Goal: Task Accomplishment & Management: Complete application form

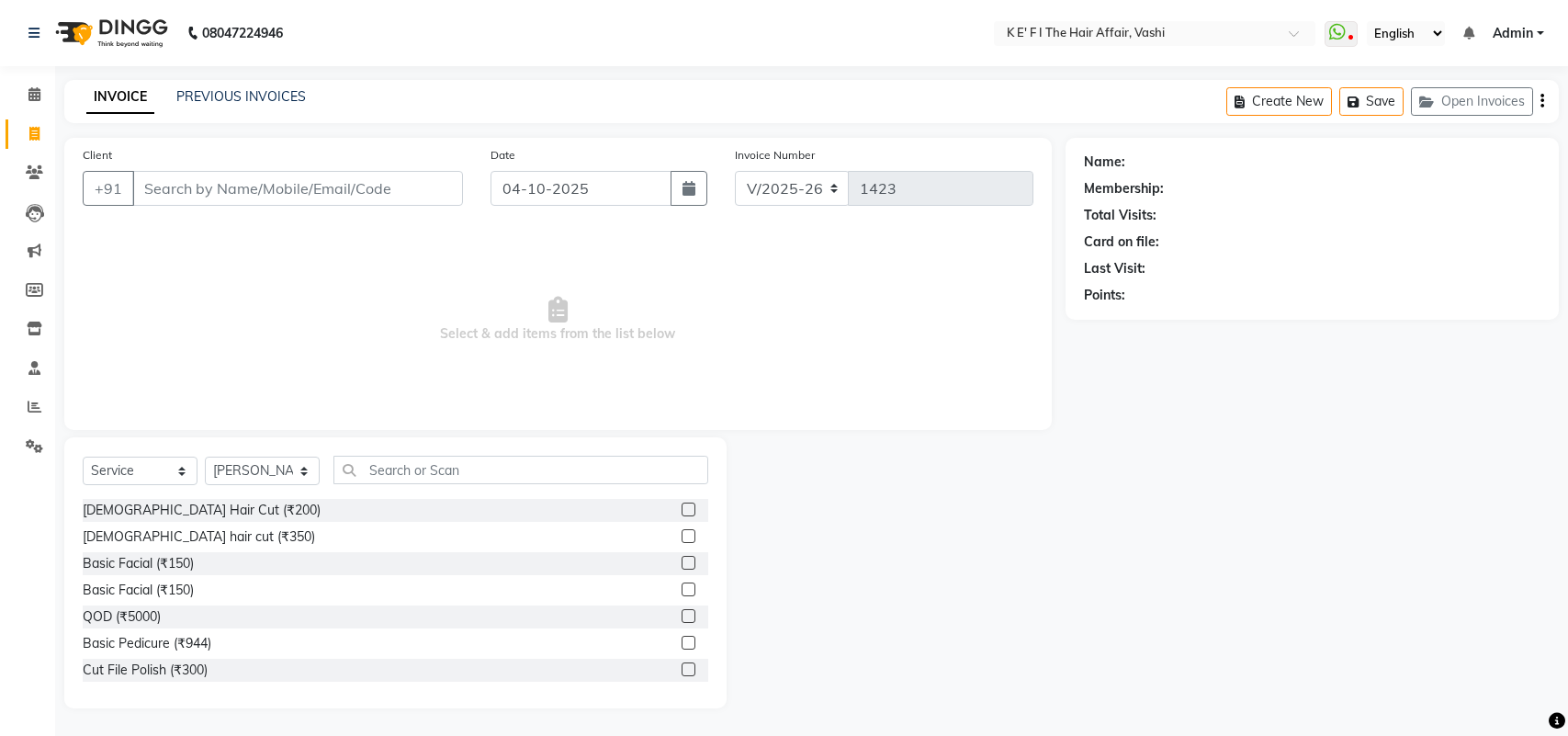
select select "6025"
select select "service"
select select "43807"
click at [251, 92] on link "PREVIOUS INVOICES" at bounding box center [241, 96] width 130 height 17
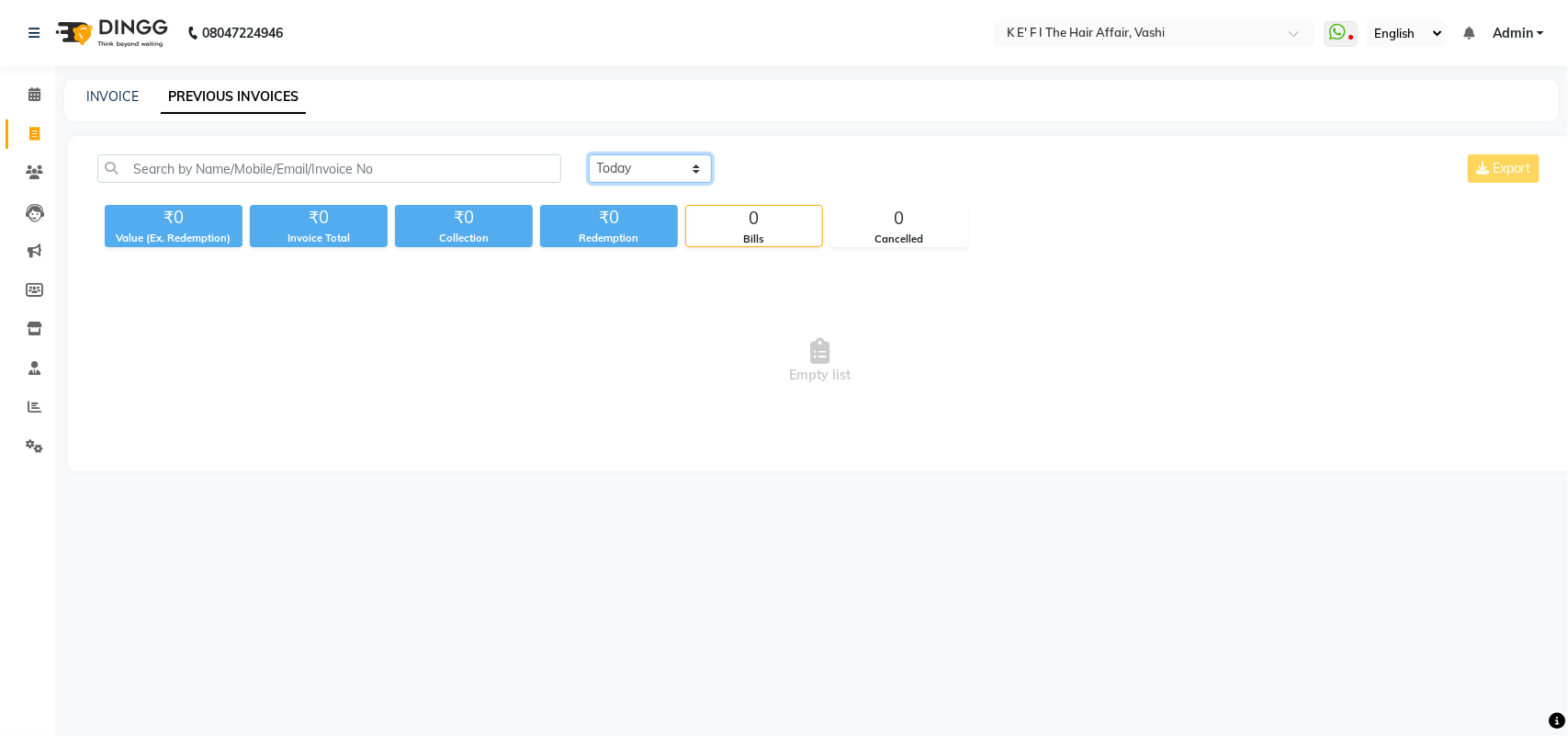
click at [677, 174] on select "[DATE] [DATE] Custom Range" at bounding box center [651, 168] width 123 height 29
select select "yesterday"
click at [589, 155] on select "[DATE] [DATE] Custom Range" at bounding box center [651, 168] width 123 height 29
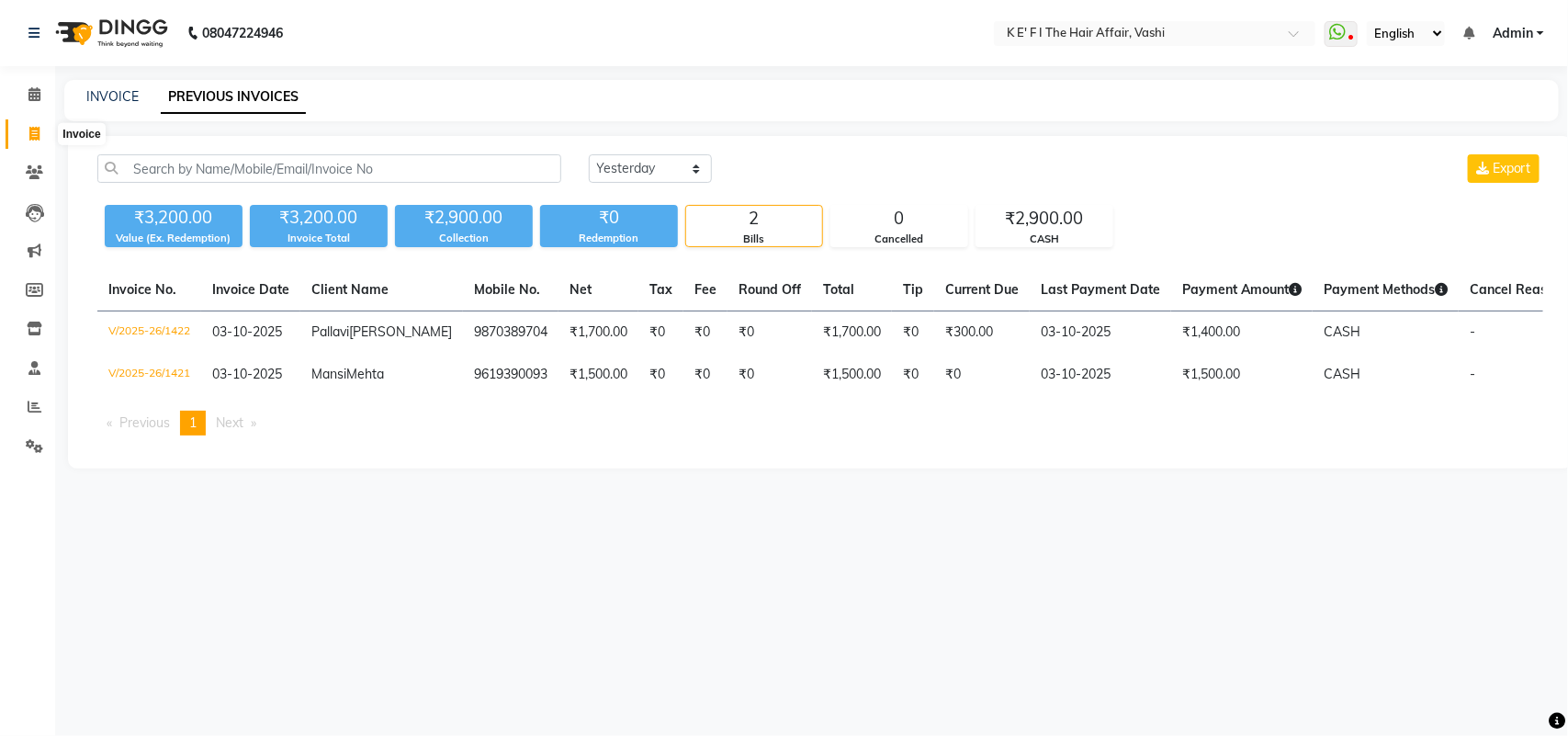
click at [24, 136] on span at bounding box center [35, 134] width 32 height 21
select select "6025"
select select "service"
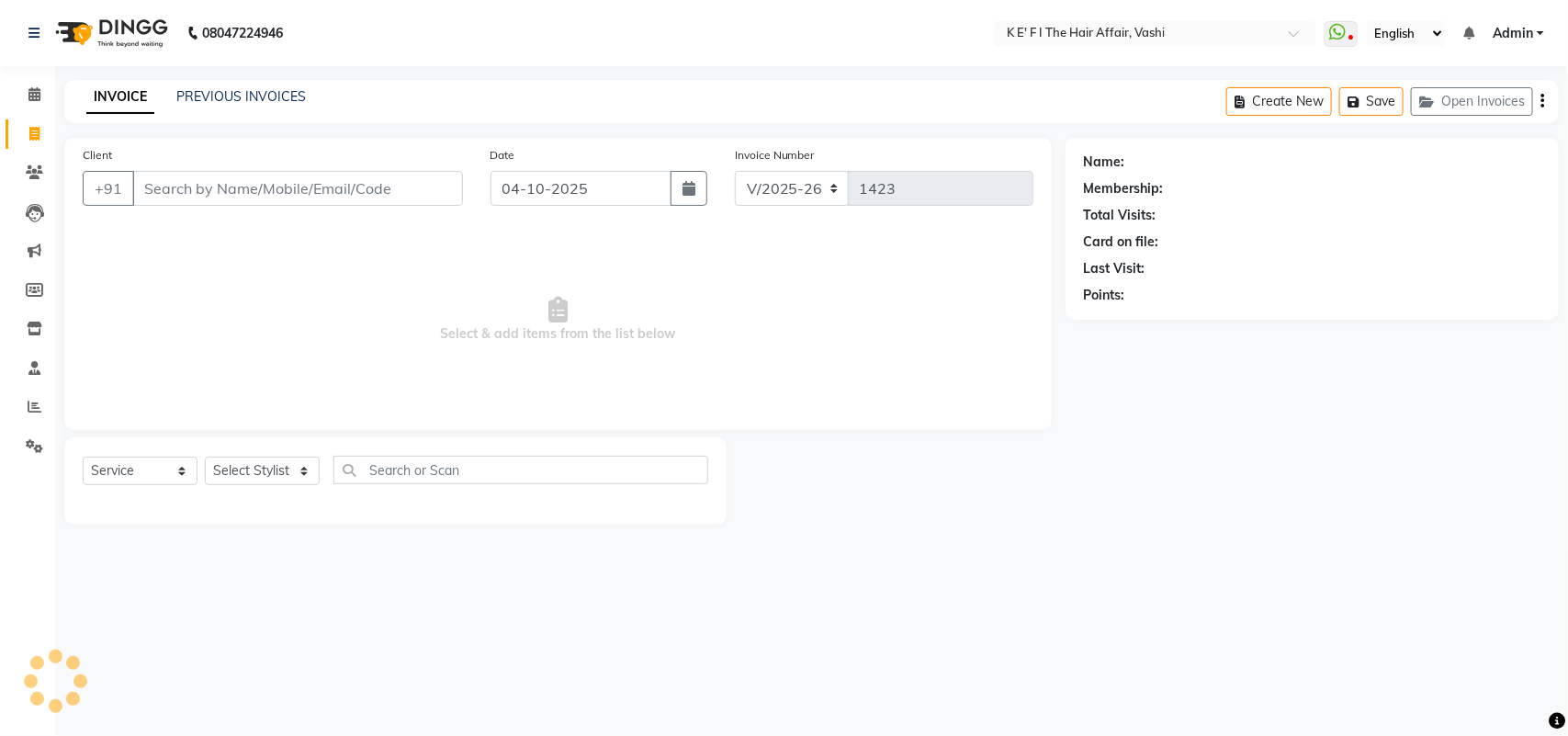
select select "43807"
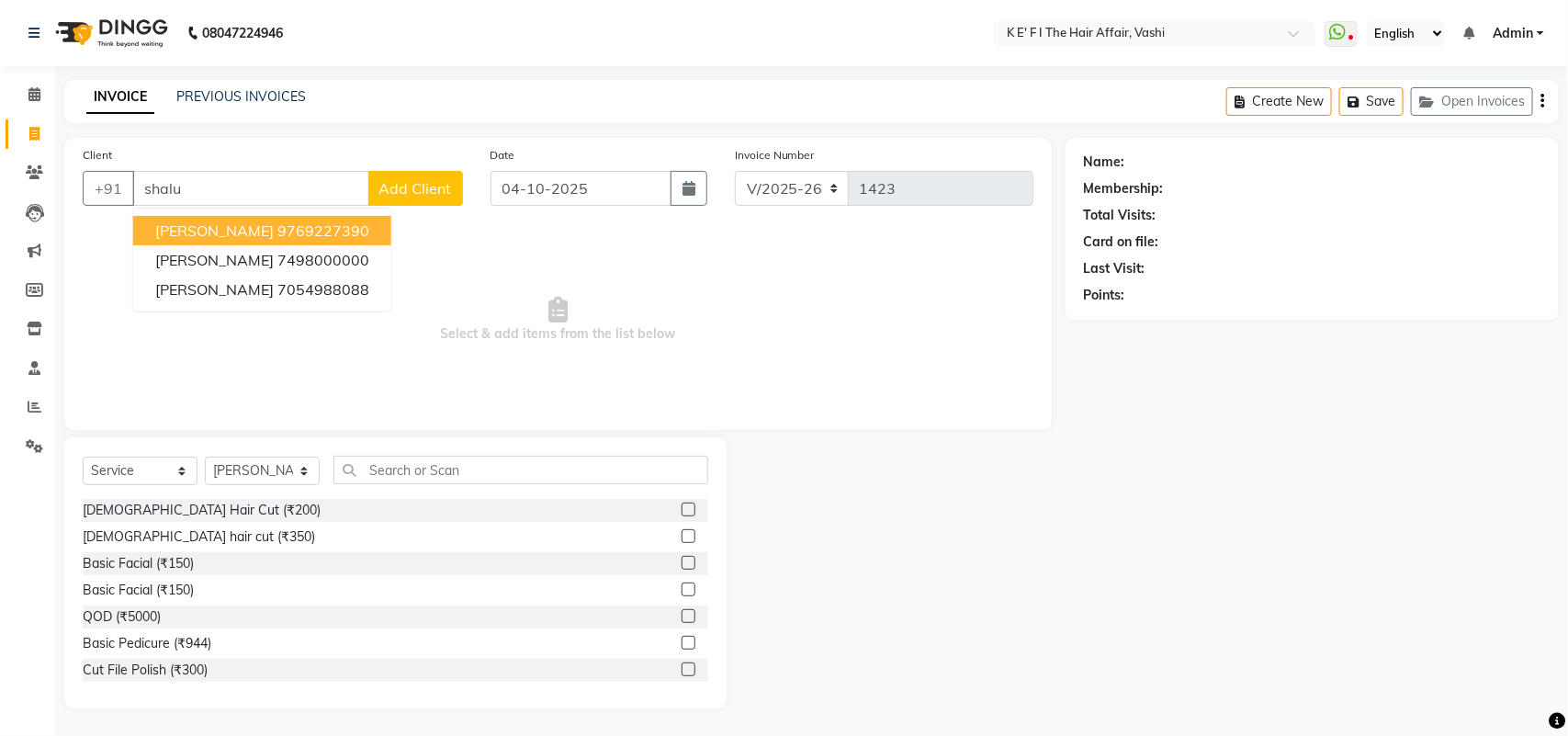
click at [194, 233] on span "[PERSON_NAME]" at bounding box center [215, 231] width 119 height 19
type input "9769227390"
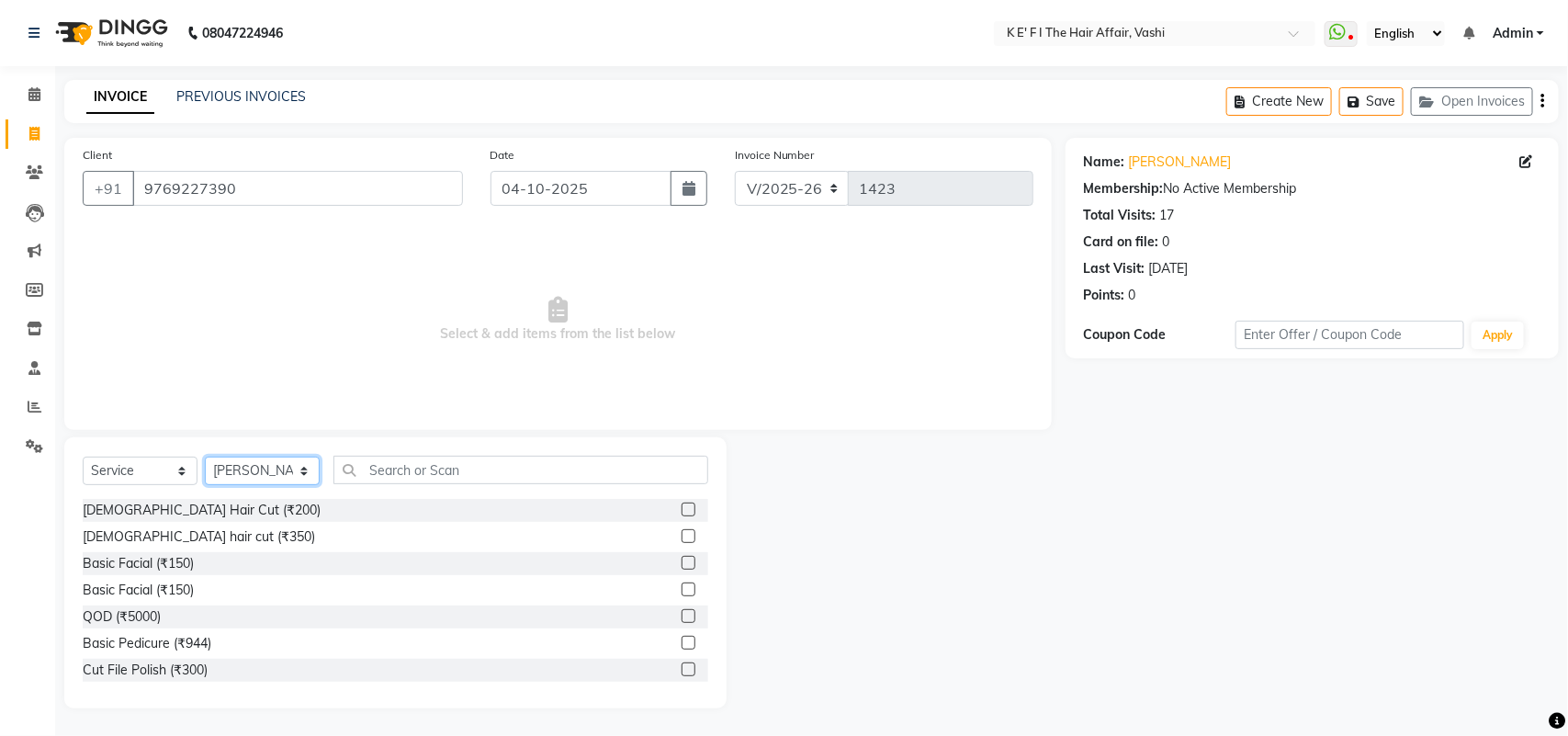
click at [276, 474] on select "Select Stylist aayaz [PERSON_NAME] [PERSON_NAME] Athem [PERSON_NAME] [PERSON_NA…" at bounding box center [262, 471] width 115 height 29
click at [205, 457] on select "Select Stylist aayaz [PERSON_NAME] [PERSON_NAME] Athem [PERSON_NAME] [PERSON_NA…" at bounding box center [262, 471] width 115 height 29
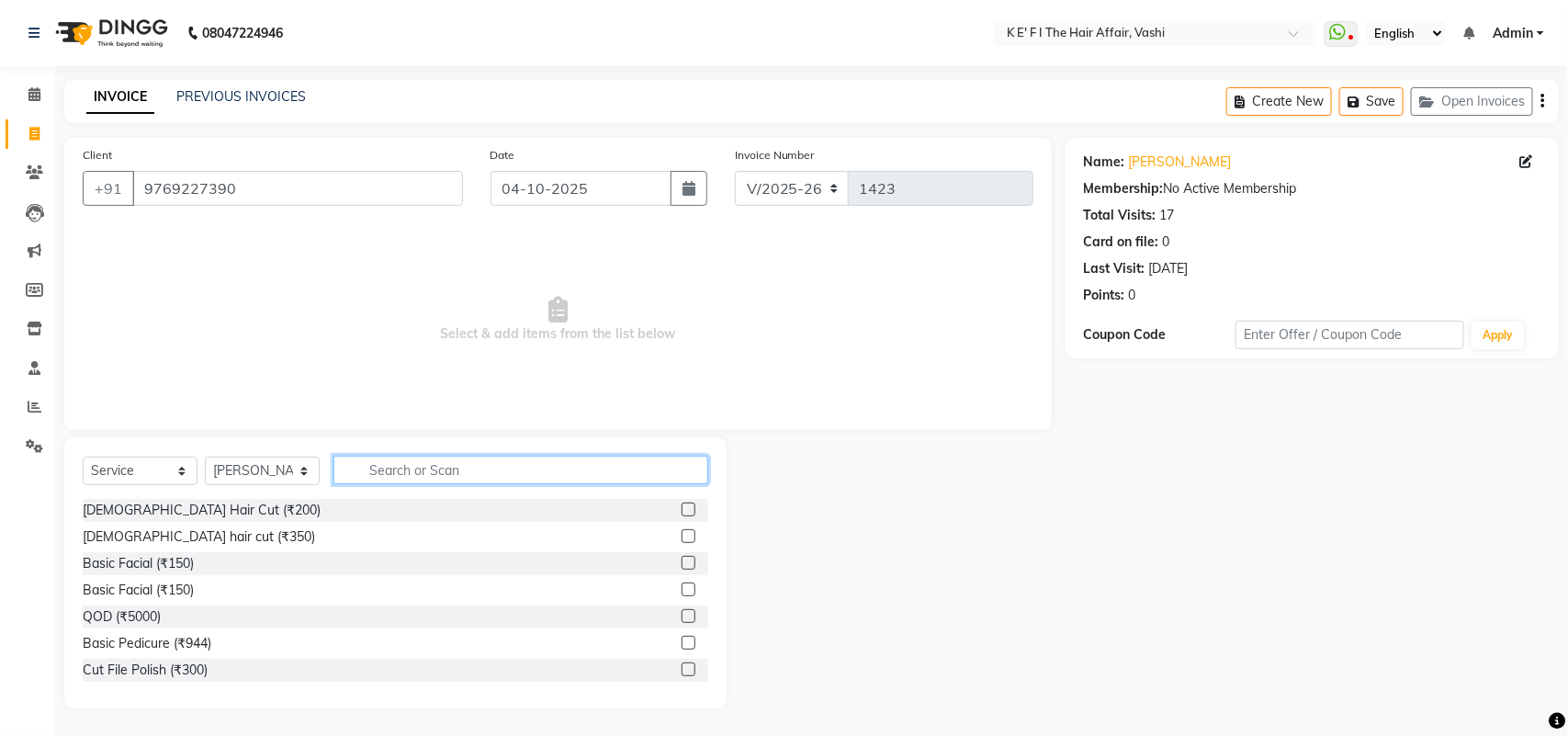
click at [429, 474] on input "text" at bounding box center [521, 470] width 374 height 29
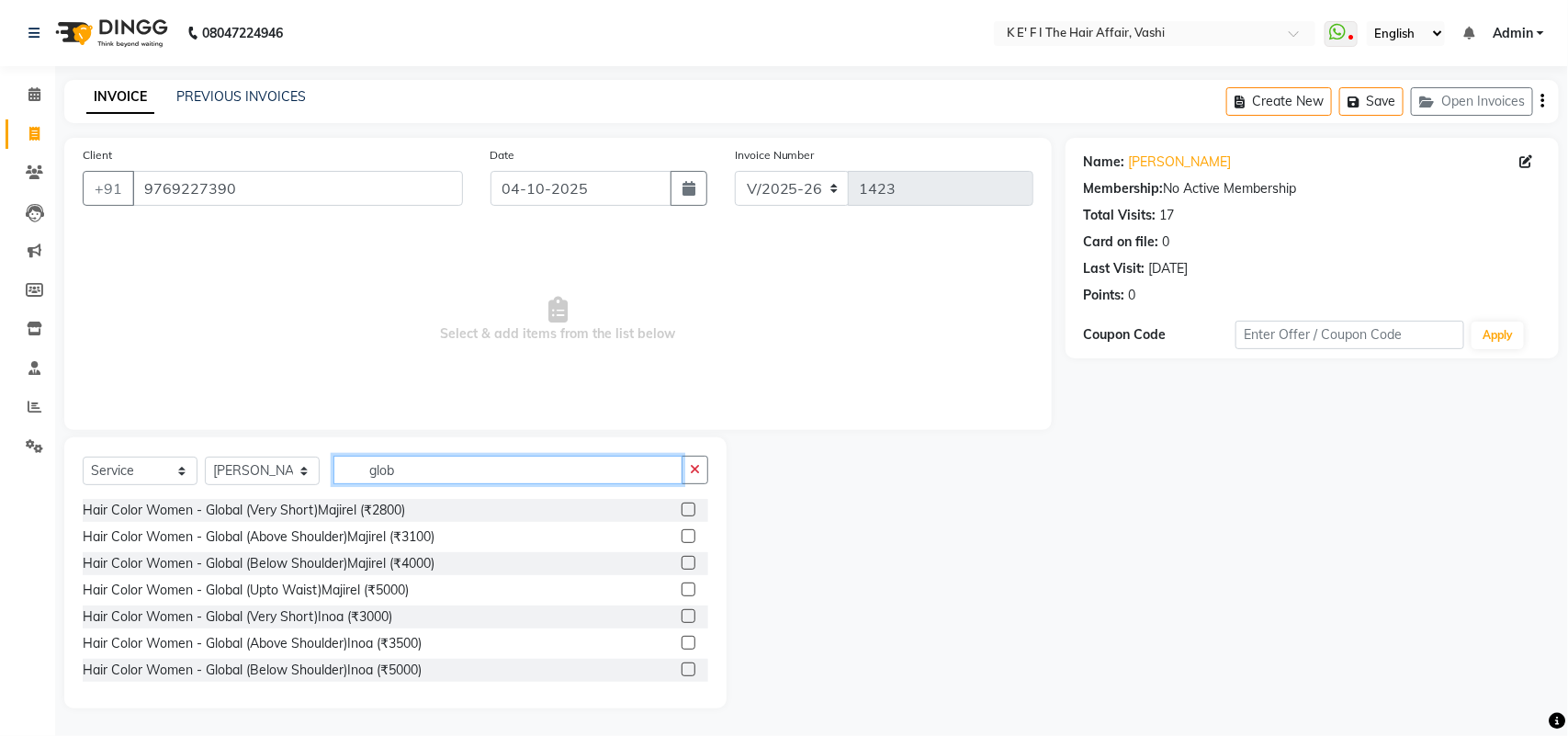
type input "glob"
click at [681, 559] on label at bounding box center [688, 563] width 14 height 14
click at [681, 559] on input "checkbox" at bounding box center [687, 564] width 12 height 12
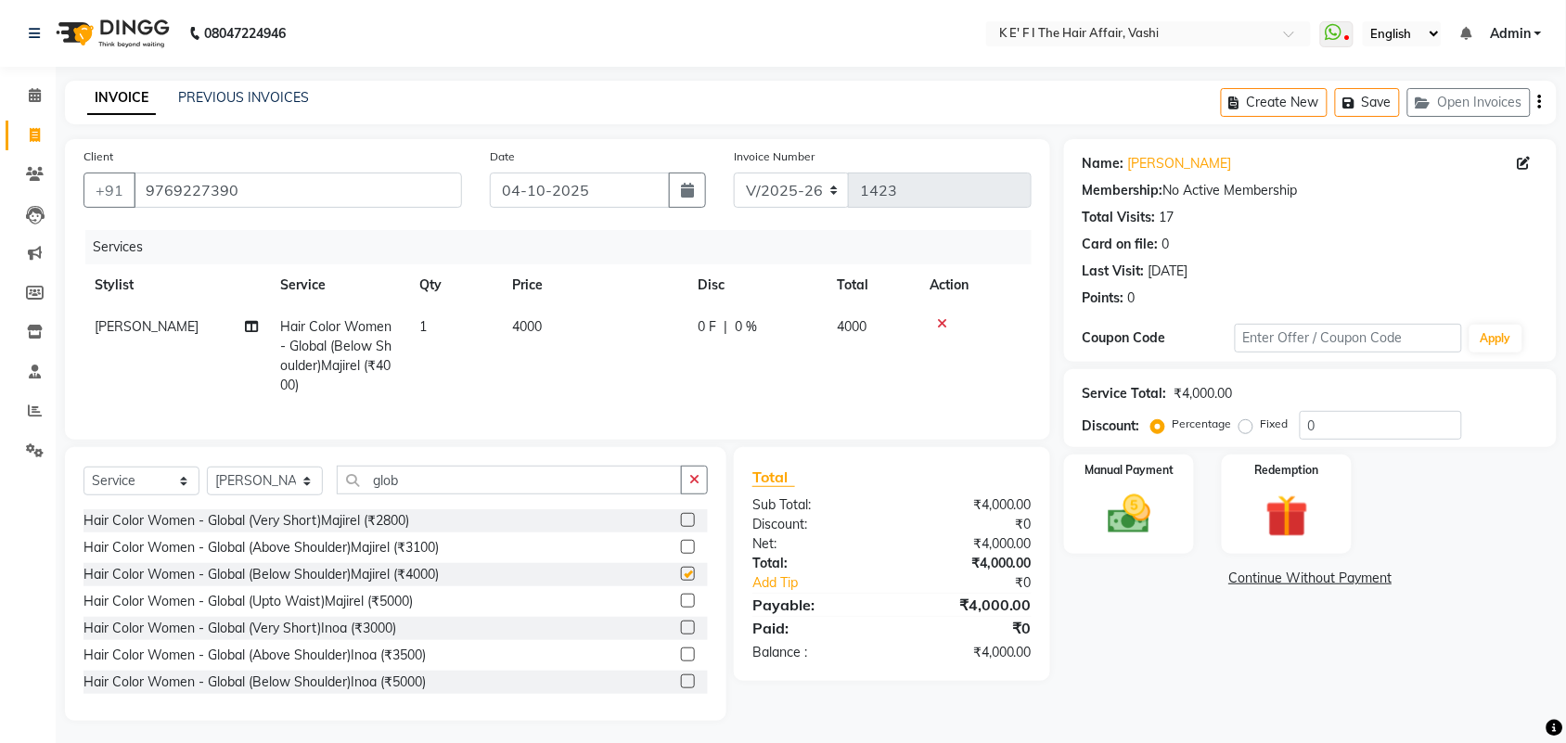
checkbox input "false"
click at [564, 337] on td "4000" at bounding box center [594, 356] width 186 height 100
select select "43807"
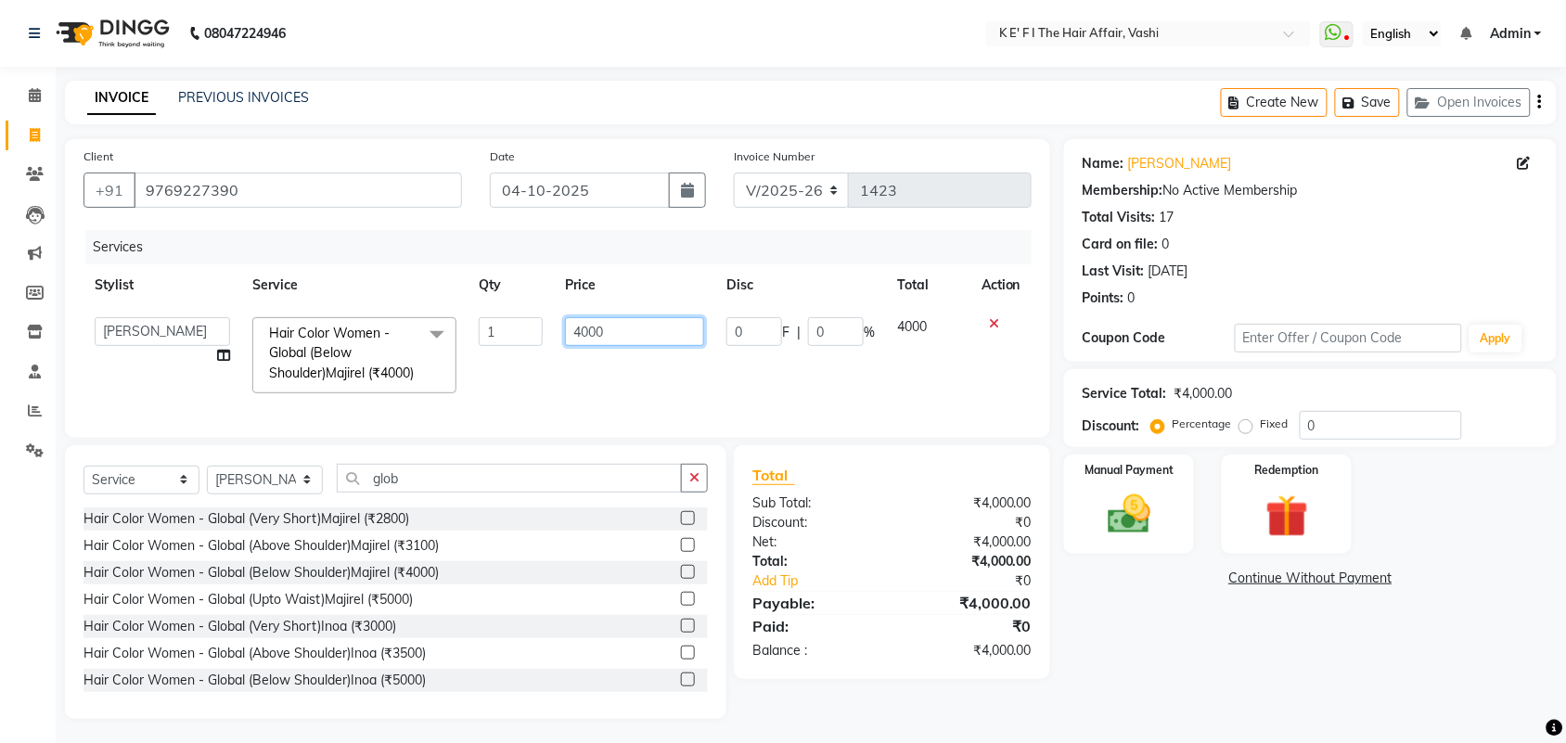
drag, startPoint x: 614, startPoint y: 331, endPoint x: 482, endPoint y: 380, distance: 140.6
click at [482, 380] on tr "aayaz [PERSON_NAME] [PERSON_NAME] Athem [PERSON_NAME] [PERSON_NAME] [PERSON_NAM…" at bounding box center [557, 355] width 948 height 98
type input "4500"
click at [592, 381] on td "4500" at bounding box center [634, 355] width 161 height 98
select select "43807"
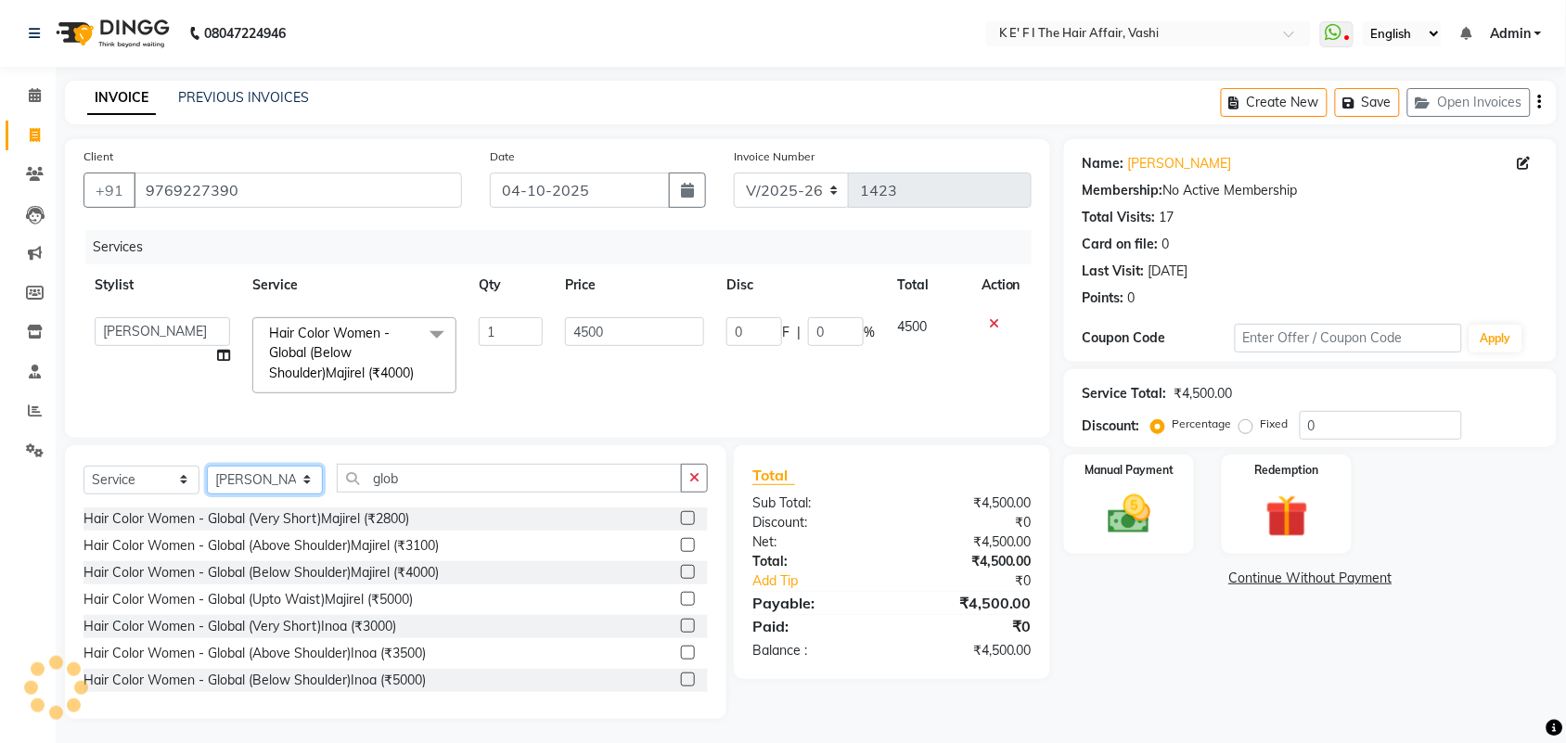
click at [267, 494] on select "Select Stylist aayaz [PERSON_NAME] [PERSON_NAME] Athem [PERSON_NAME] [PERSON_NA…" at bounding box center [265, 480] width 116 height 29
select select "43118"
click at [207, 494] on select "Select Stylist aayaz [PERSON_NAME] [PERSON_NAME] Athem [PERSON_NAME] [PERSON_NA…" at bounding box center [265, 480] width 116 height 29
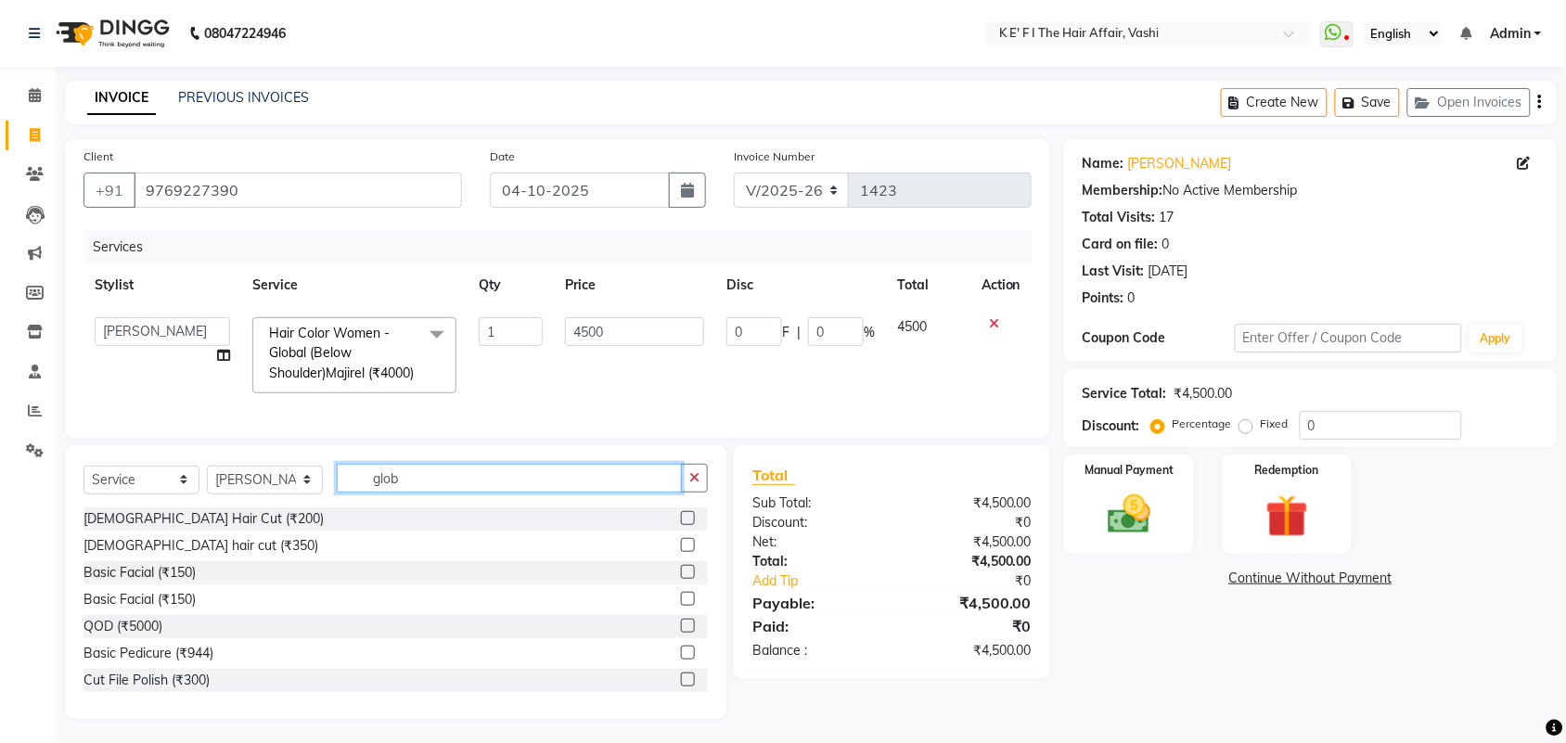
drag, startPoint x: 416, startPoint y: 506, endPoint x: 332, endPoint y: 545, distance: 92.1
click at [332, 545] on div "Select Service Product Membership Package Voucher Prepaid Gift Card Select Styl…" at bounding box center [395, 582] width 661 height 274
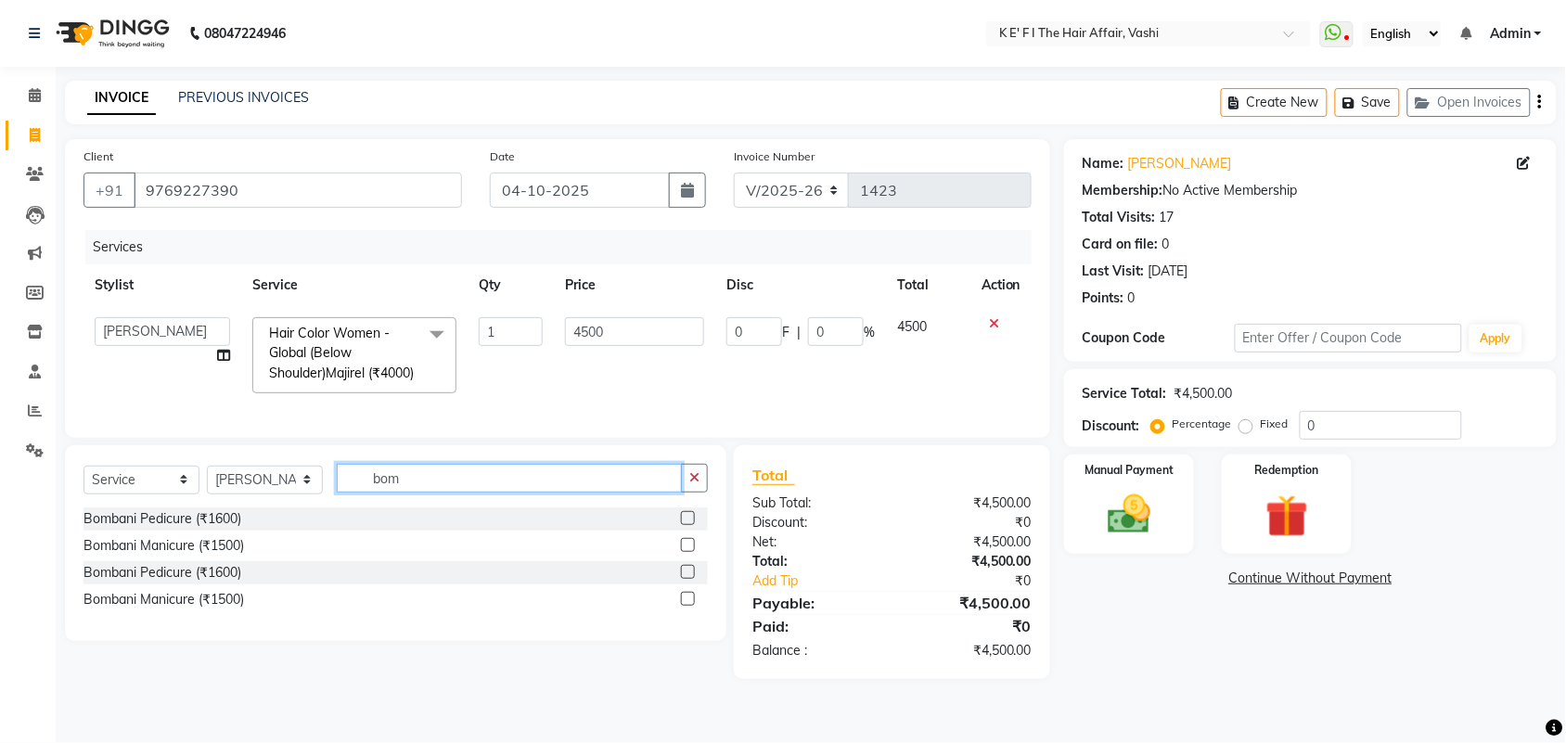
type input "bom"
click at [684, 525] on label at bounding box center [688, 518] width 14 height 14
click at [684, 525] on input "checkbox" at bounding box center [687, 519] width 12 height 12
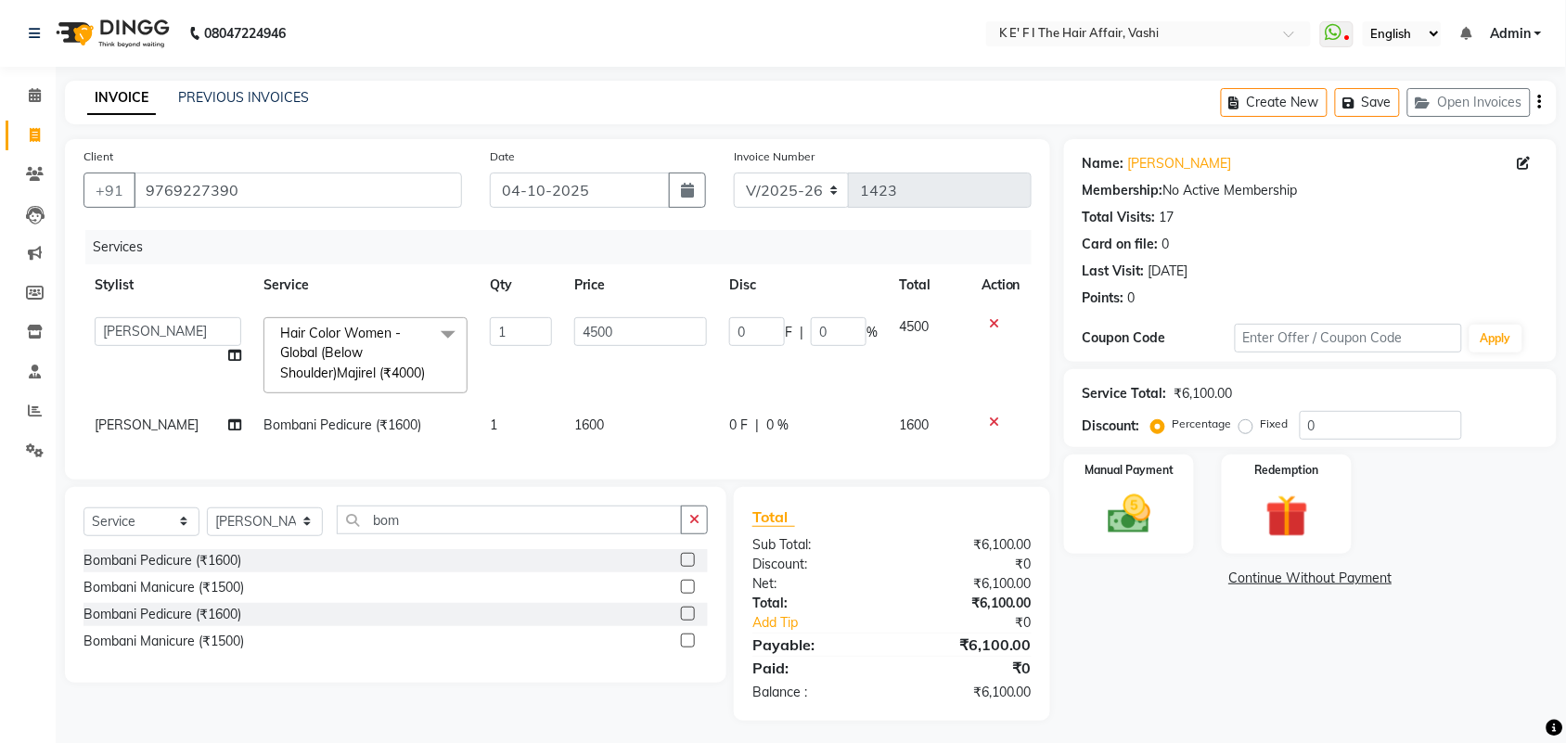
checkbox input "false"
click at [612, 446] on td "1600" at bounding box center [640, 425] width 155 height 42
select select "43118"
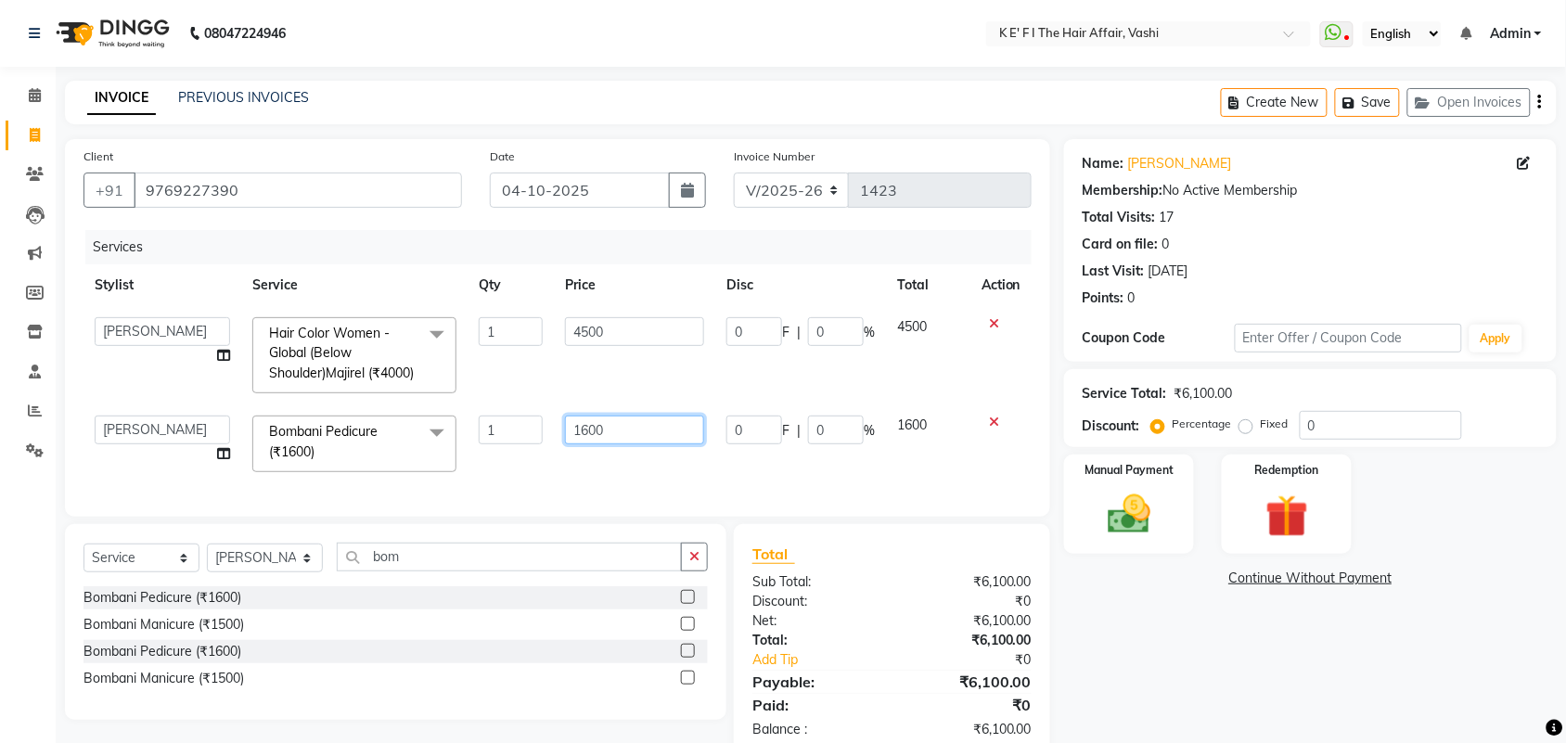
drag, startPoint x: 641, startPoint y: 451, endPoint x: 483, endPoint y: 489, distance: 162.2
click at [490, 483] on tr "aayaz [PERSON_NAME] [PERSON_NAME] Athem [PERSON_NAME] [PERSON_NAME] [PERSON_NAM…" at bounding box center [557, 443] width 948 height 79
type input "2000"
drag, startPoint x: 694, startPoint y: 482, endPoint x: 835, endPoint y: 498, distance: 141.9
click at [749, 487] on div "Services Stylist Service Qty Price Disc Total Action aayaz [PERSON_NAME] [PERSO…" at bounding box center [557, 364] width 948 height 268
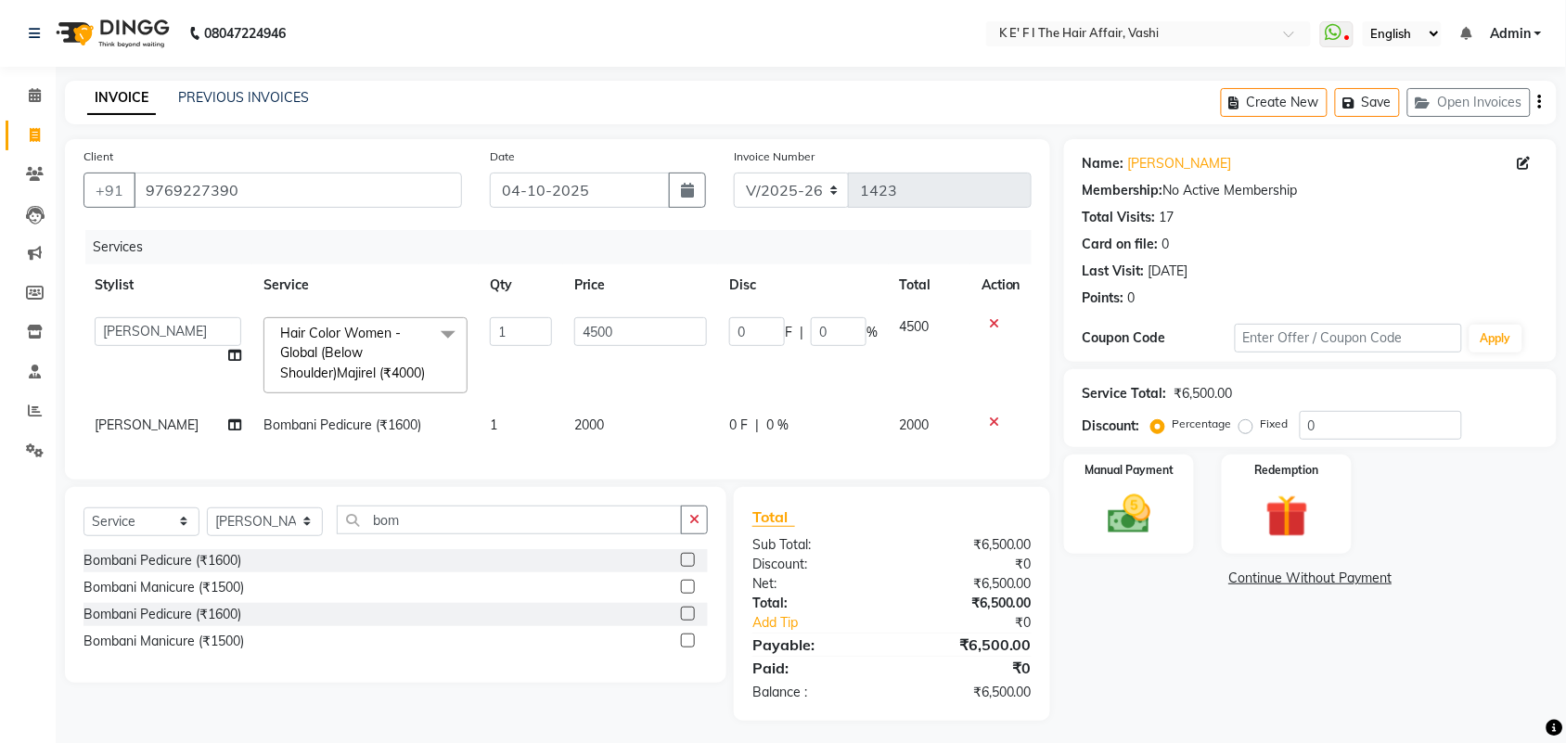
click at [824, 435] on div "0 F | 0 %" at bounding box center [803, 425] width 148 height 19
select select "43118"
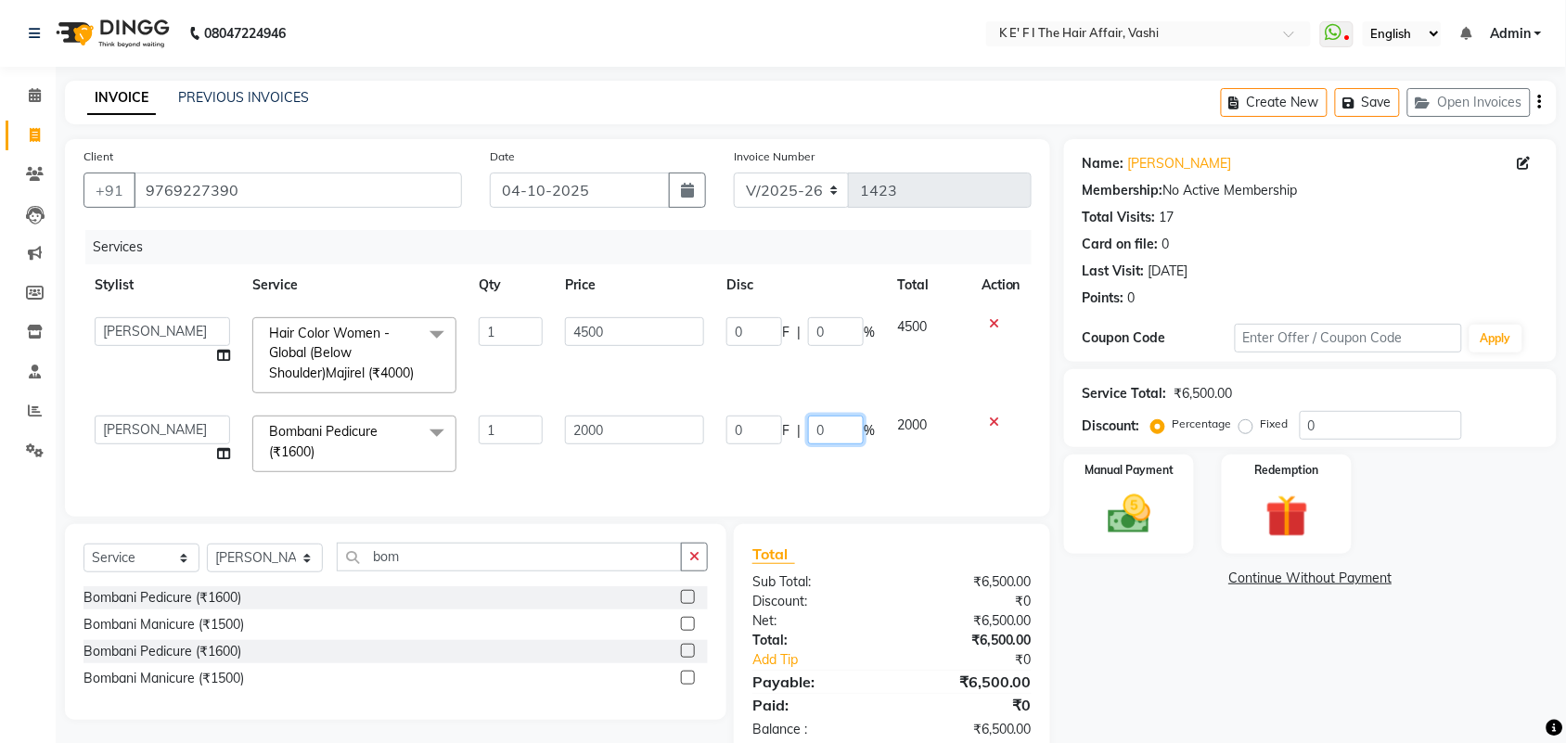
drag, startPoint x: 828, startPoint y: 442, endPoint x: 800, endPoint y: 459, distance: 32.5
click at [800, 444] on div "0 F | 0 %" at bounding box center [800, 430] width 148 height 29
type input "30"
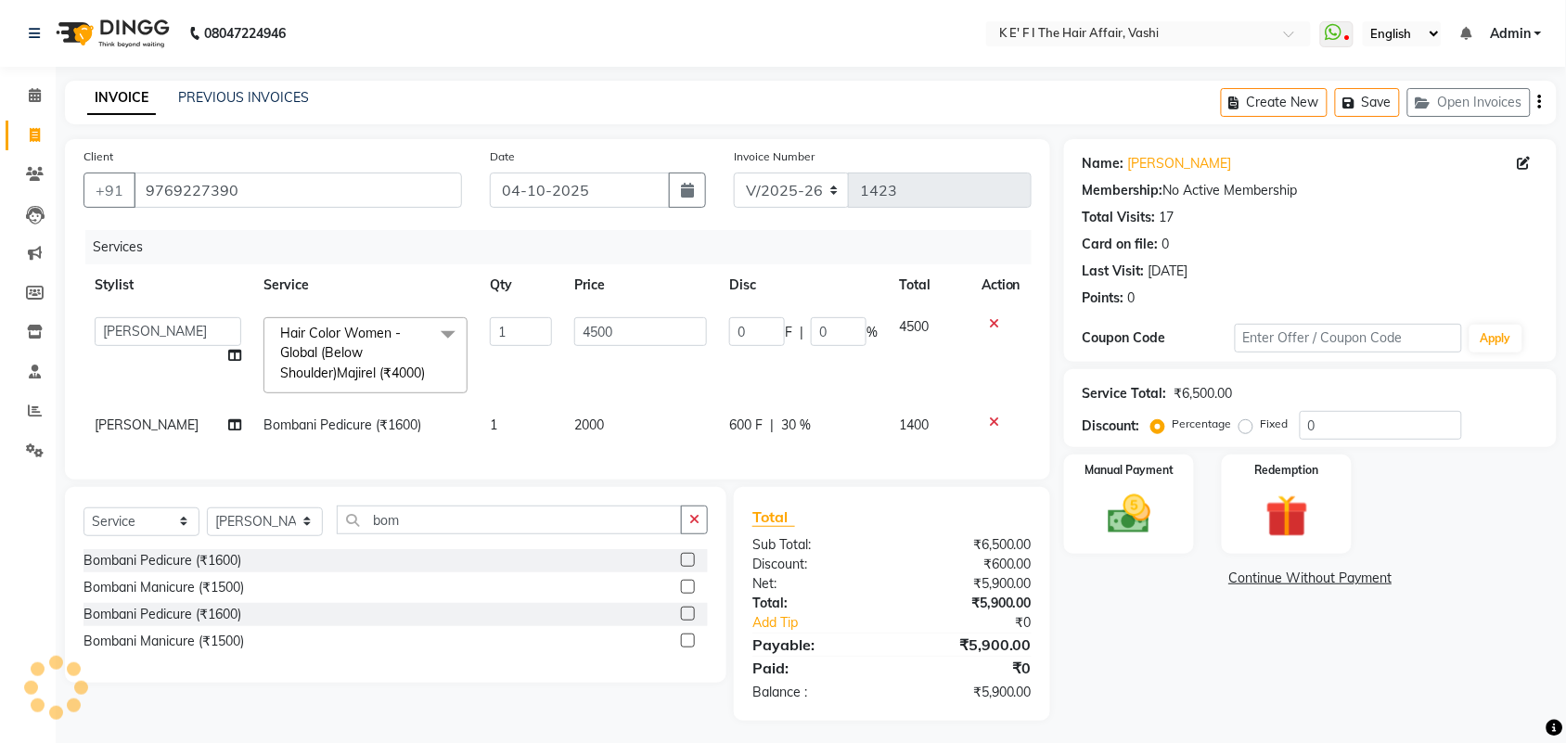
click at [804, 402] on td "0 F | 0 %" at bounding box center [803, 355] width 171 height 98
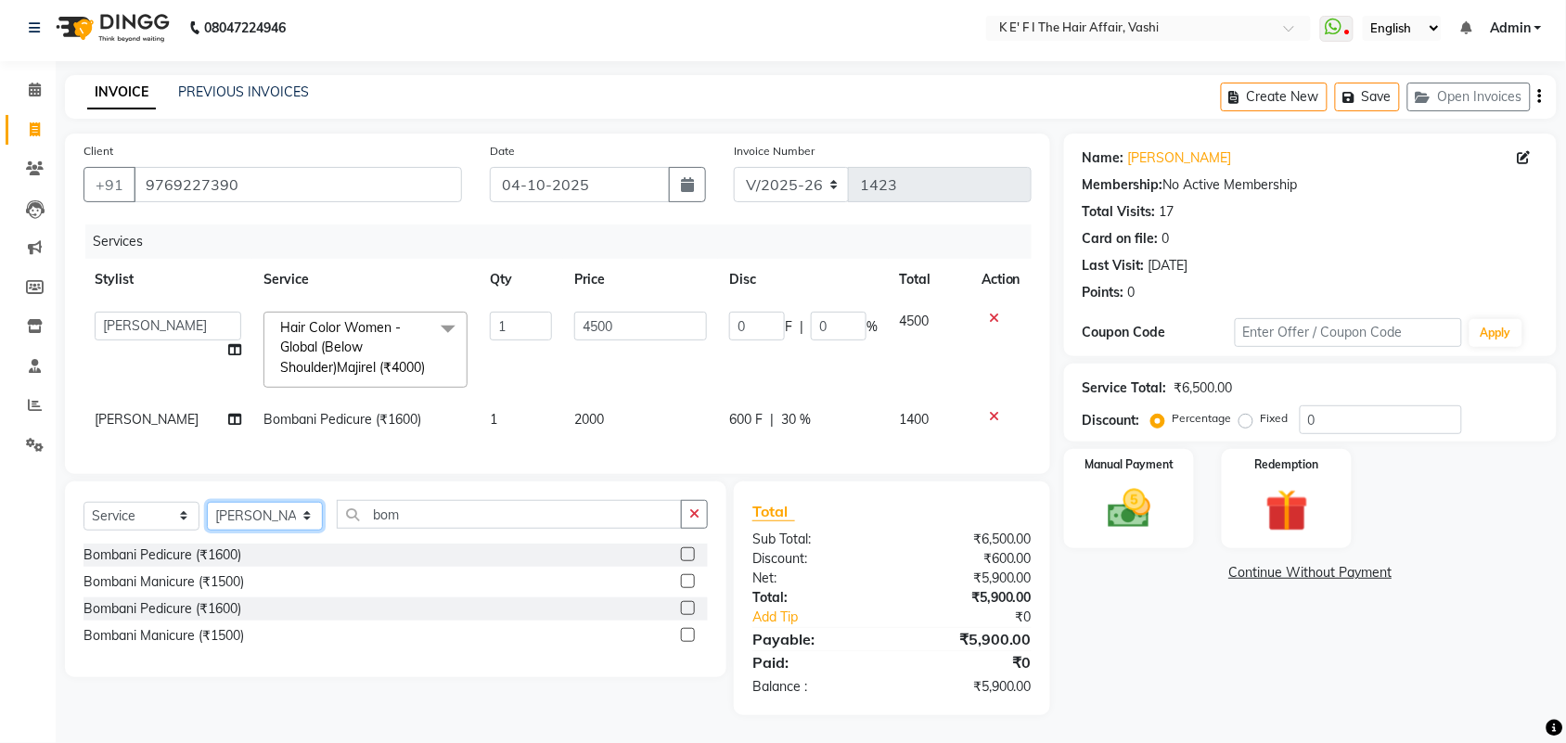
click at [285, 511] on select "Select Stylist aayaz [PERSON_NAME] [PERSON_NAME] Athem [PERSON_NAME] [PERSON_NA…" at bounding box center [265, 516] width 116 height 29
select select "44727"
click at [207, 502] on select "Select Stylist aayaz [PERSON_NAME] [PERSON_NAME] Athem [PERSON_NAME] [PERSON_NA…" at bounding box center [265, 516] width 116 height 29
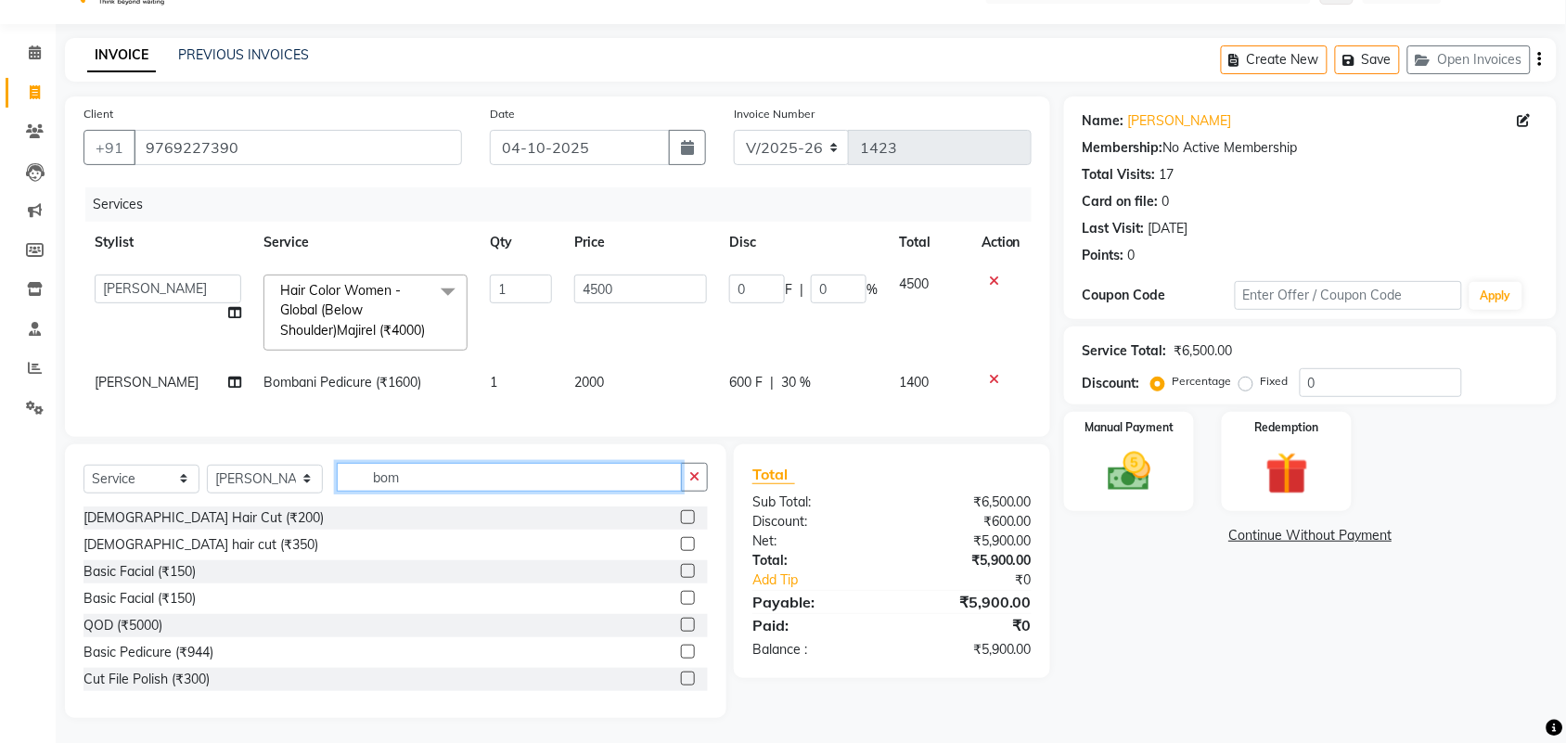
drag, startPoint x: 395, startPoint y: 507, endPoint x: 362, endPoint y: 531, distance: 41.2
click at [362, 506] on div "Select Service Product Membership Package Voucher Prepaid Gift Card Select Styl…" at bounding box center [395, 485] width 624 height 44
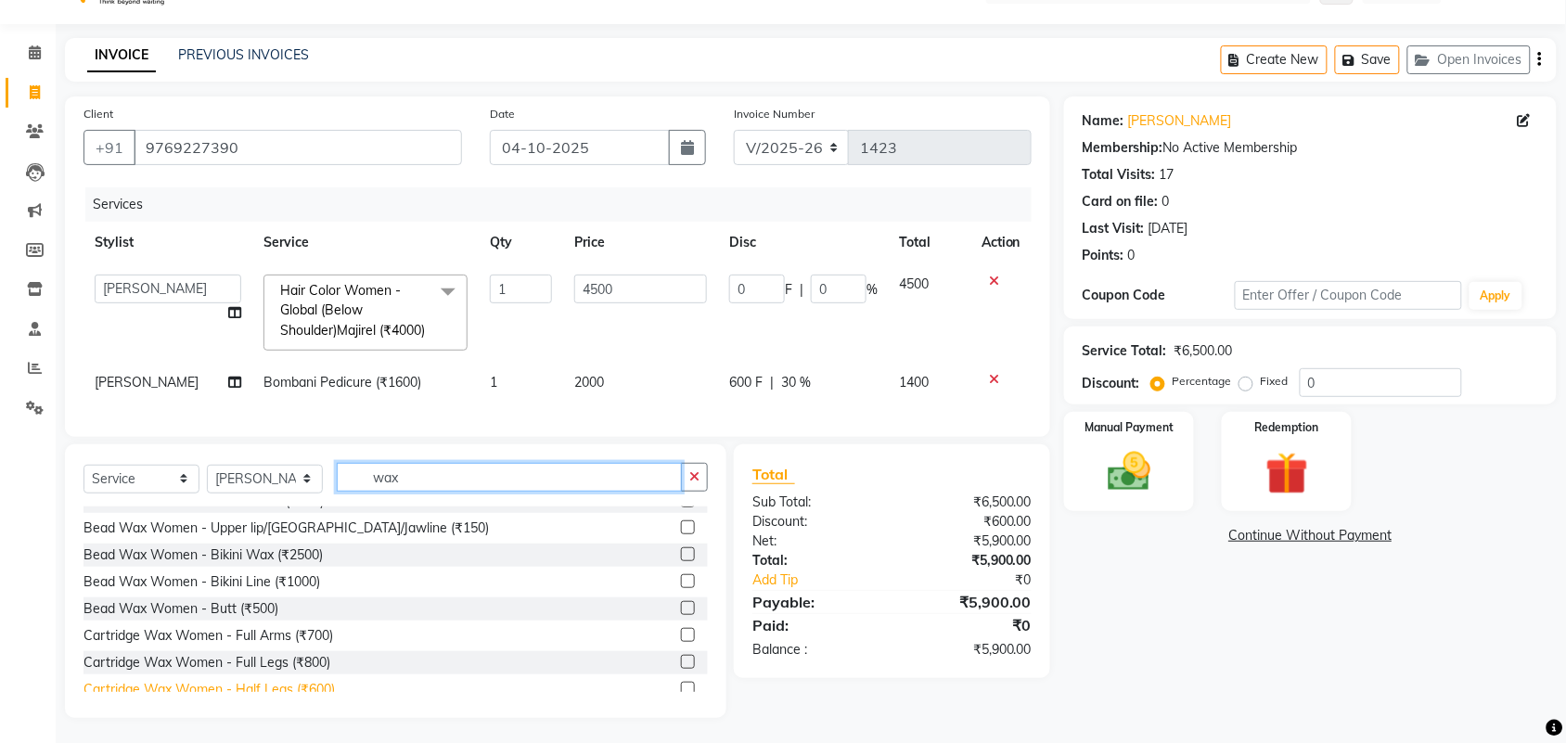
scroll to position [232, 0]
type input "wax"
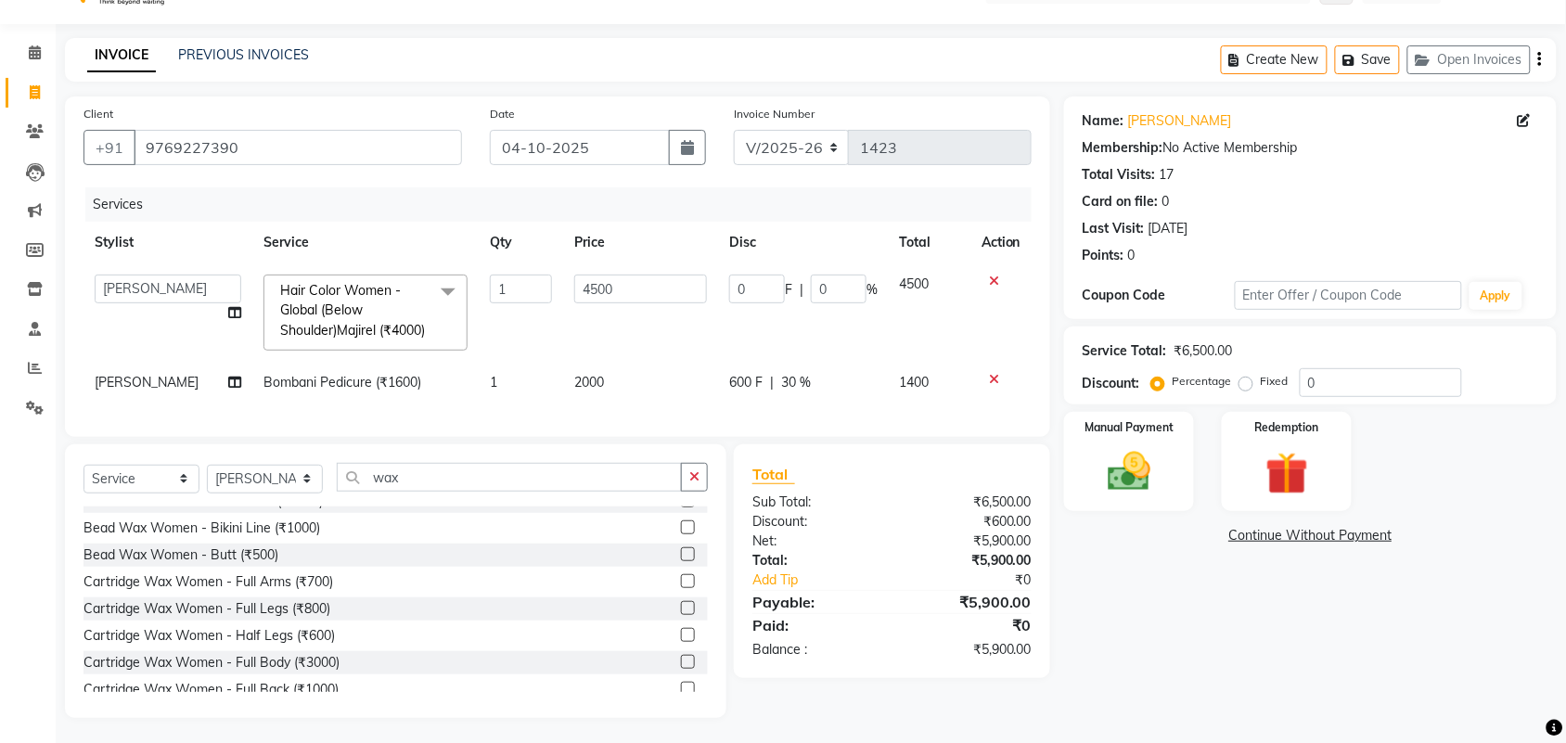
click at [681, 642] on label at bounding box center [688, 635] width 14 height 14
click at [681, 642] on input "checkbox" at bounding box center [687, 636] width 12 height 12
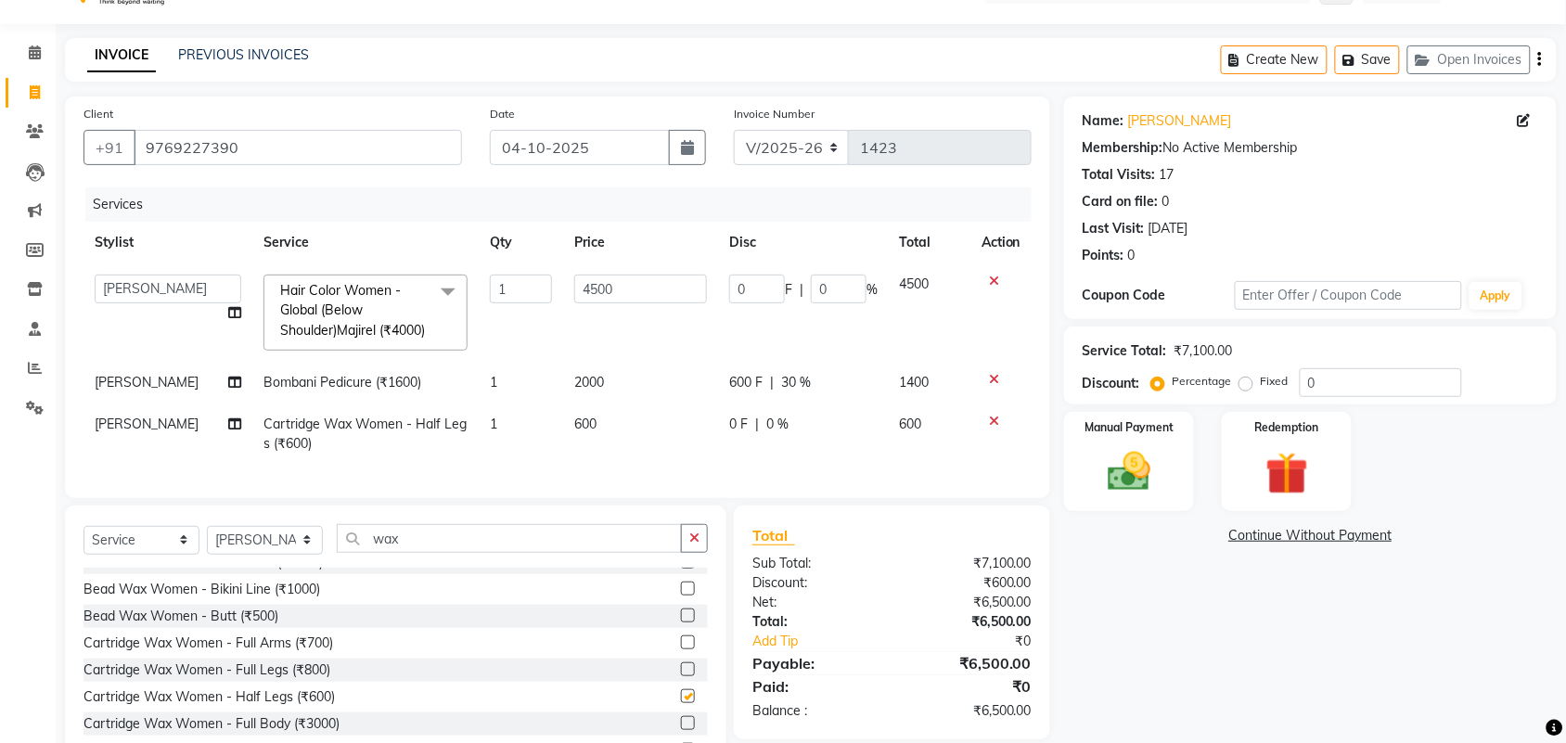
checkbox input "false"
click at [614, 447] on td "600" at bounding box center [640, 433] width 155 height 61
select select "44727"
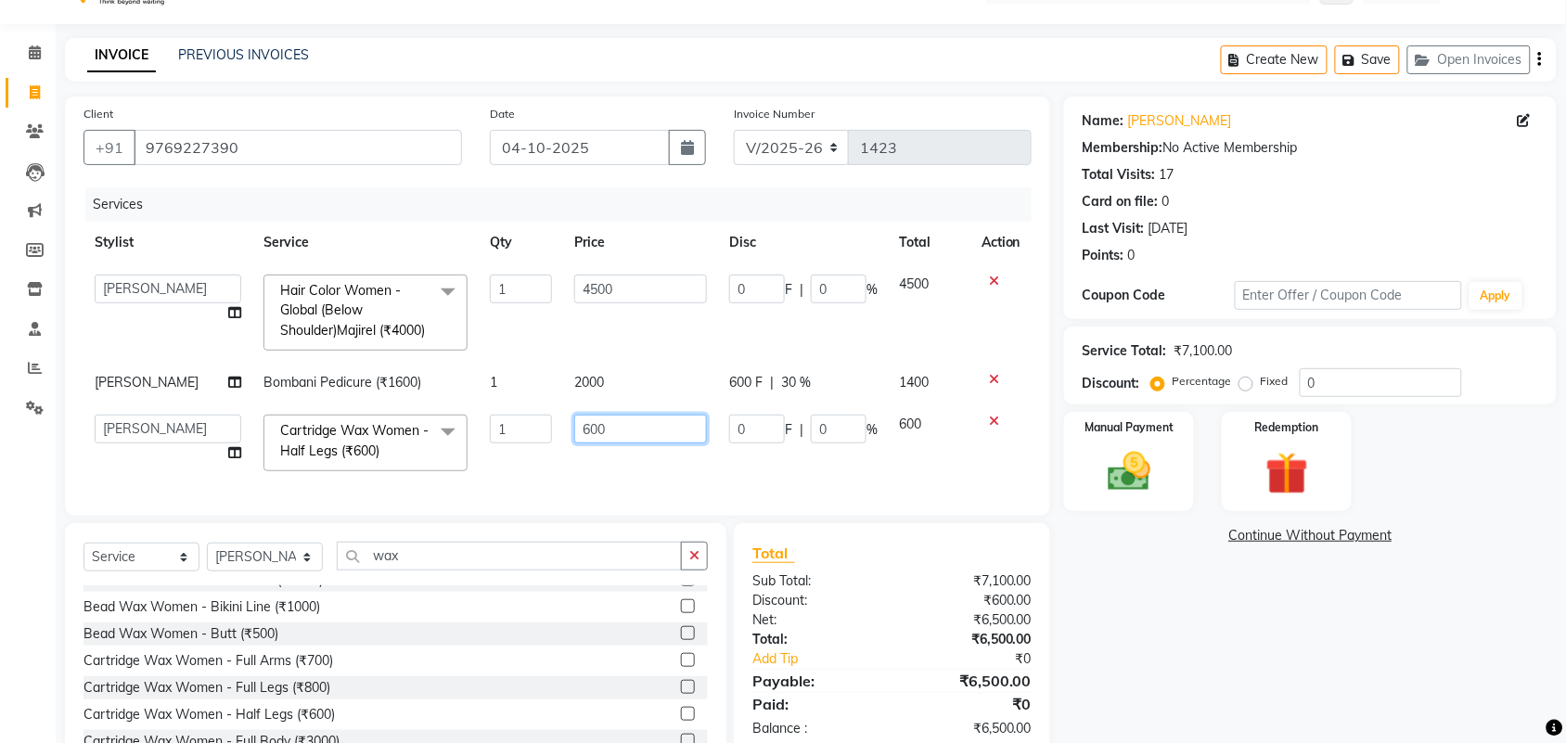
drag, startPoint x: 620, startPoint y: 445, endPoint x: 511, endPoint y: 478, distance: 113.3
click at [515, 478] on tr "aayaz [PERSON_NAME] [PERSON_NAME] Athem [PERSON_NAME] [PERSON_NAME] [PERSON_NAM…" at bounding box center [557, 442] width 948 height 79
type input "700"
click at [545, 479] on td "1" at bounding box center [521, 442] width 84 height 79
select select "44727"
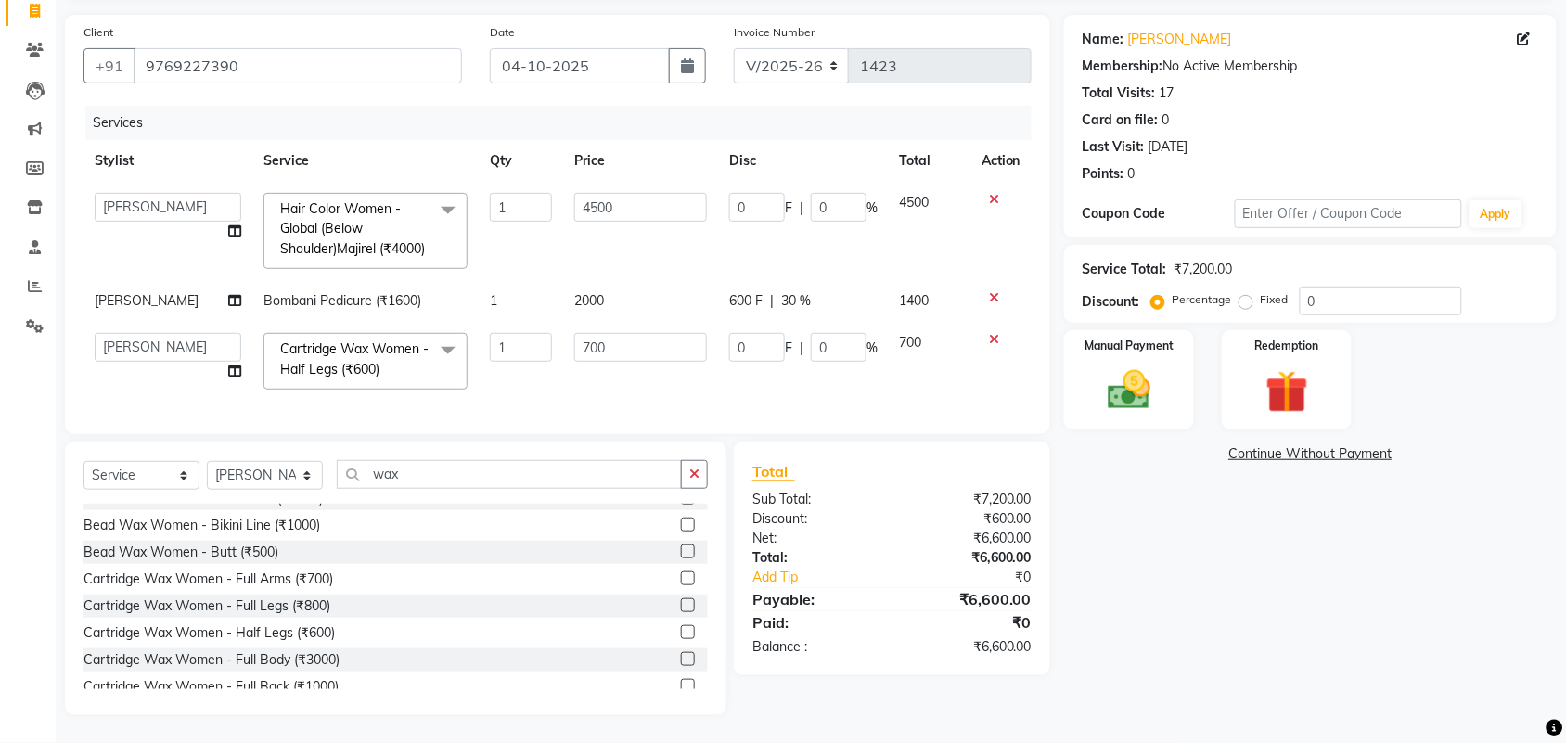
scroll to position [159, 0]
drag, startPoint x: 442, startPoint y: 484, endPoint x: 344, endPoint y: 518, distance: 103.0
click at [350, 518] on div "Select Service Product Membership Package Voucher Prepaid Gift Card Select Styl…" at bounding box center [395, 579] width 661 height 274
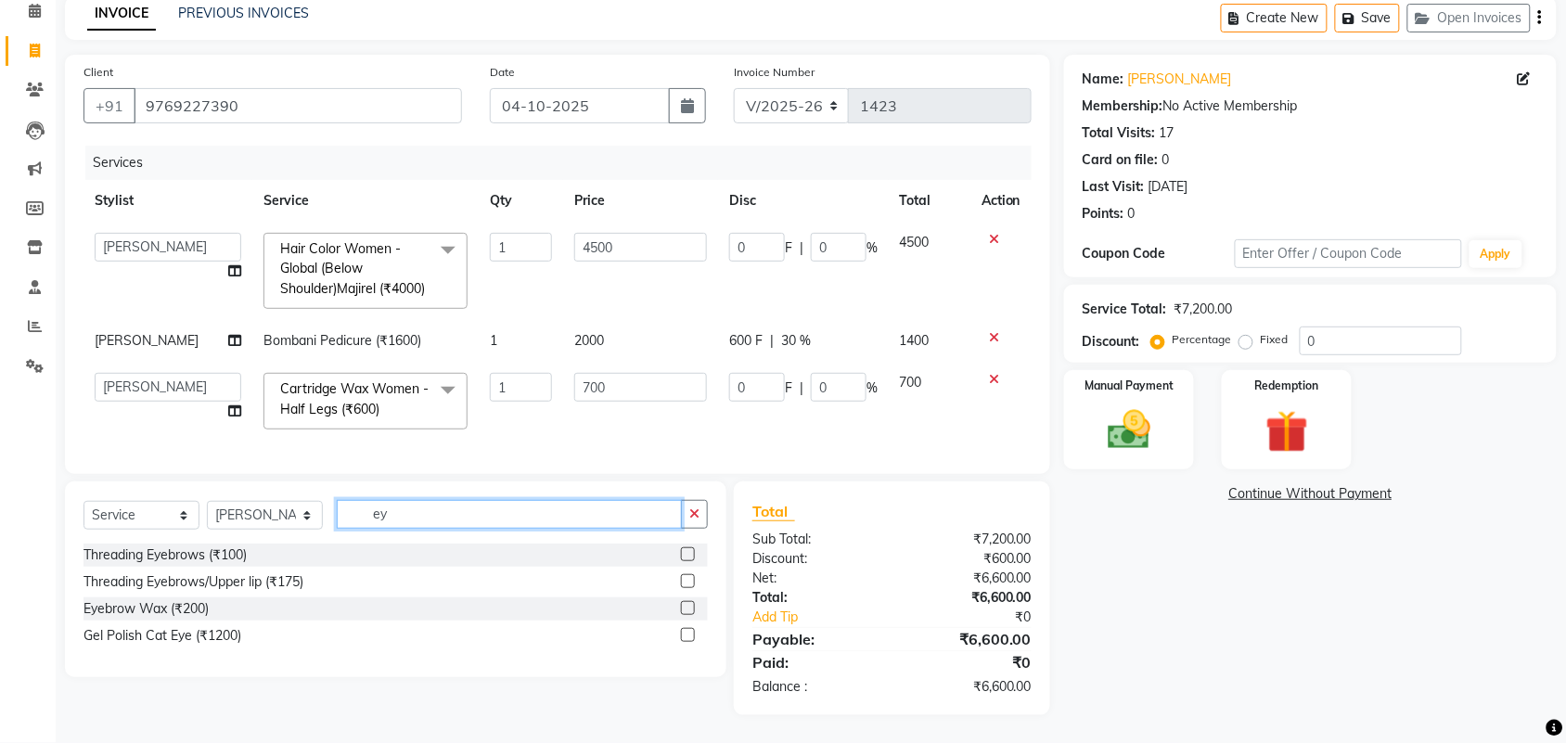
scroll to position [122, 0]
type input "ey"
click at [678, 553] on div "Threading Eyebrows (₹100)" at bounding box center [395, 555] width 624 height 23
click at [684, 554] on label at bounding box center [688, 554] width 14 height 14
click at [684, 554] on input "checkbox" at bounding box center [687, 555] width 12 height 12
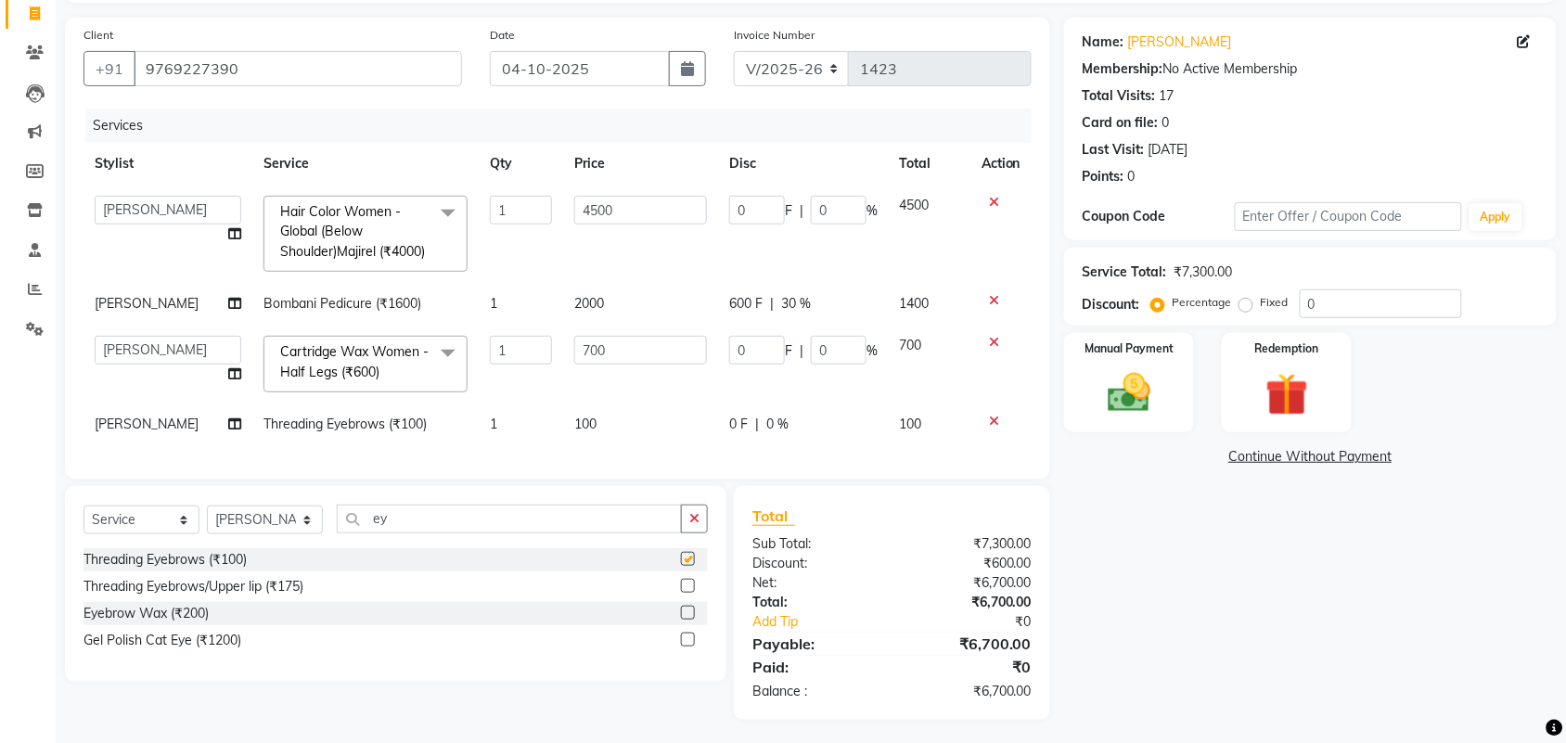
checkbox input "false"
click at [705, 68] on button "button" at bounding box center [687, 68] width 37 height 35
select select "10"
select select "2025"
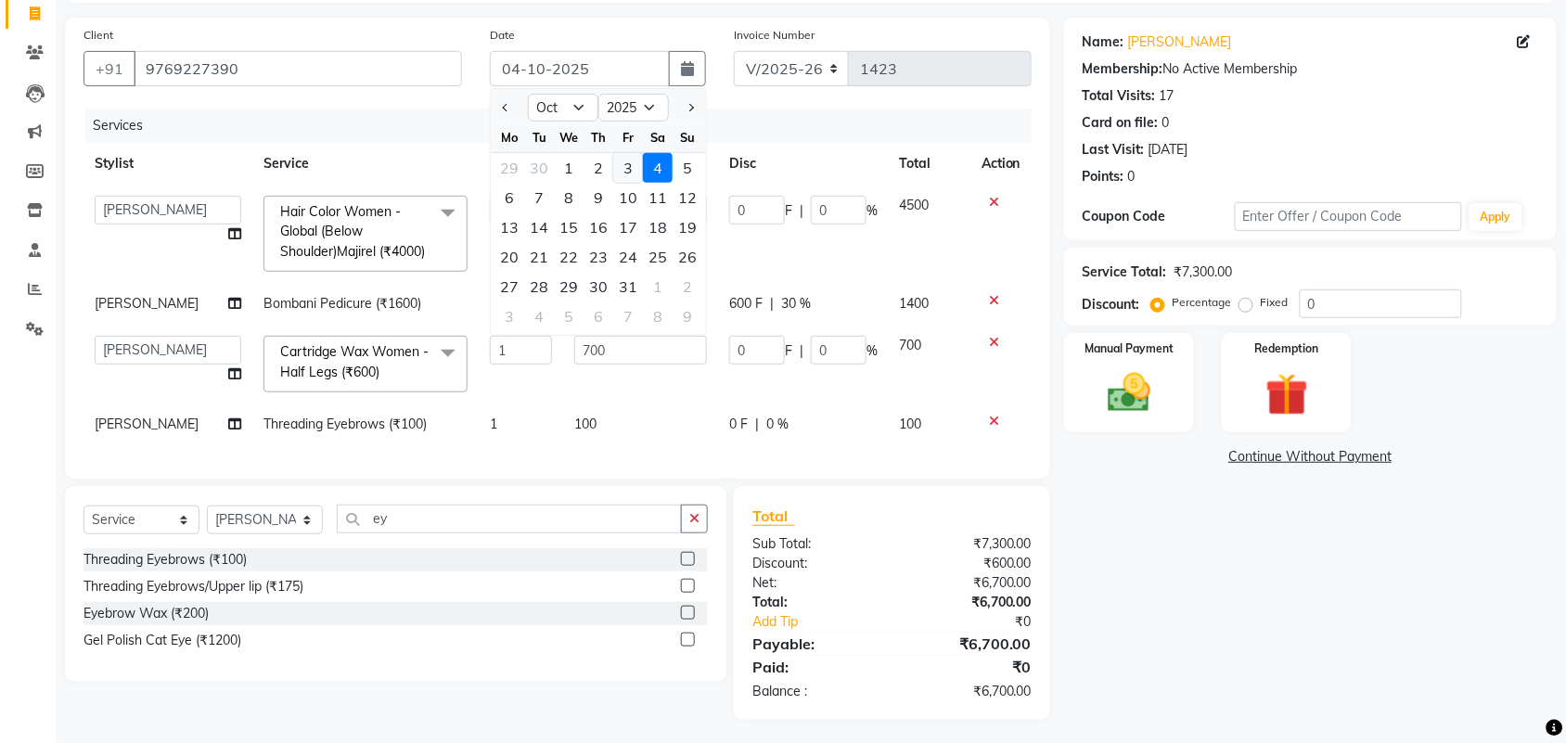
click at [633, 167] on div "3" at bounding box center [628, 168] width 30 height 30
type input "03-10-2025"
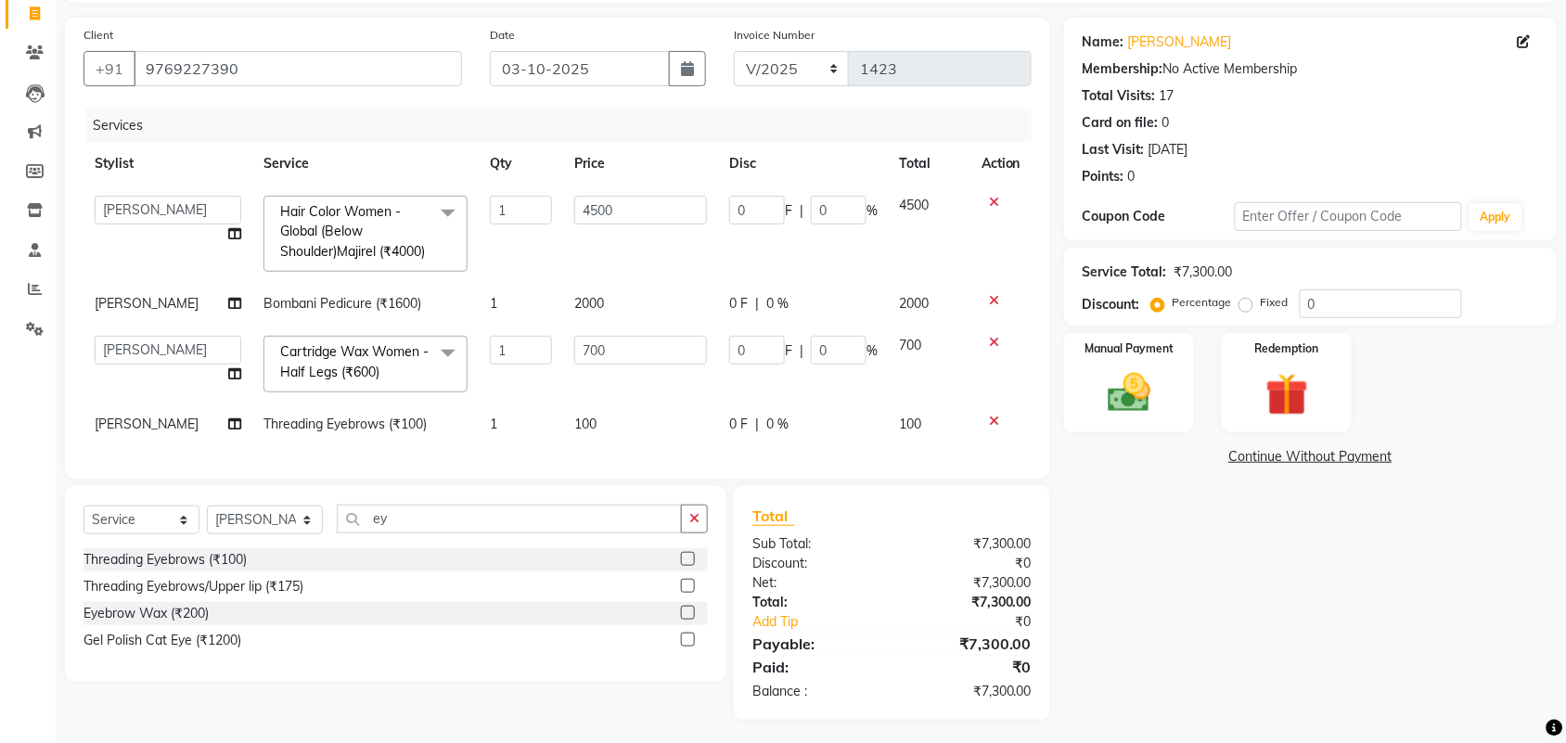
click at [809, 283] on td "0 F | 0 %" at bounding box center [803, 234] width 171 height 98
click at [823, 314] on div "0 F | 0 %" at bounding box center [803, 303] width 148 height 19
select select "43118"
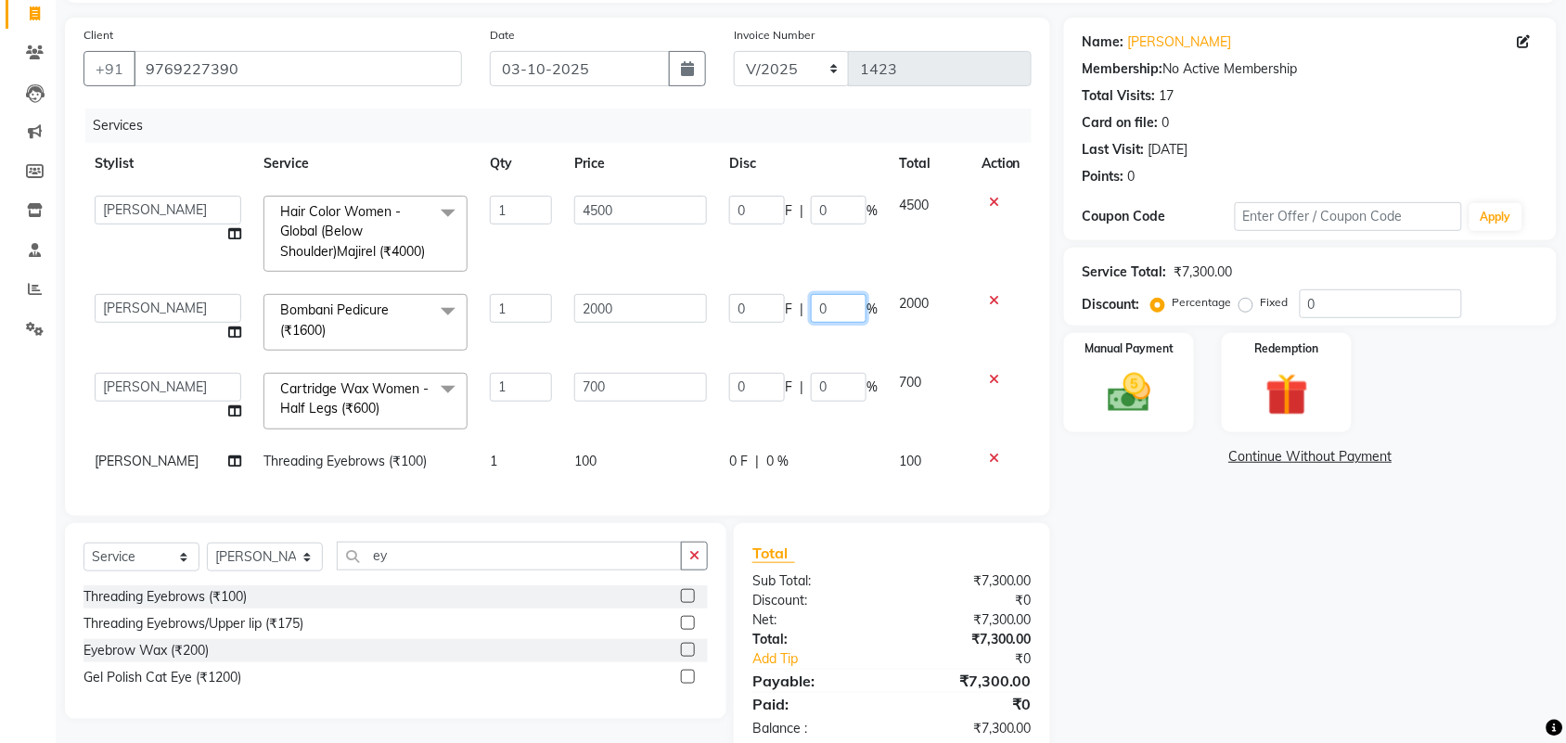
drag, startPoint x: 844, startPoint y: 317, endPoint x: 804, endPoint y: 326, distance: 40.7
click at [804, 323] on div "0 F | 0 %" at bounding box center [803, 308] width 148 height 29
type input "30"
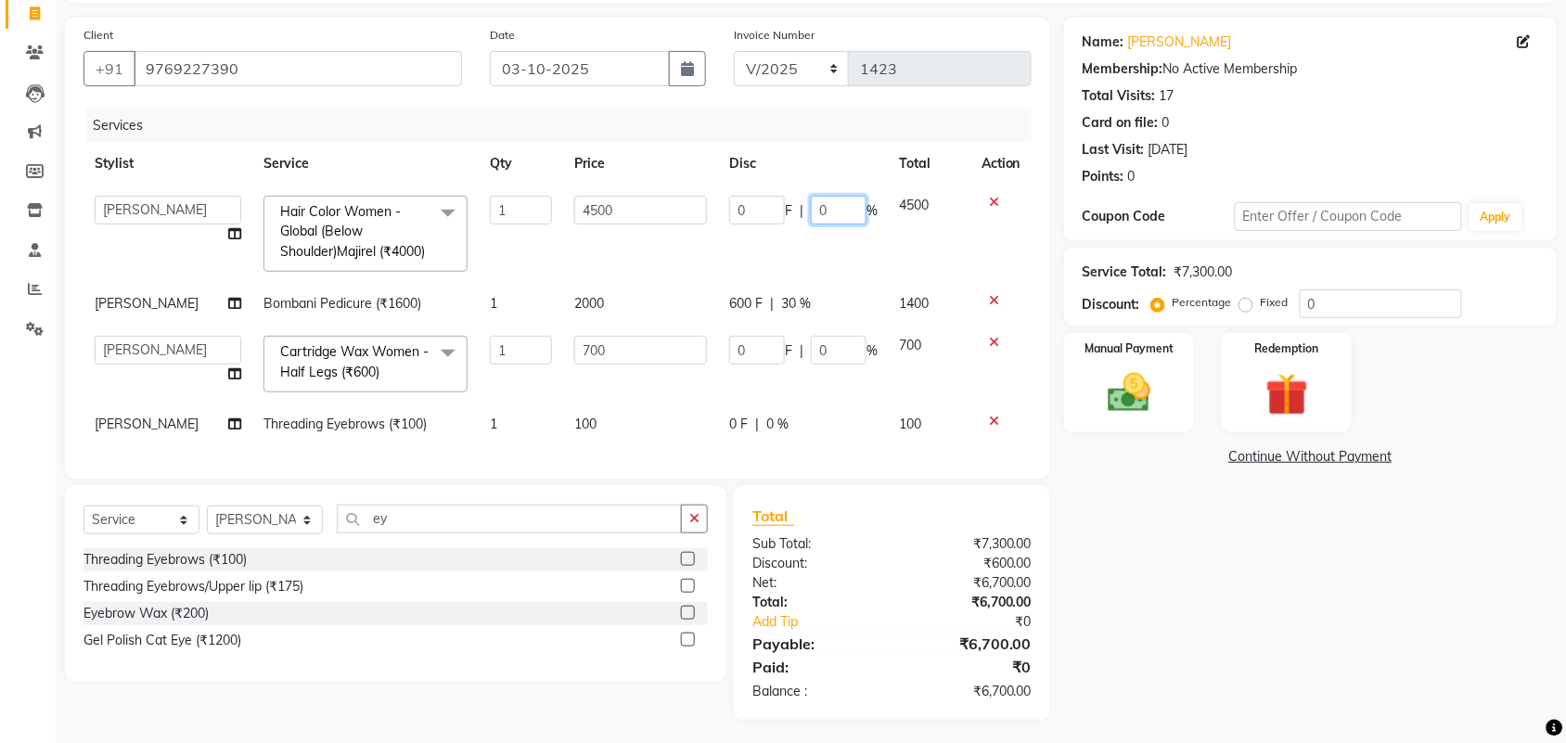
click at [836, 283] on td "0 F | 0 %" at bounding box center [803, 234] width 171 height 98
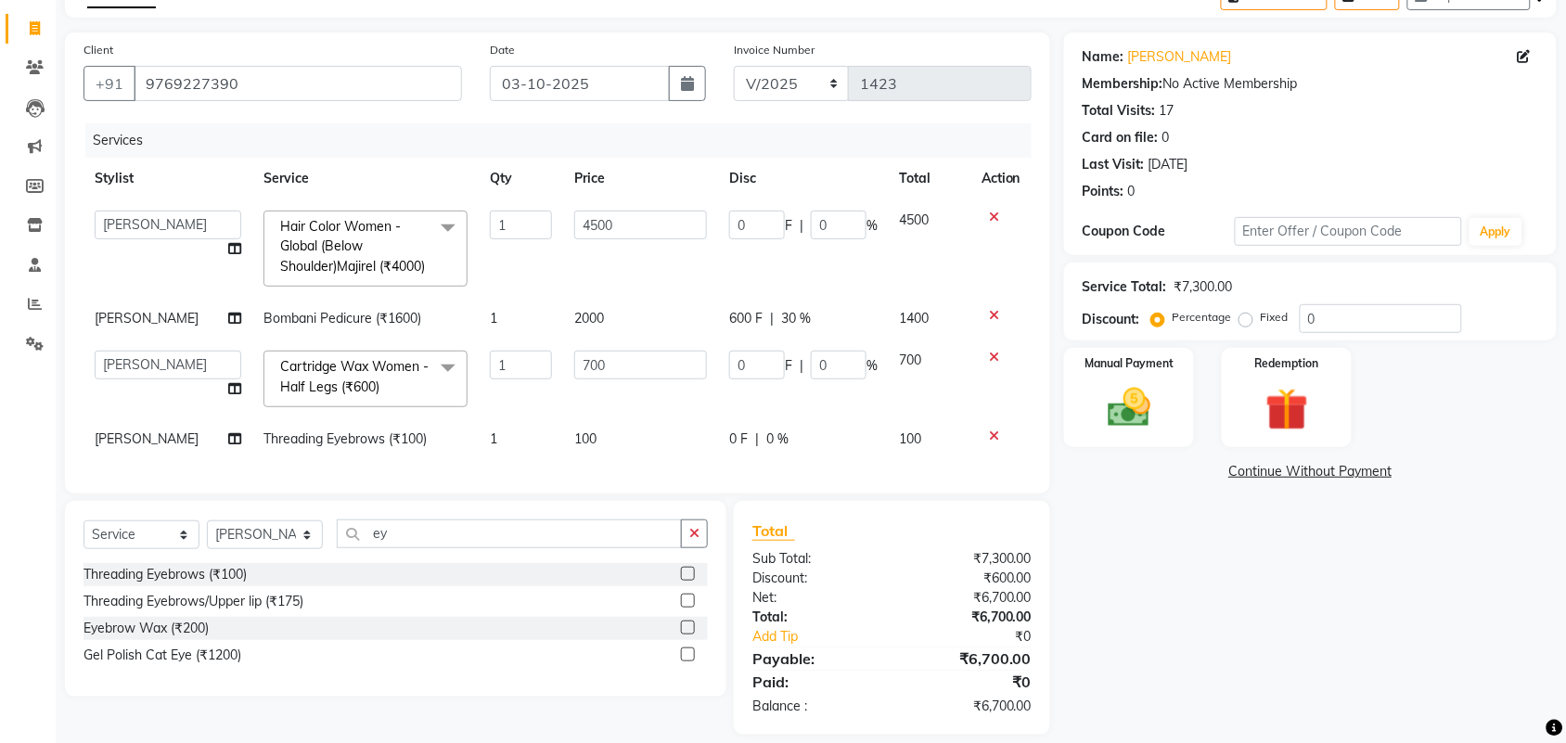
click at [846, 288] on tbody "aayaz [PERSON_NAME] [PERSON_NAME] Athem [PERSON_NAME] [PERSON_NAME] [PERSON_NAM…" at bounding box center [557, 329] width 948 height 261
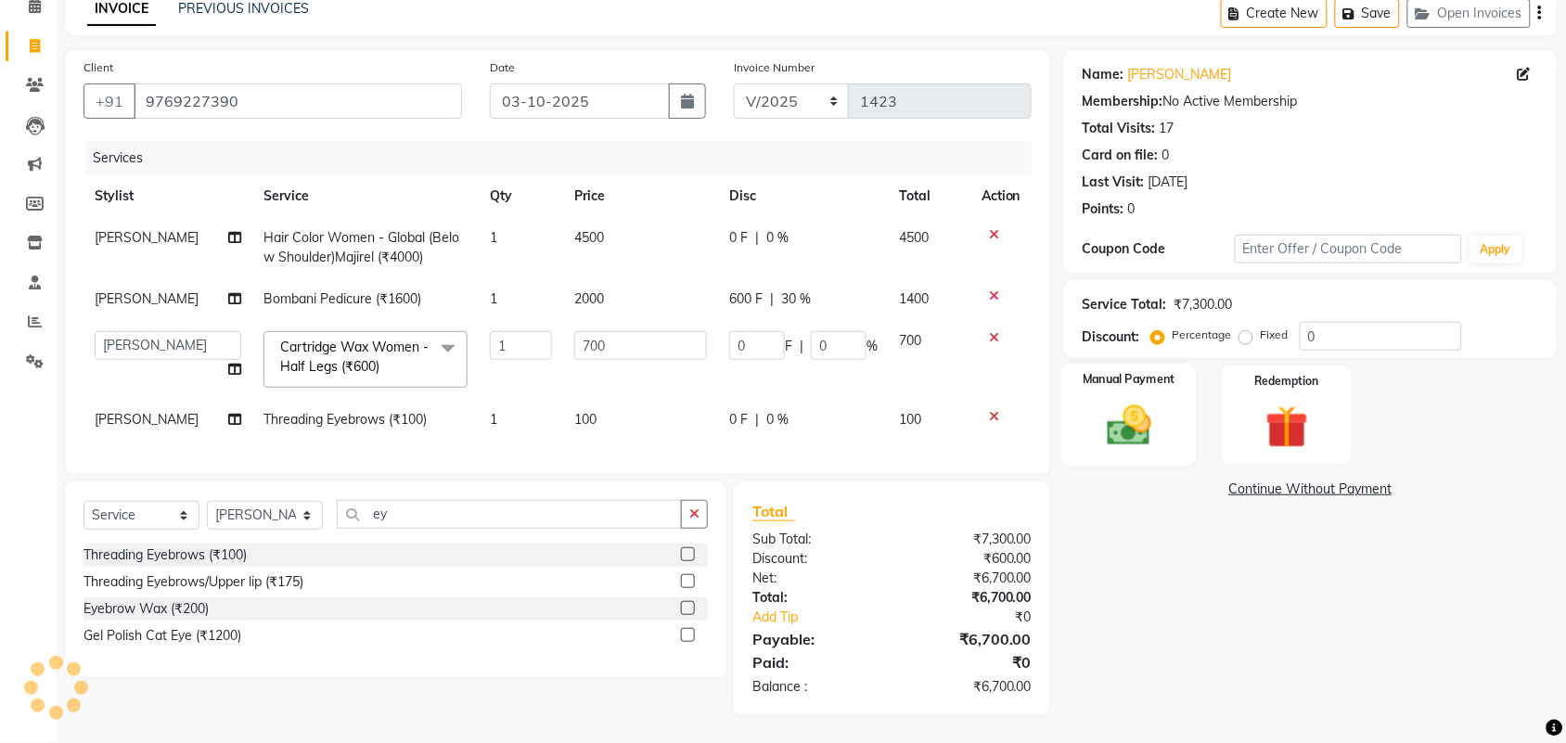
click at [1141, 405] on img at bounding box center [1129, 425] width 72 height 51
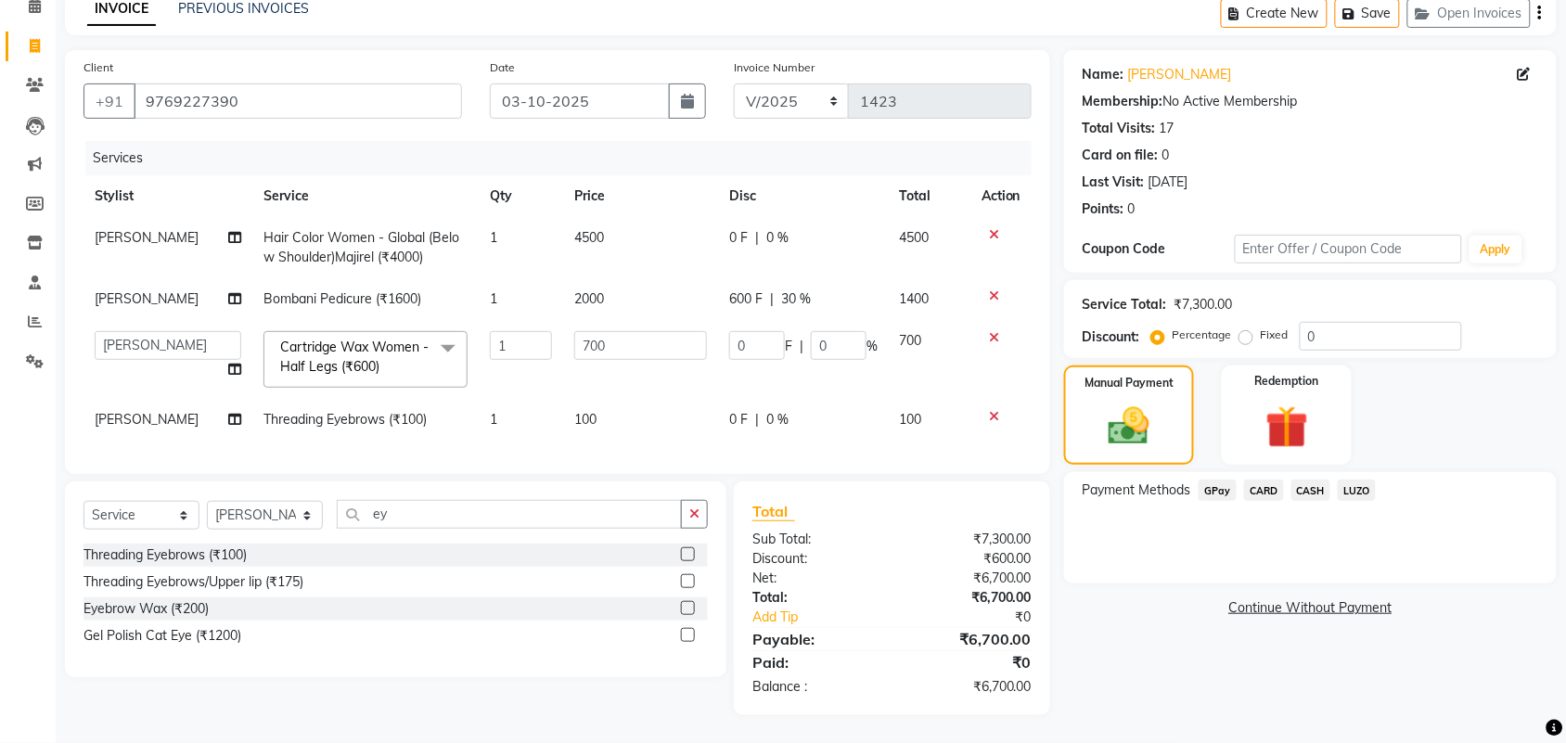
click at [1255, 480] on span "CARD" at bounding box center [1264, 490] width 40 height 21
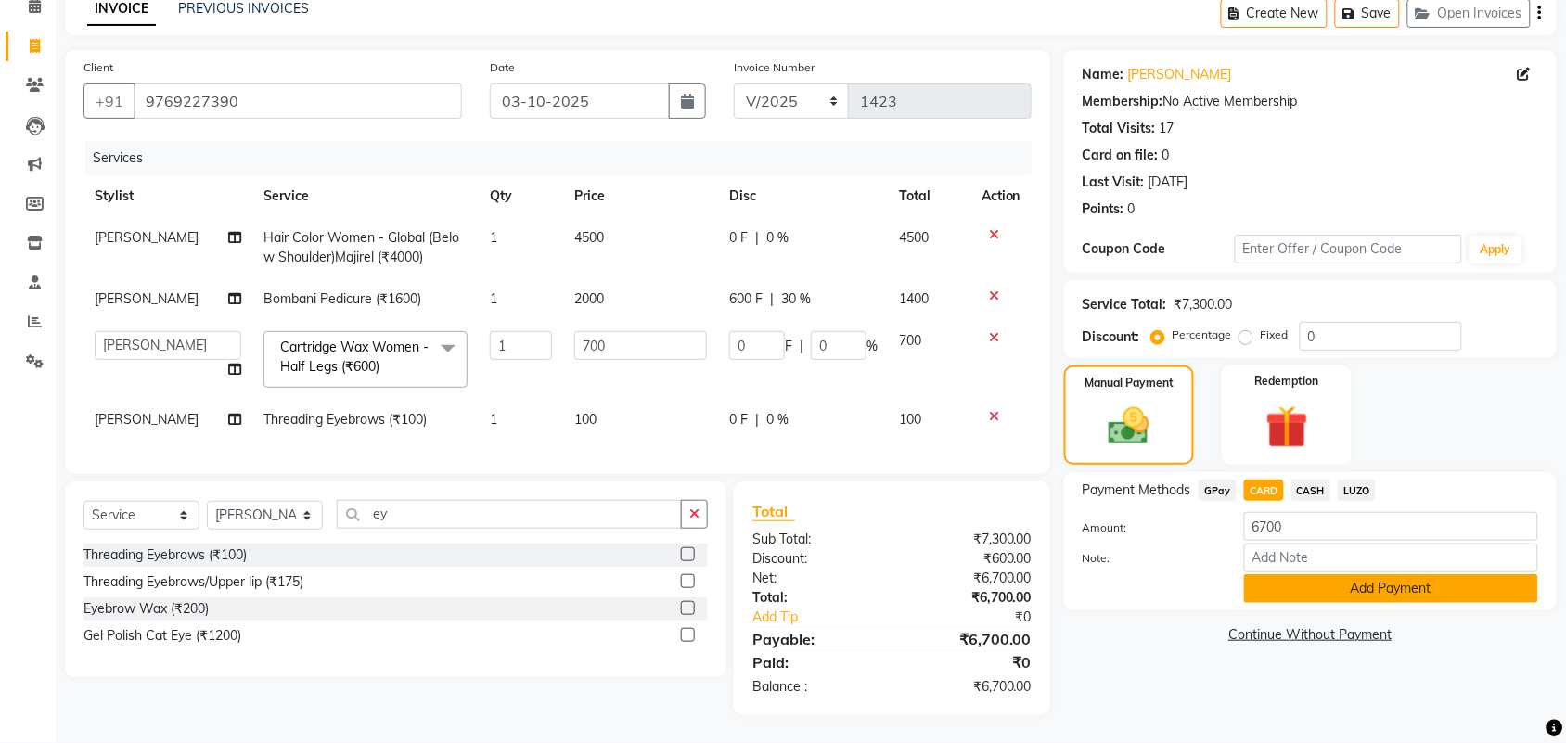
click at [1317, 574] on button "Add Payment" at bounding box center [1391, 588] width 294 height 29
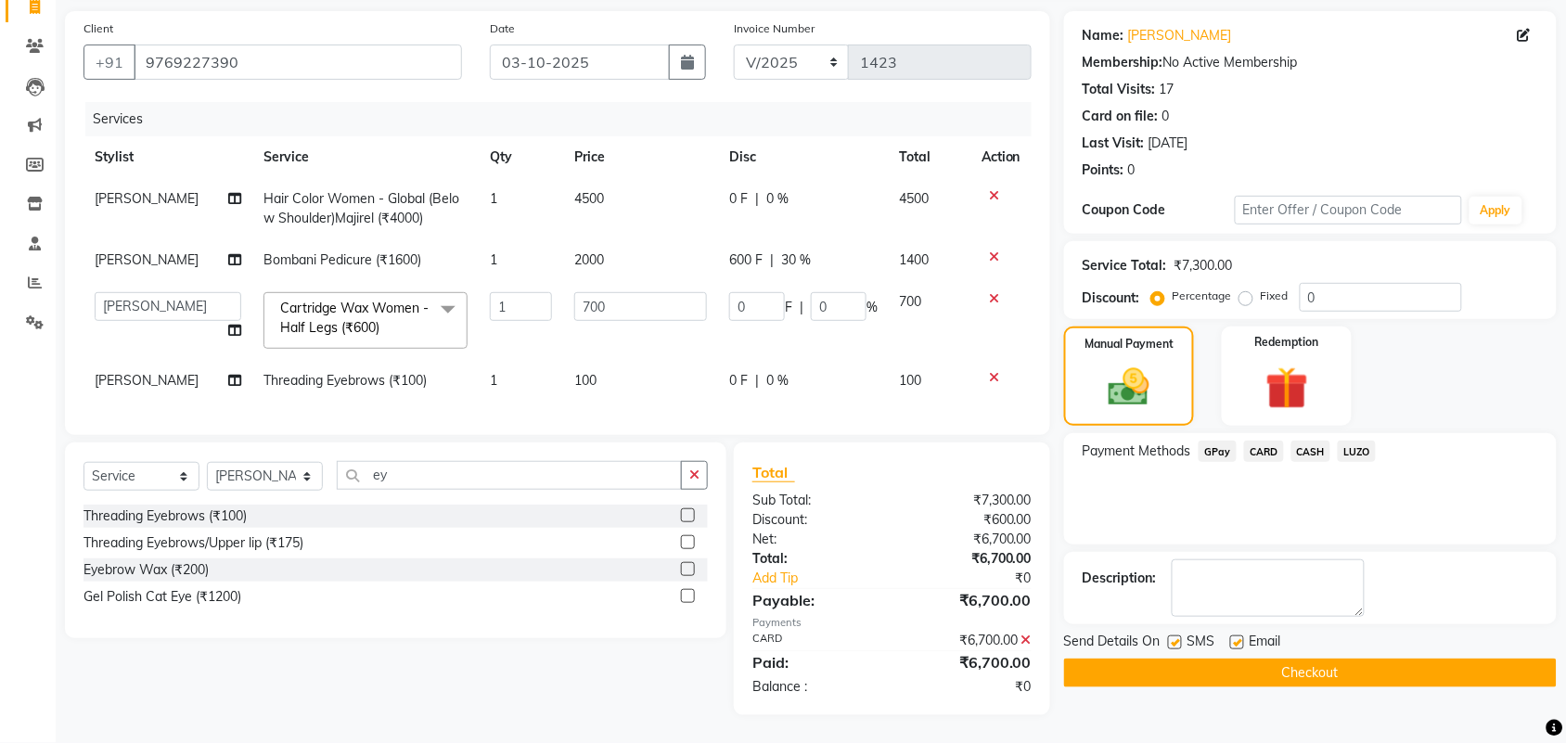
scroll to position [145, 0]
click at [1234, 635] on label at bounding box center [1237, 642] width 14 height 14
click at [1234, 637] on input "checkbox" at bounding box center [1236, 643] width 12 height 12
checkbox input "false"
click at [1171, 635] on label at bounding box center [1175, 642] width 14 height 14
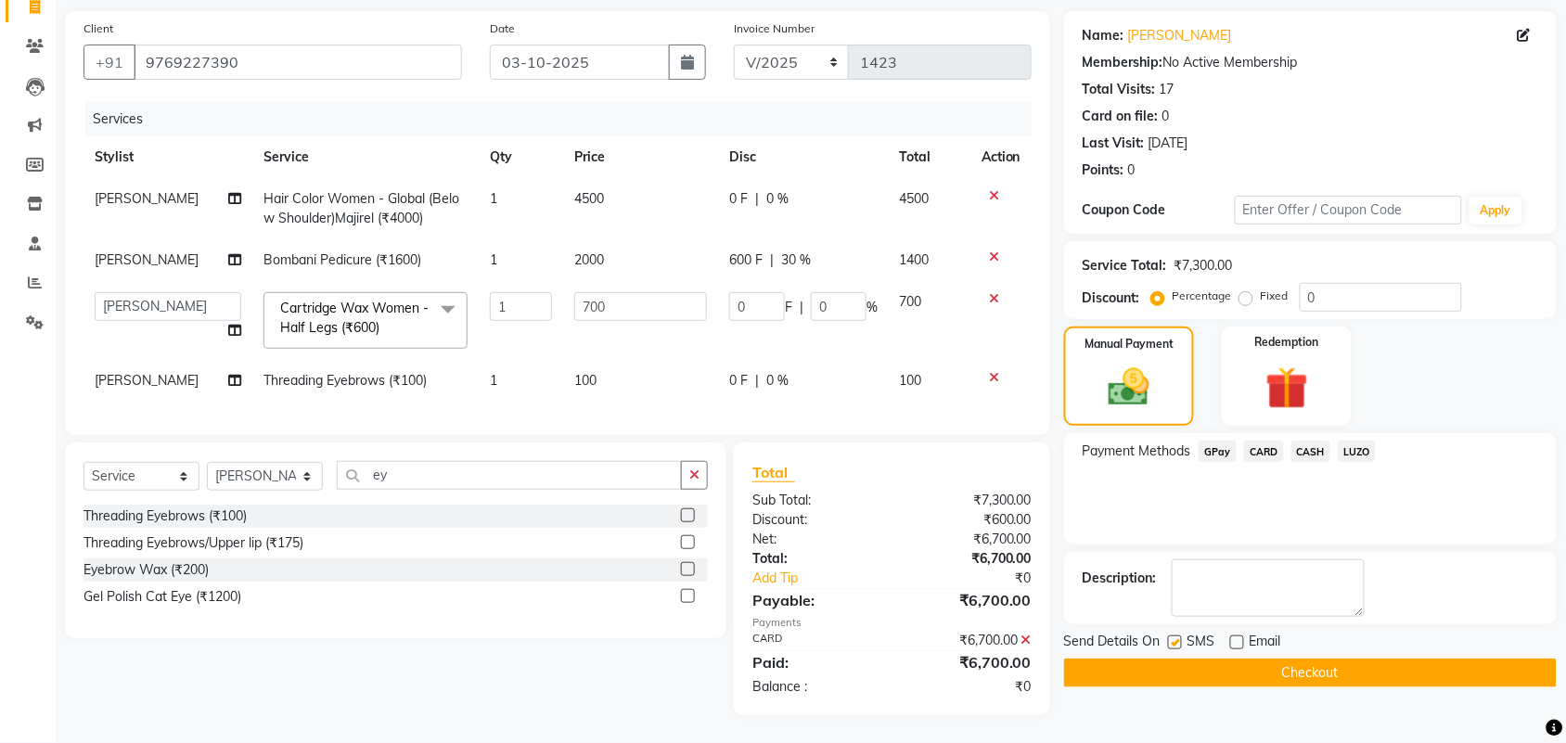
click at [1171, 637] on input "checkbox" at bounding box center [1174, 643] width 12 height 12
checkbox input "false"
click at [1193, 660] on button "Checkout" at bounding box center [1310, 673] width 493 height 29
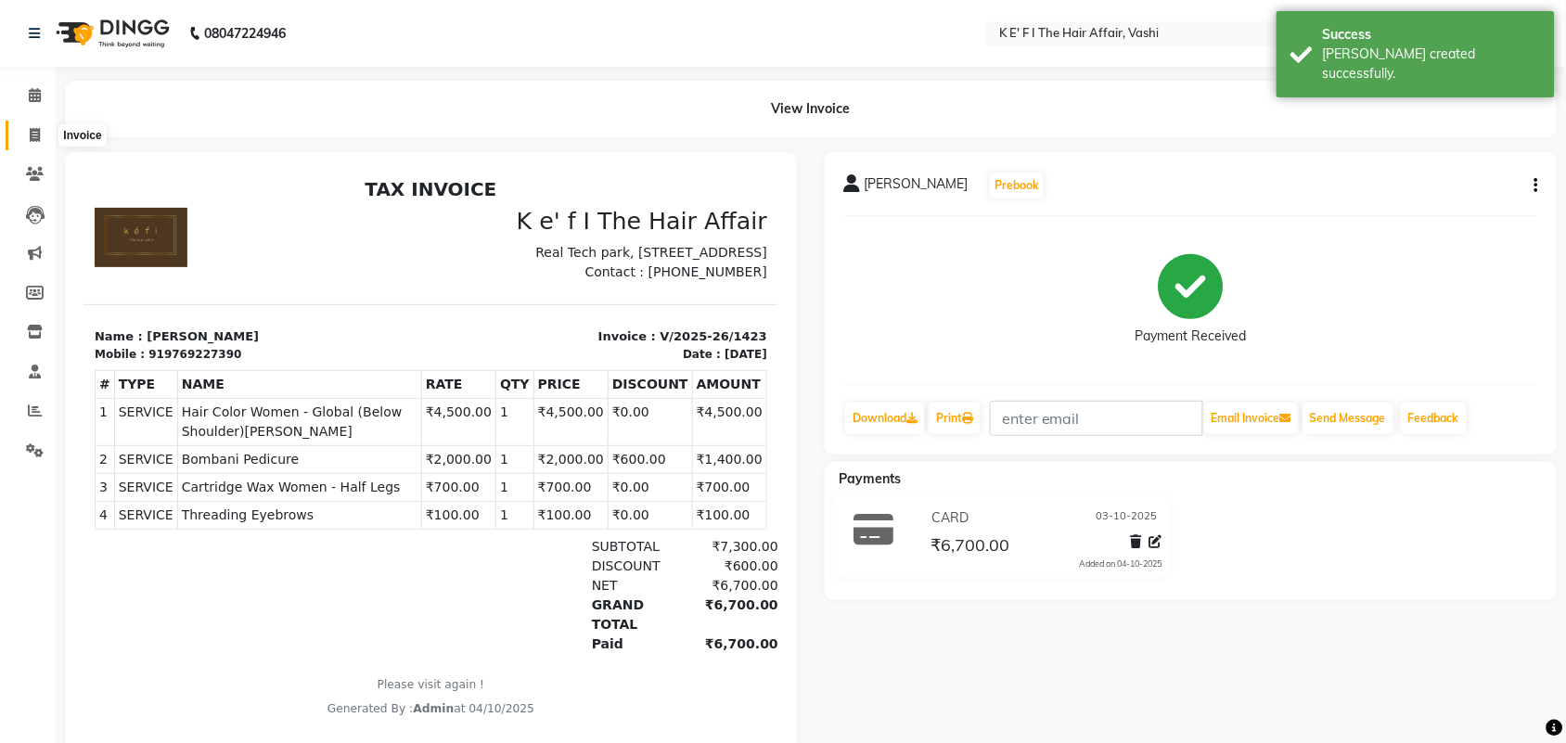
click at [48, 141] on span at bounding box center [35, 135] width 32 height 21
select select "service"
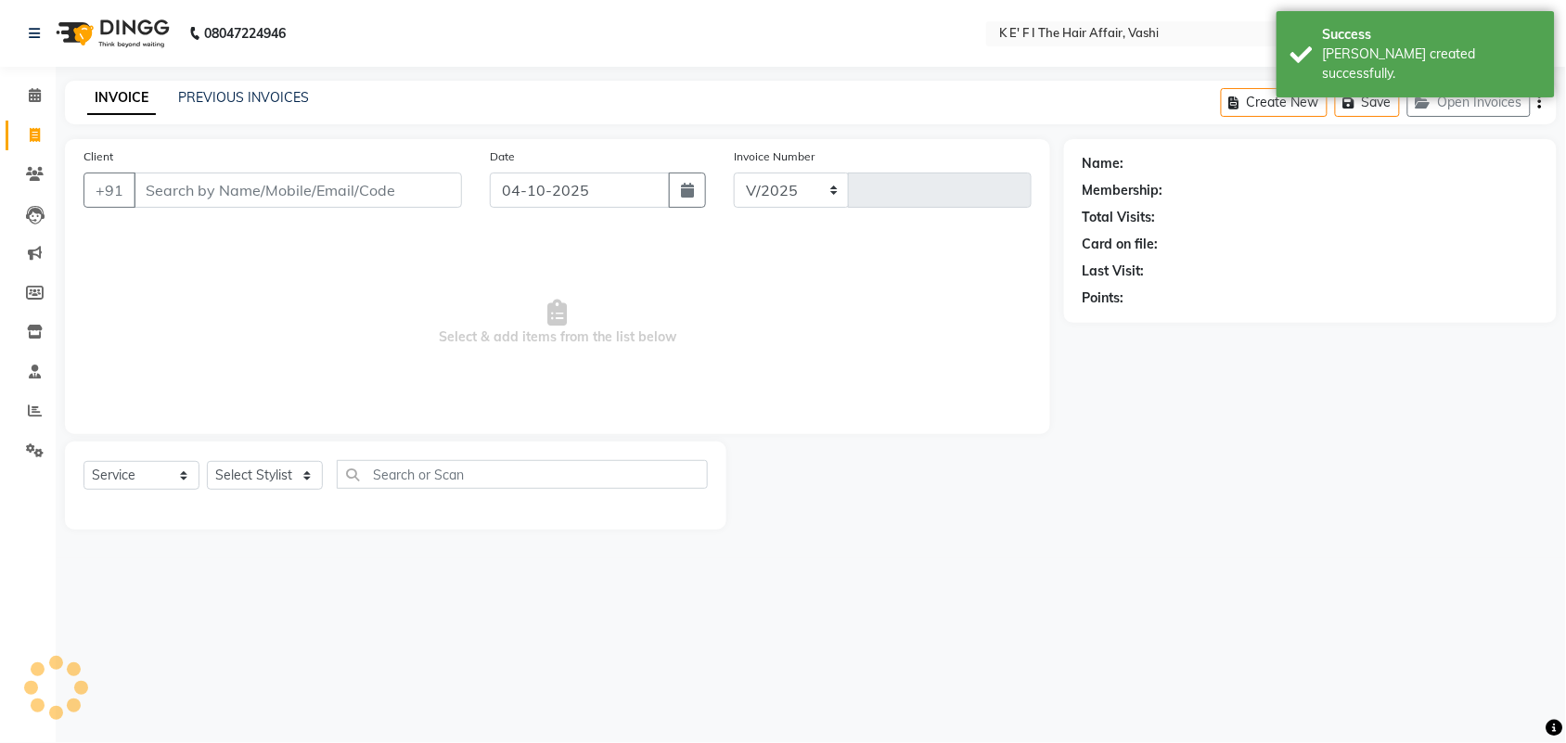
select select "6025"
type input "1424"
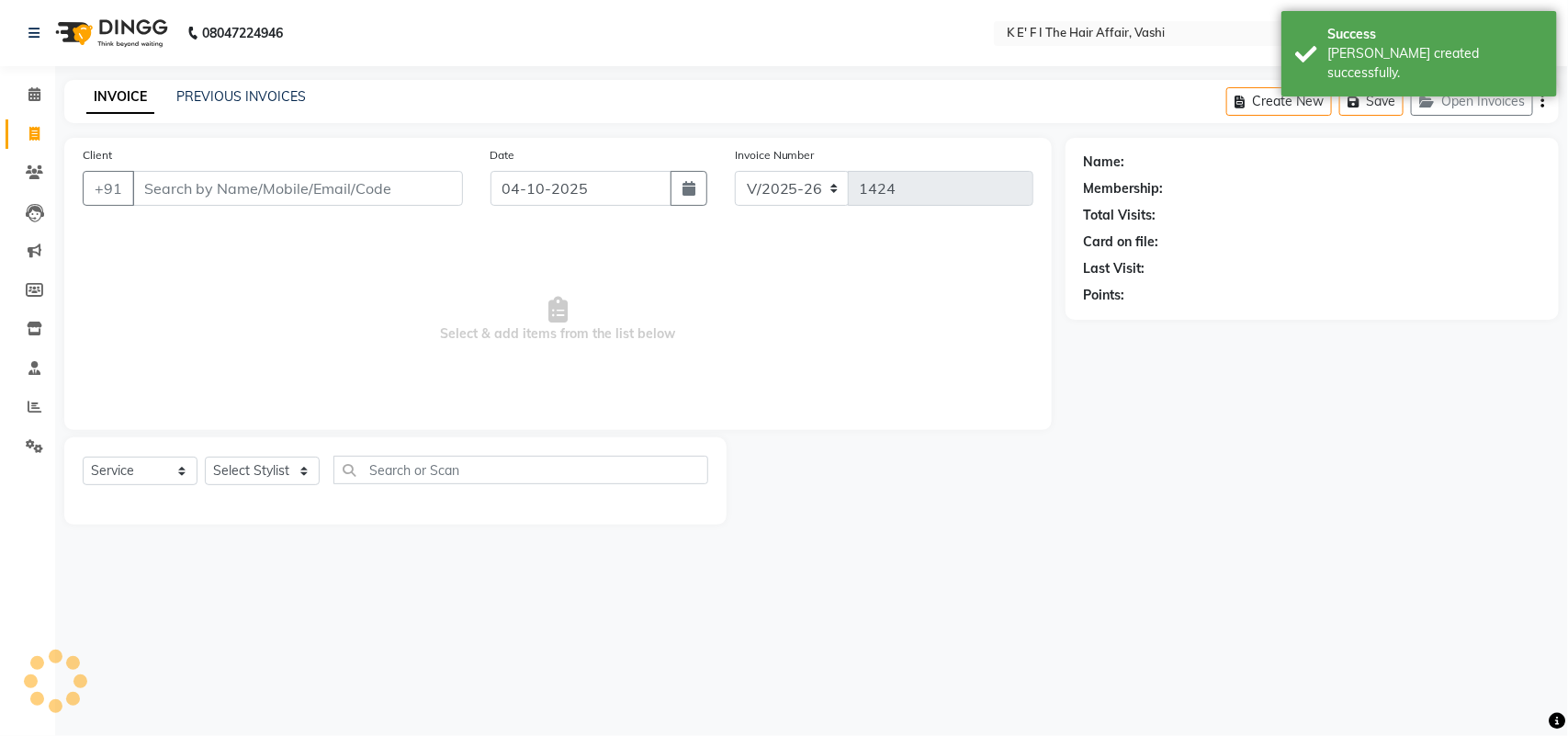
select select "43807"
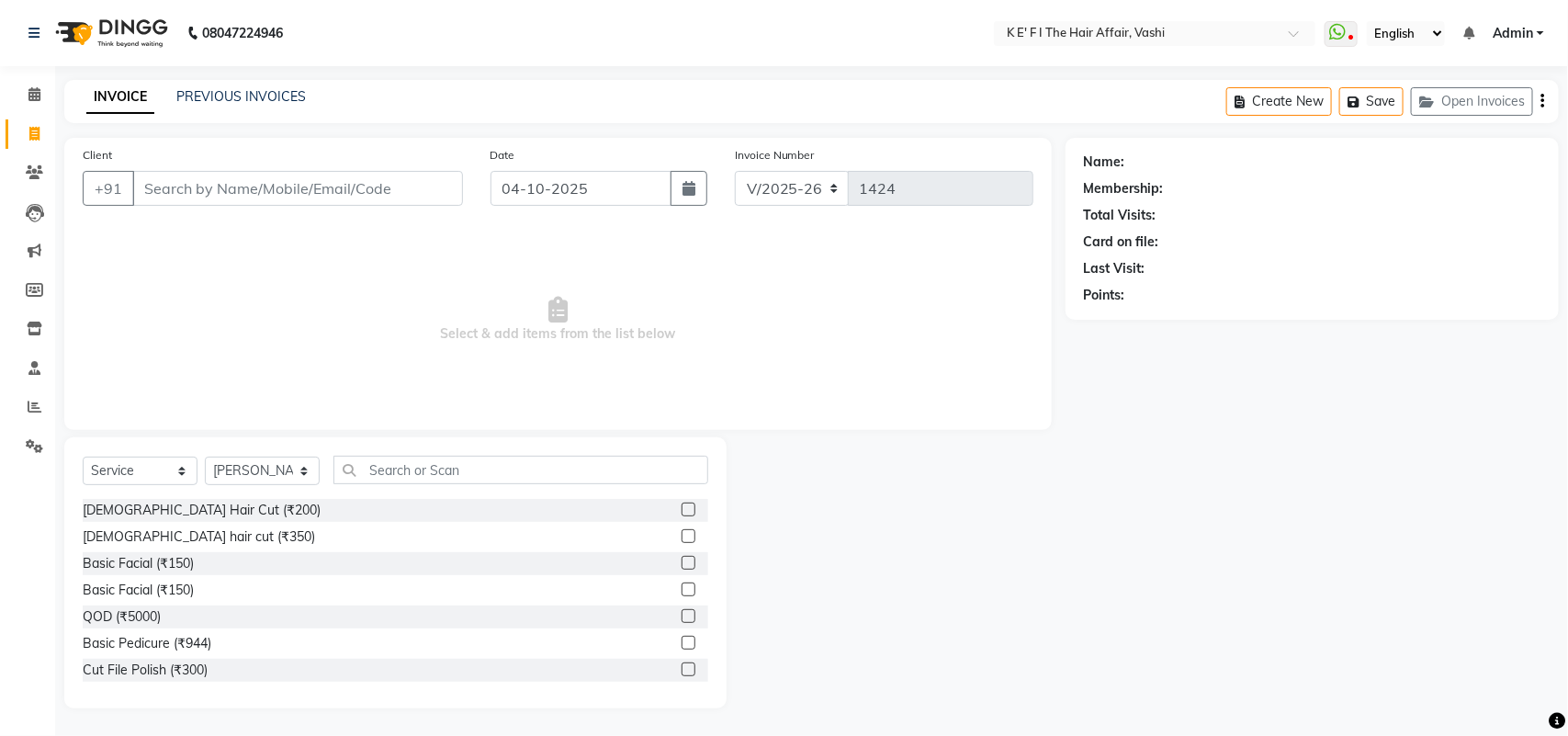
drag, startPoint x: 242, startPoint y: 193, endPoint x: 259, endPoint y: 186, distance: 18.4
click at [250, 191] on input "Client" at bounding box center [298, 188] width 331 height 35
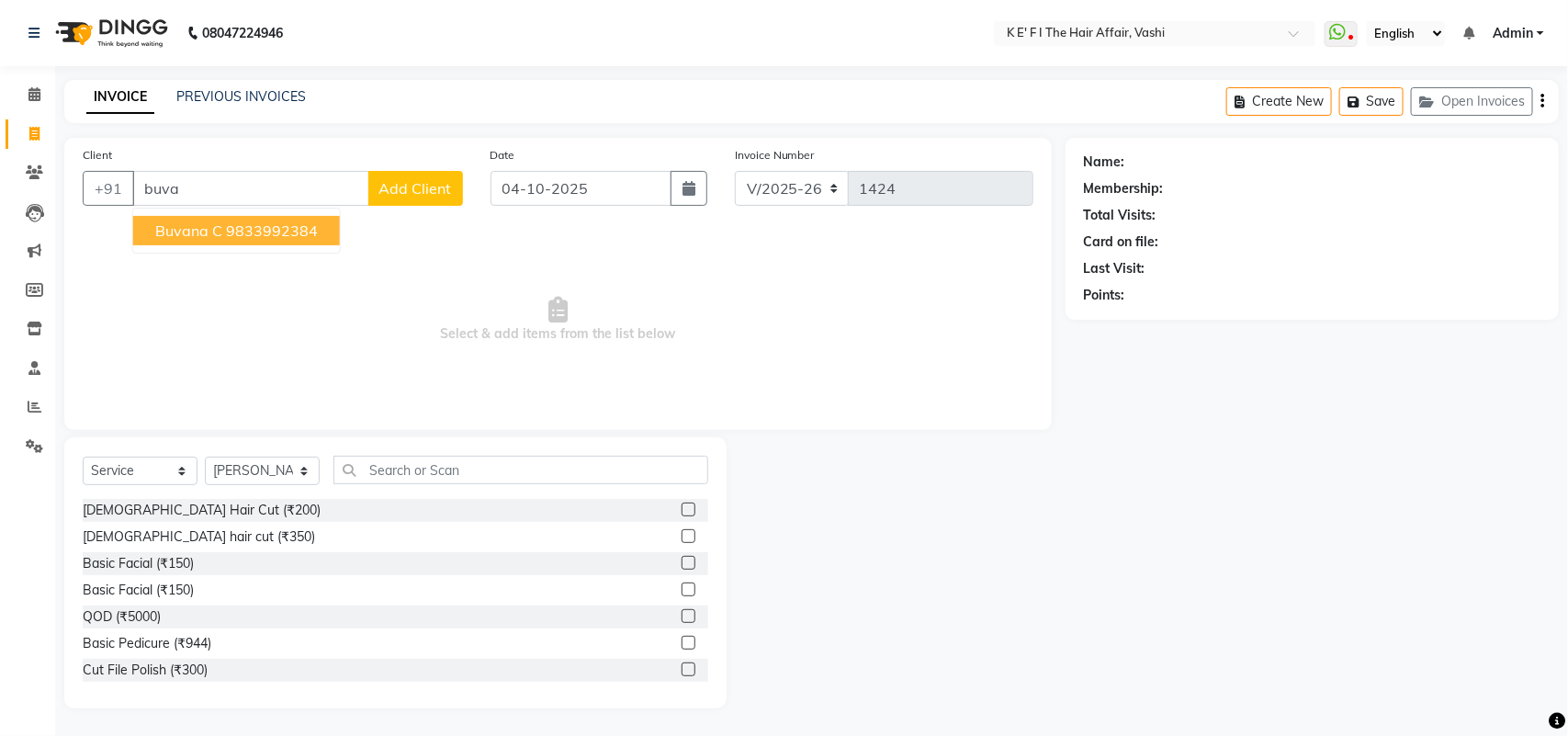
click at [283, 239] on ngb-highlight "9833992384" at bounding box center [271, 231] width 92 height 19
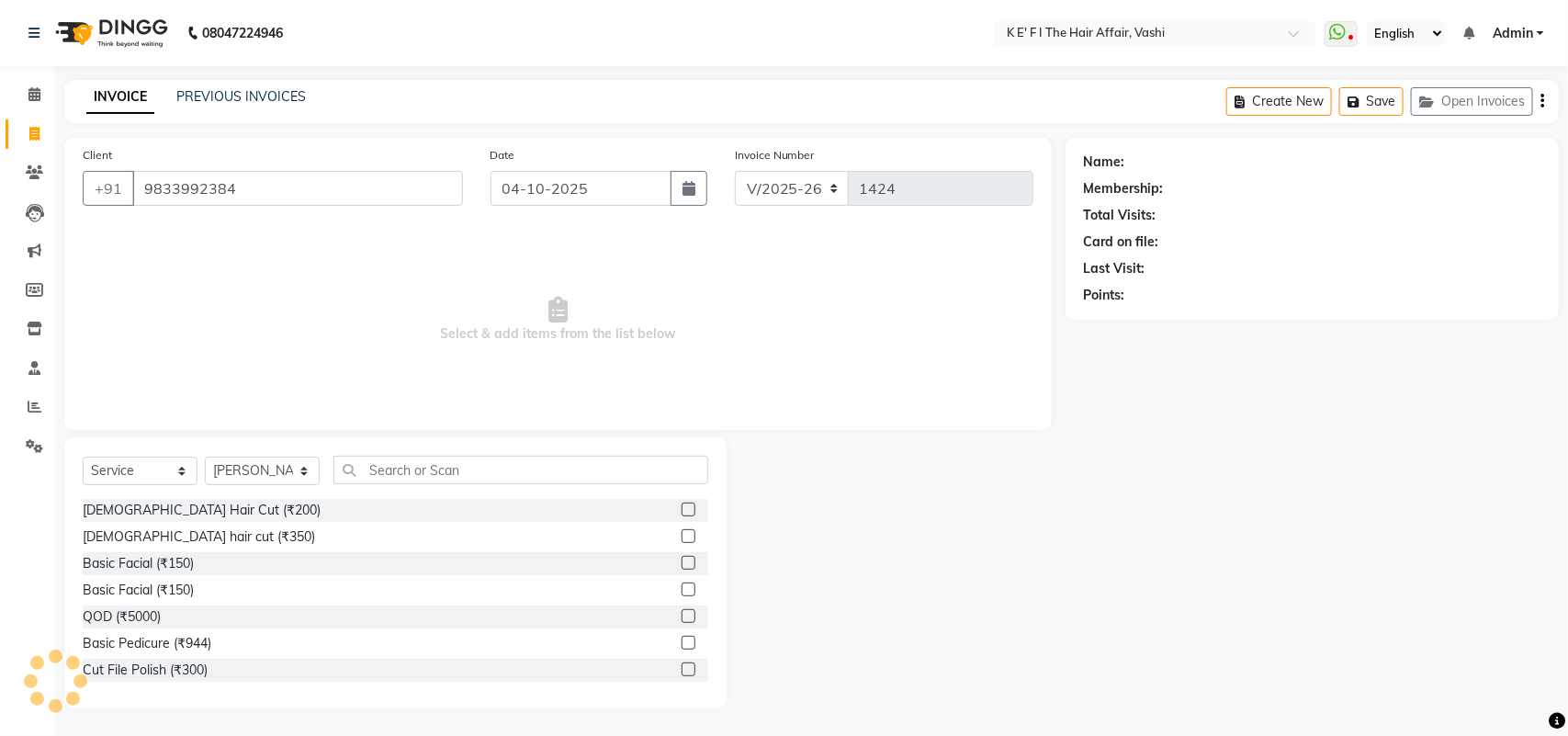
type input "9833992384"
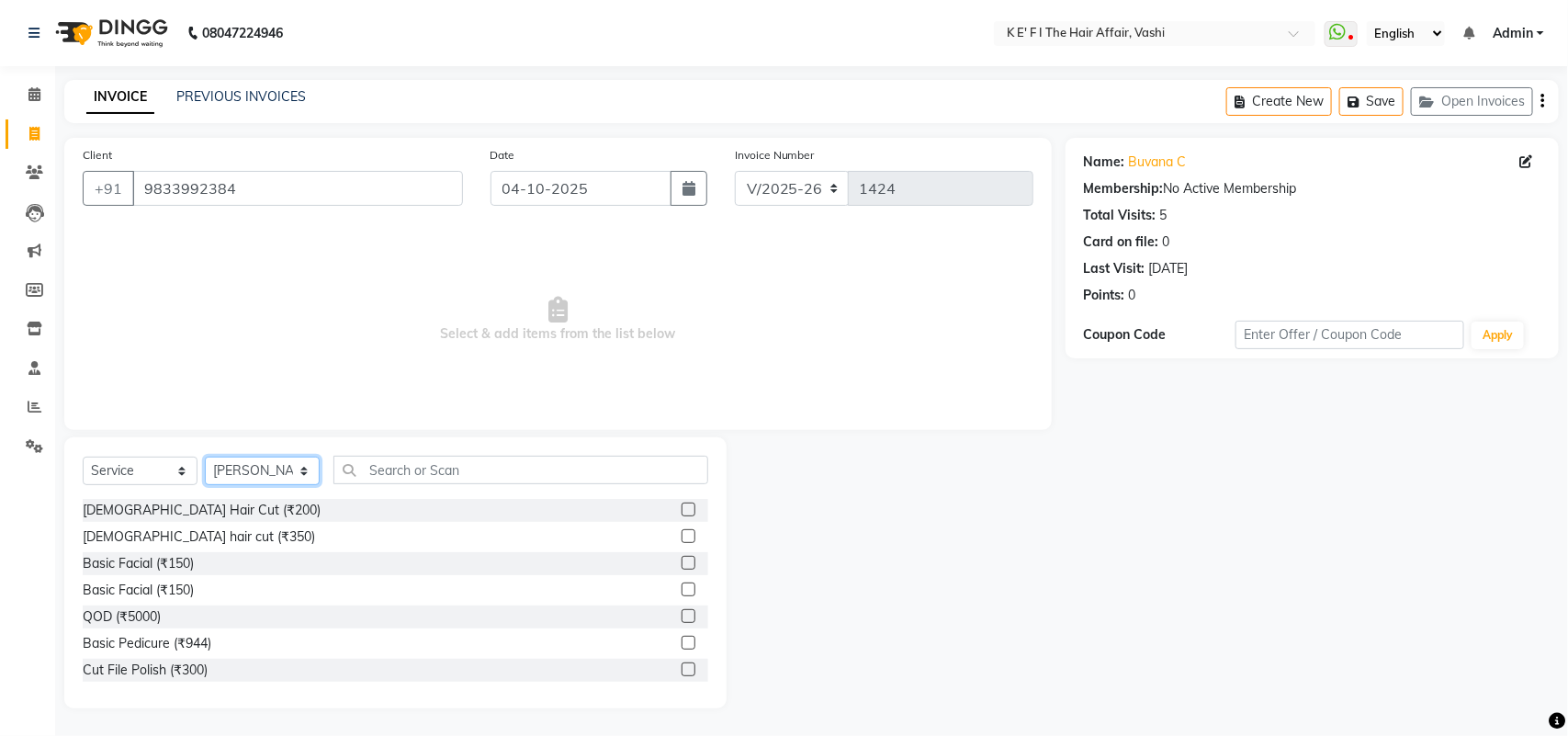
click at [218, 467] on select "Select Stylist aayaz [PERSON_NAME] [PERSON_NAME] Athem [PERSON_NAME] [PERSON_NA…" at bounding box center [262, 471] width 115 height 29
click at [205, 457] on select "Select Stylist aayaz [PERSON_NAME] [PERSON_NAME] Athem [PERSON_NAME] [PERSON_NA…" at bounding box center [262, 471] width 115 height 29
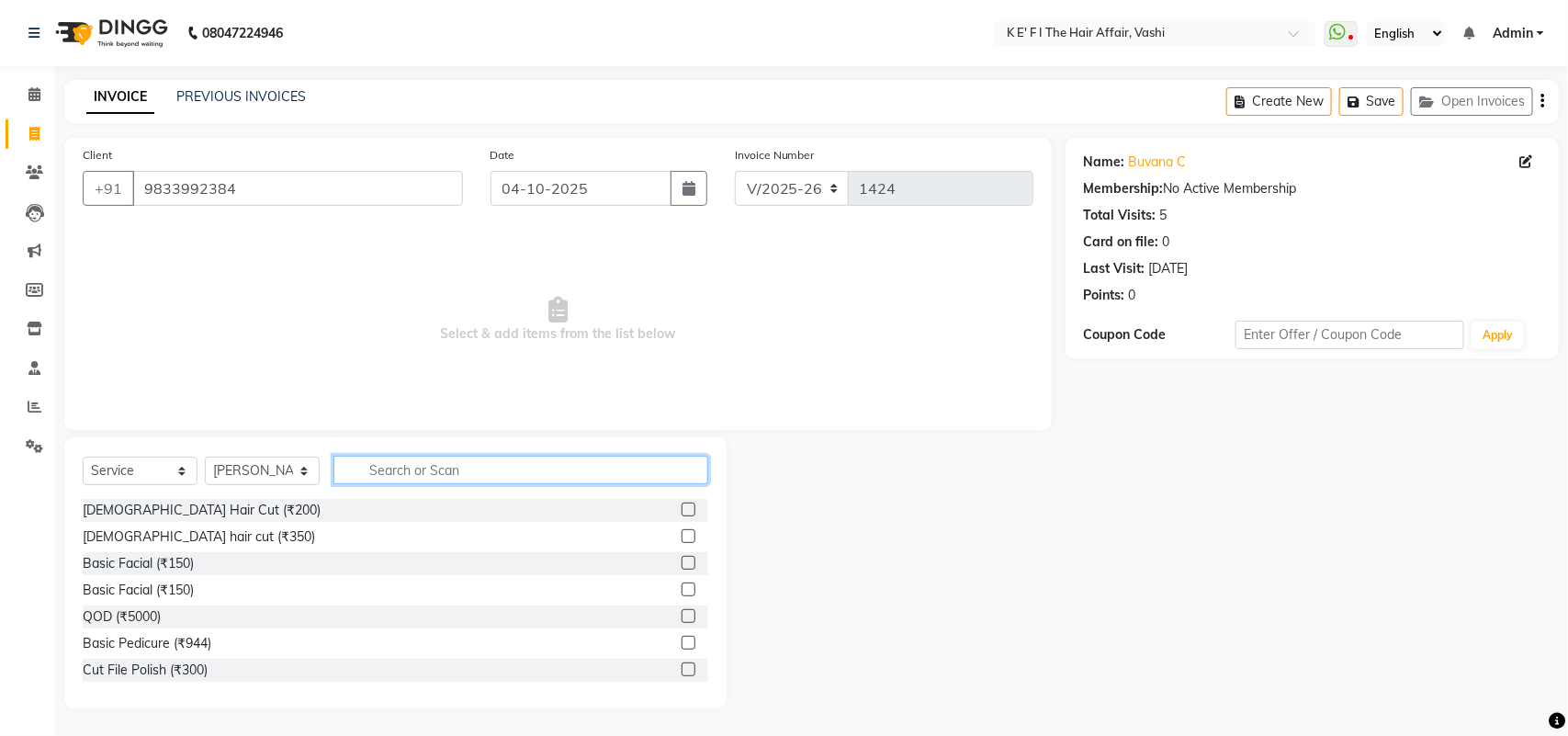
click at [361, 471] on input "text" at bounding box center [521, 470] width 374 height 29
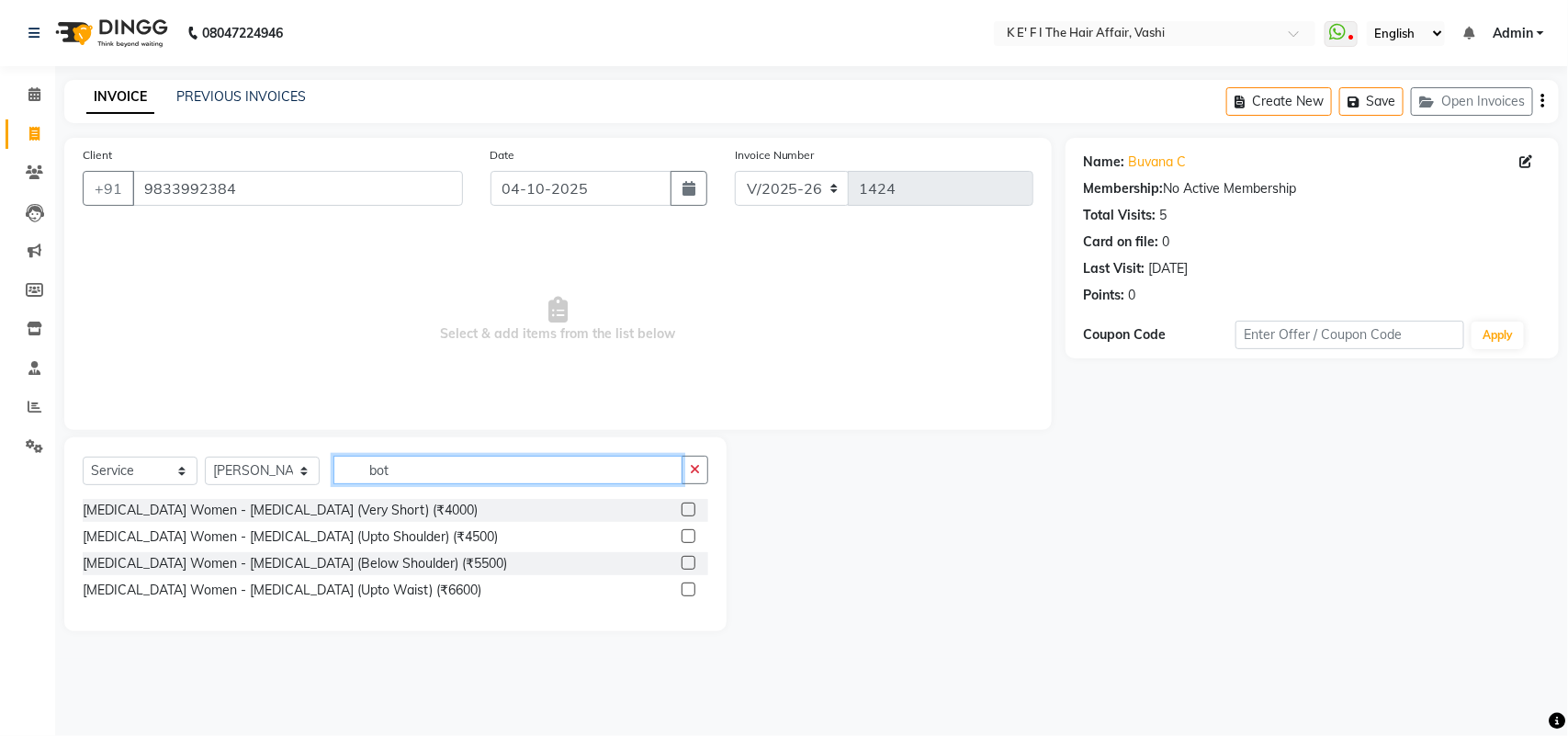
type input "bot"
click at [689, 562] on label at bounding box center [688, 563] width 14 height 14
click at [689, 562] on input "checkbox" at bounding box center [687, 564] width 12 height 12
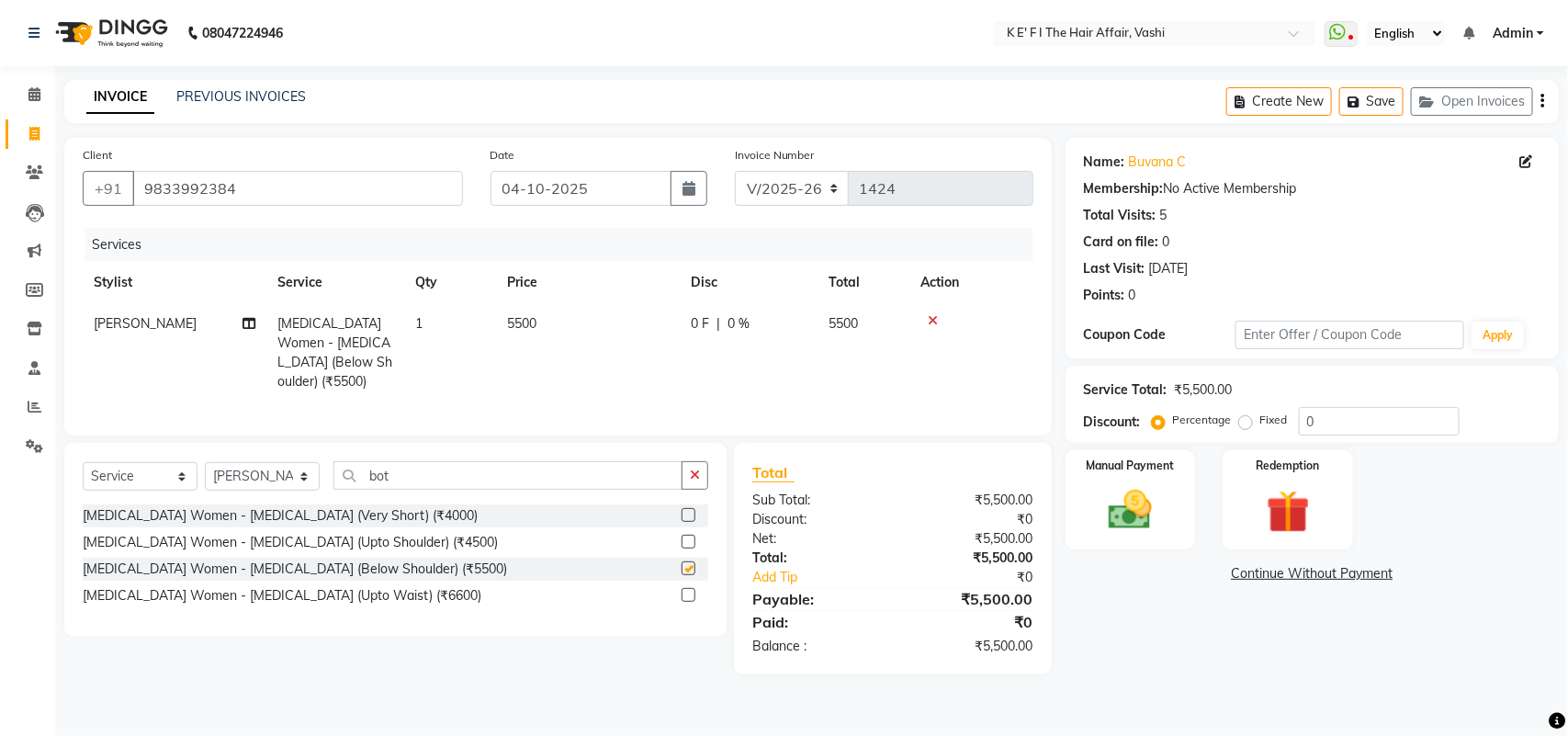
checkbox input "false"
click at [548, 338] on td "5500" at bounding box center [588, 353] width 184 height 99
select select "43807"
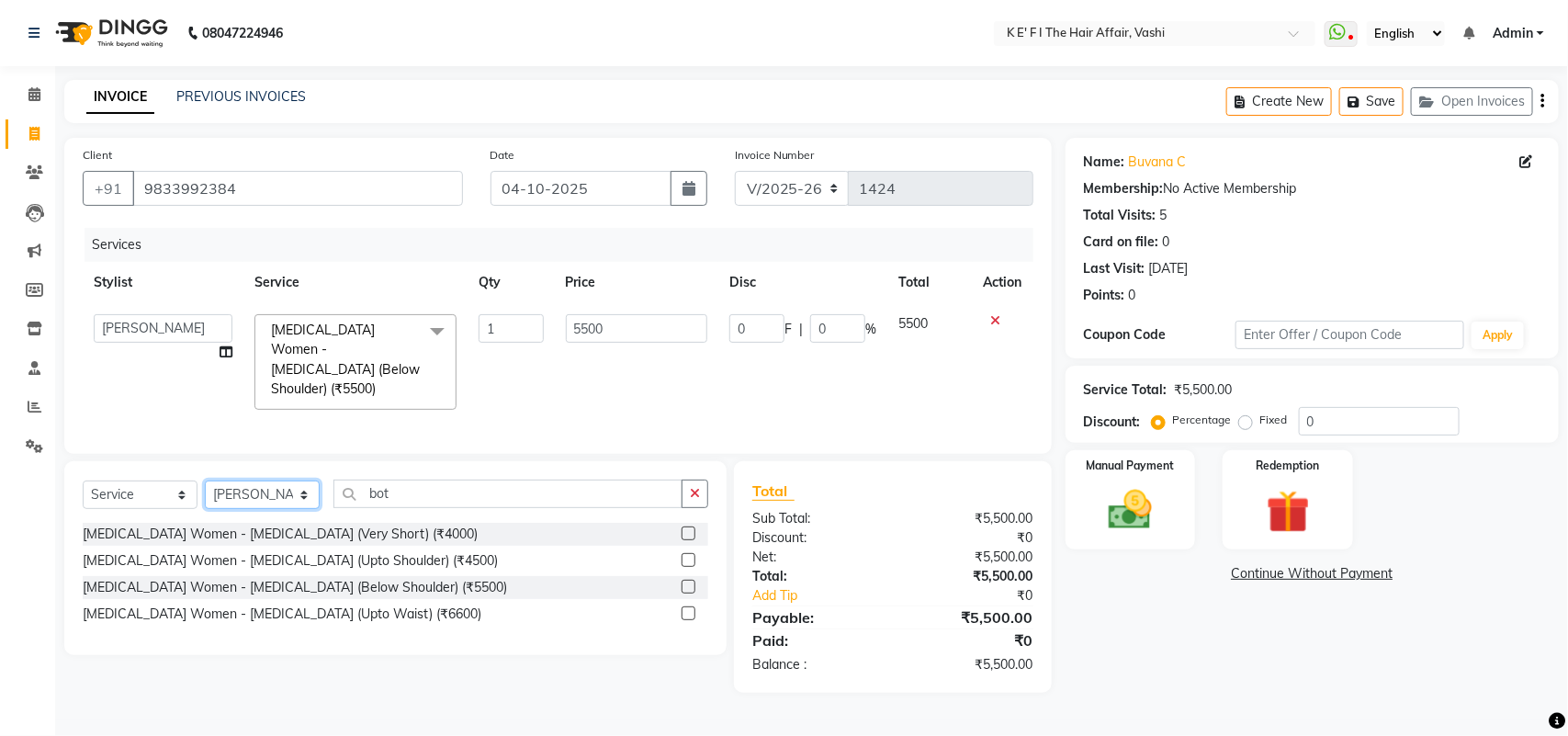
click at [278, 492] on select "Select Stylist aayaz [PERSON_NAME] [PERSON_NAME] Athem [PERSON_NAME] [PERSON_NA…" at bounding box center [262, 494] width 115 height 29
select select "44727"
click at [205, 480] on select "Select Stylist aayaz [PERSON_NAME] [PERSON_NAME] Athem [PERSON_NAME] [PERSON_NA…" at bounding box center [262, 494] width 115 height 29
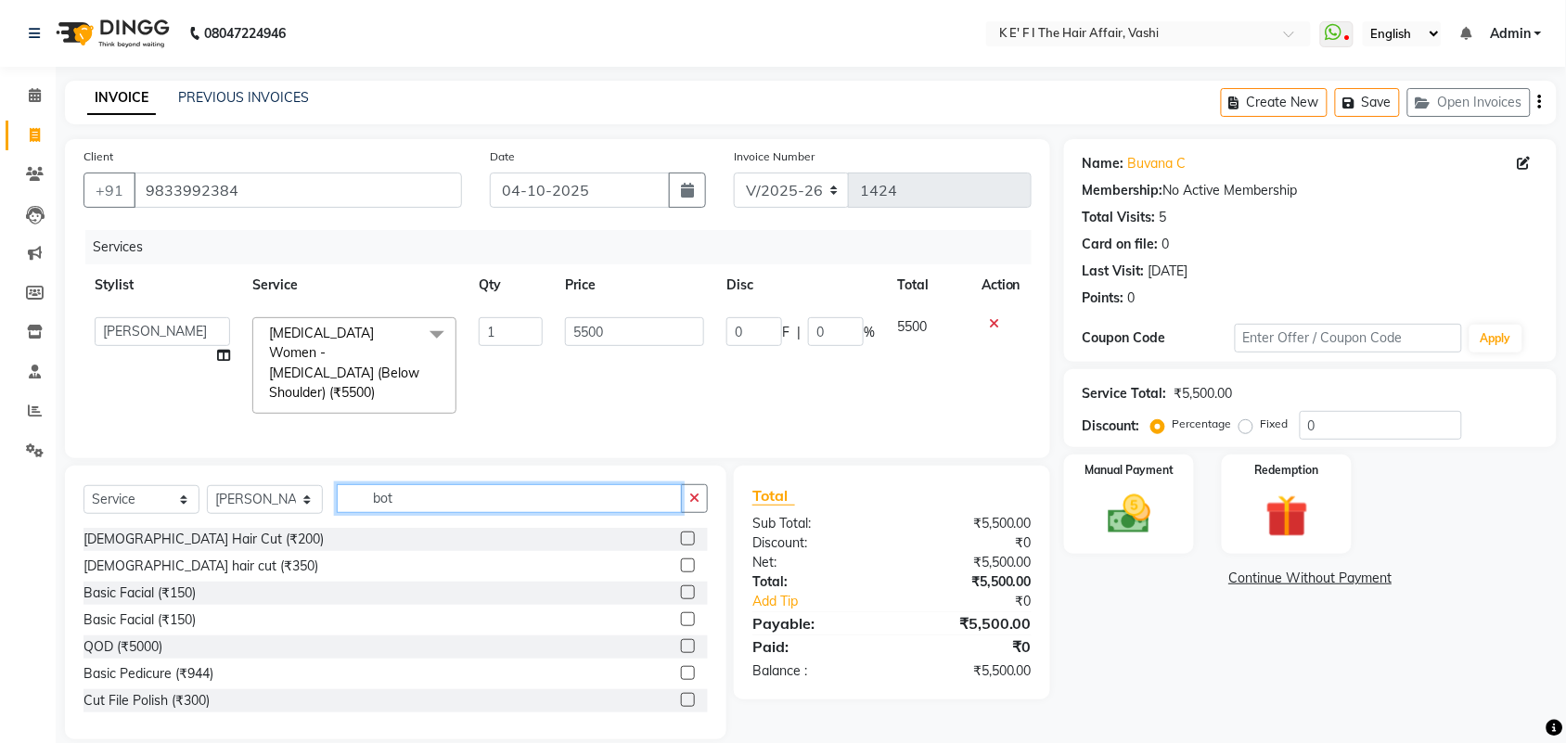
drag, startPoint x: 427, startPoint y: 492, endPoint x: 367, endPoint y: 524, distance: 67.7
click at [367, 524] on div "Select Service Product Membership Package Voucher Prepaid Gift Card Select Styl…" at bounding box center [395, 506] width 624 height 44
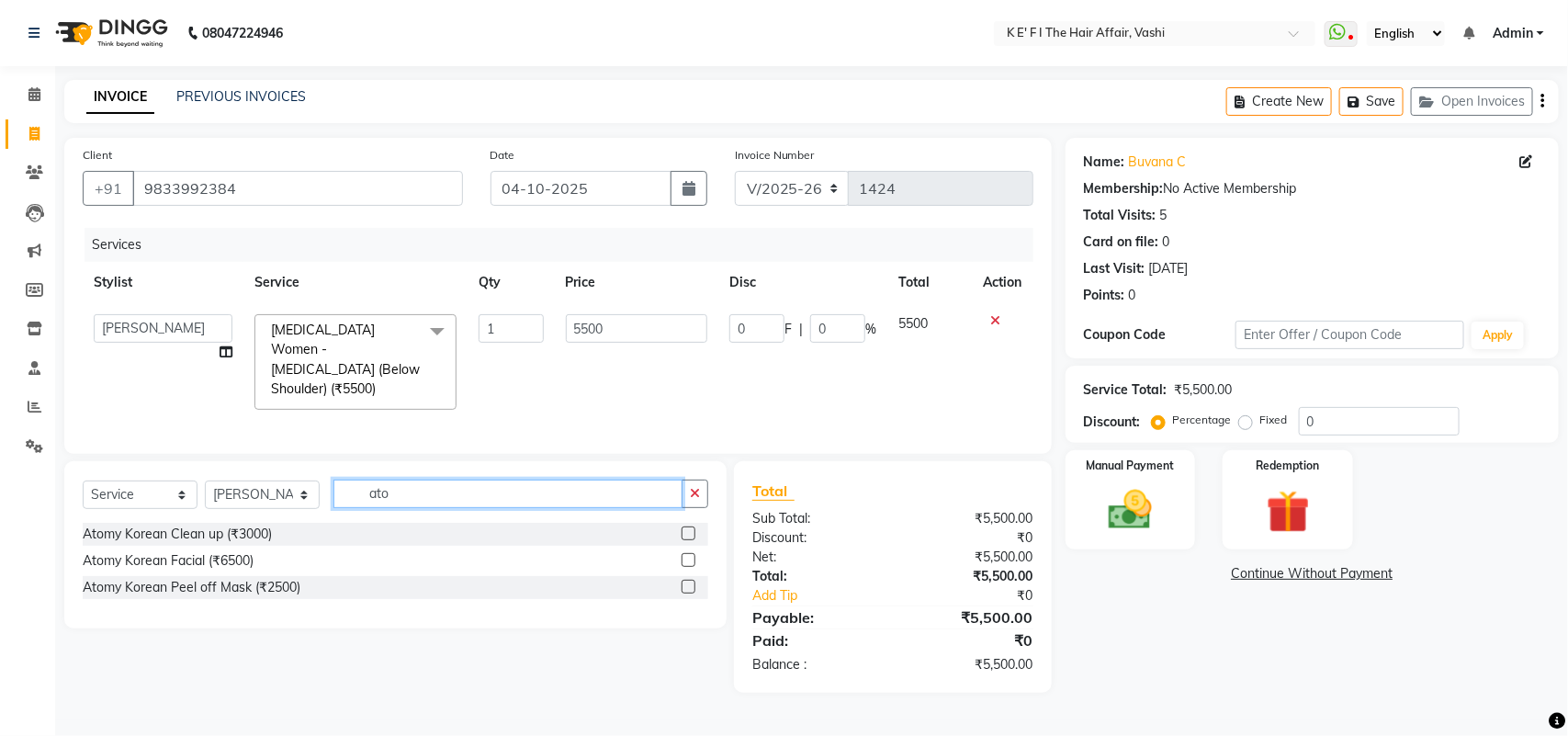
type input "ato"
click at [691, 563] on label at bounding box center [688, 560] width 14 height 14
click at [691, 563] on input "checkbox" at bounding box center [687, 561] width 12 height 12
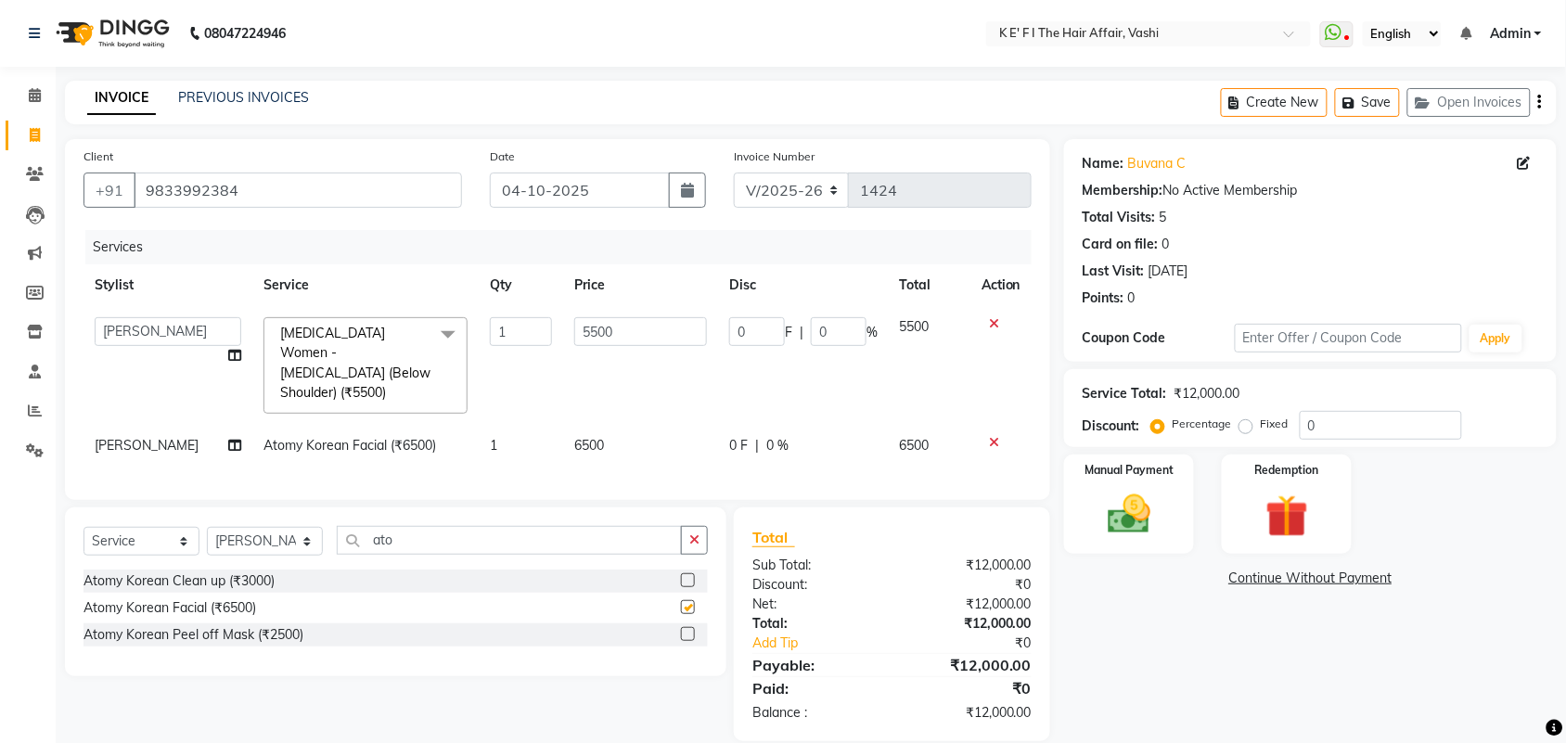
checkbox input "false"
click at [618, 425] on td "6500" at bounding box center [640, 446] width 155 height 42
select select "44727"
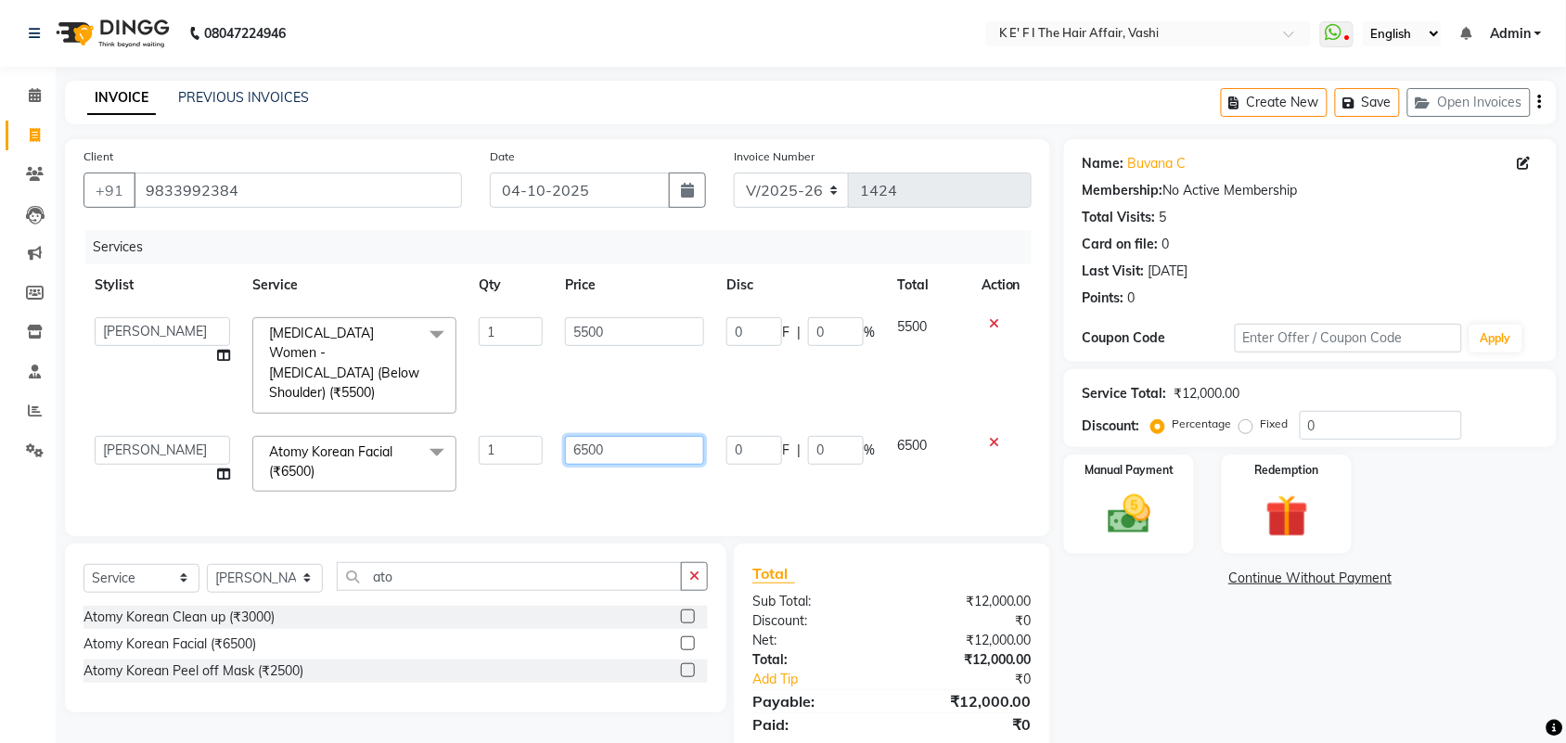
drag, startPoint x: 623, startPoint y: 431, endPoint x: 482, endPoint y: 475, distance: 147.6
click at [482, 475] on tr "aayaz [PERSON_NAME] [PERSON_NAME] Athem [PERSON_NAME] [PERSON_NAME] [PERSON_NAM…" at bounding box center [557, 464] width 948 height 79
type input "7000"
click at [543, 392] on td "1" at bounding box center [510, 365] width 86 height 119
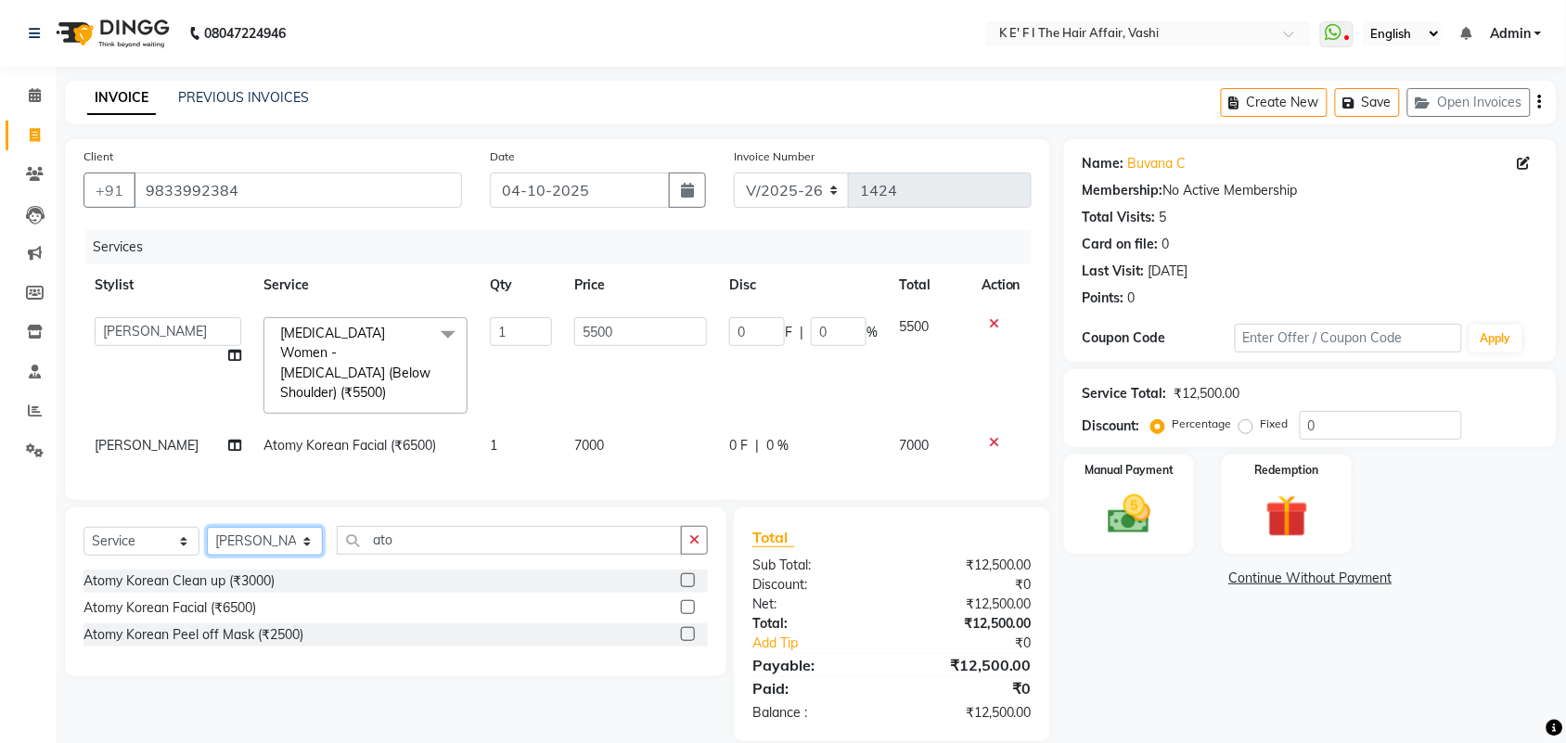
click at [267, 540] on select "Select Stylist aayaz [PERSON_NAME] [PERSON_NAME] Athem [PERSON_NAME] [PERSON_NA…" at bounding box center [265, 541] width 116 height 29
click at [207, 527] on select "Select Stylist aayaz [PERSON_NAME] [PERSON_NAME] Athem [PERSON_NAME] [PERSON_NA…" at bounding box center [265, 541] width 116 height 29
drag, startPoint x: 410, startPoint y: 535, endPoint x: 307, endPoint y: 582, distance: 112.9
click at [309, 581] on div "Select Service Product Membership Package Voucher Prepaid Gift Card Select Styl…" at bounding box center [395, 591] width 661 height 169
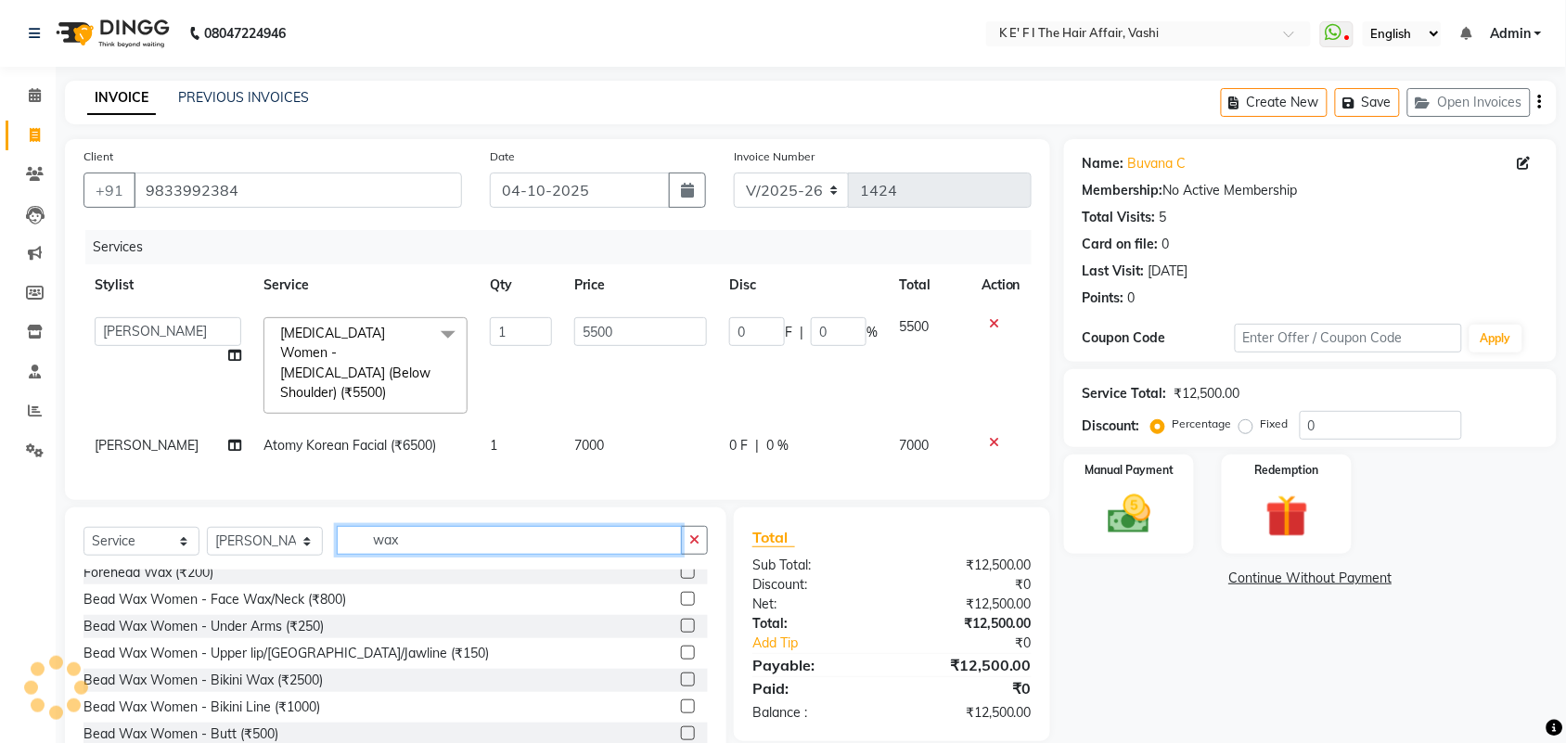
scroll to position [232, 0]
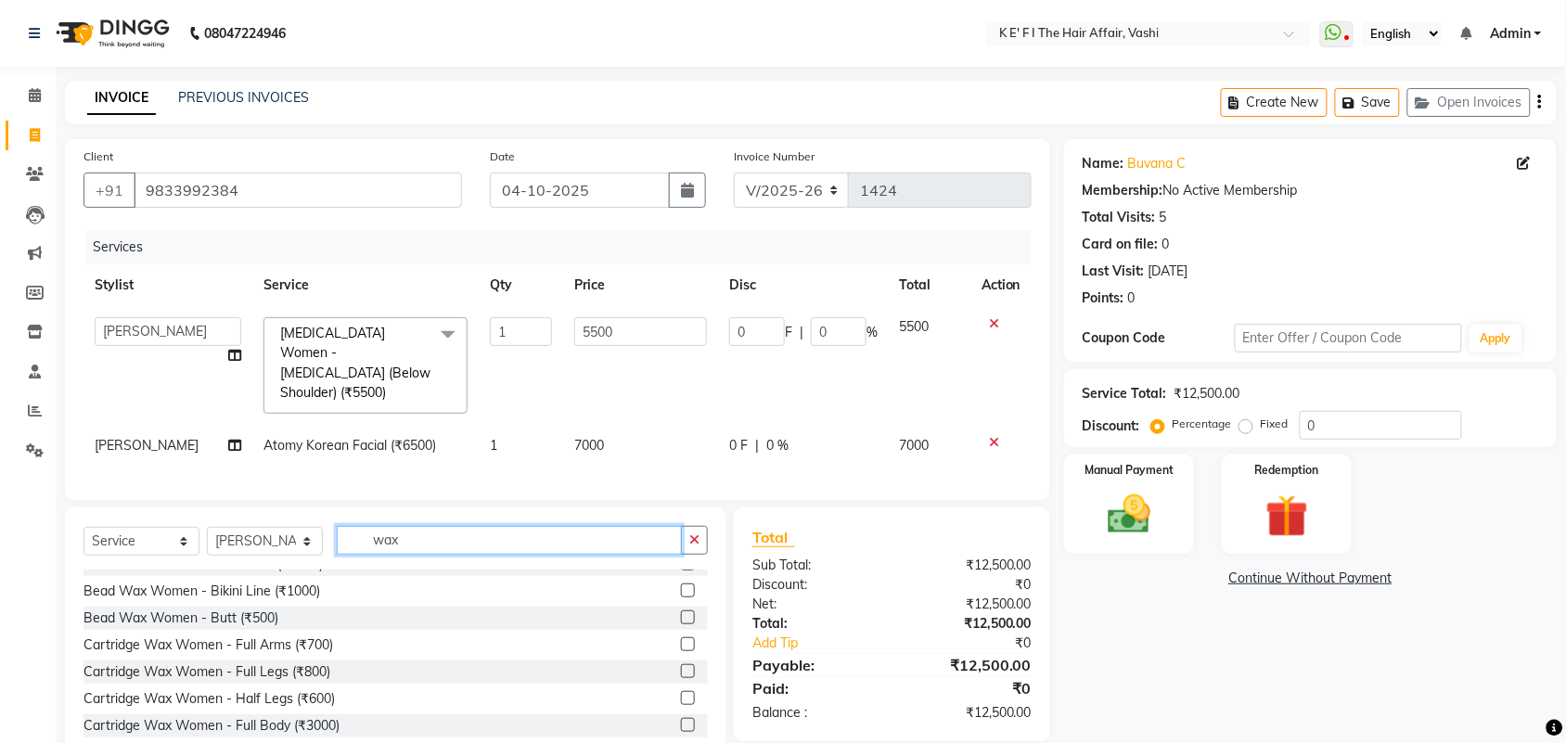
type input "wax"
click at [681, 641] on label at bounding box center [688, 644] width 14 height 14
click at [681, 641] on input "checkbox" at bounding box center [687, 645] width 12 height 12
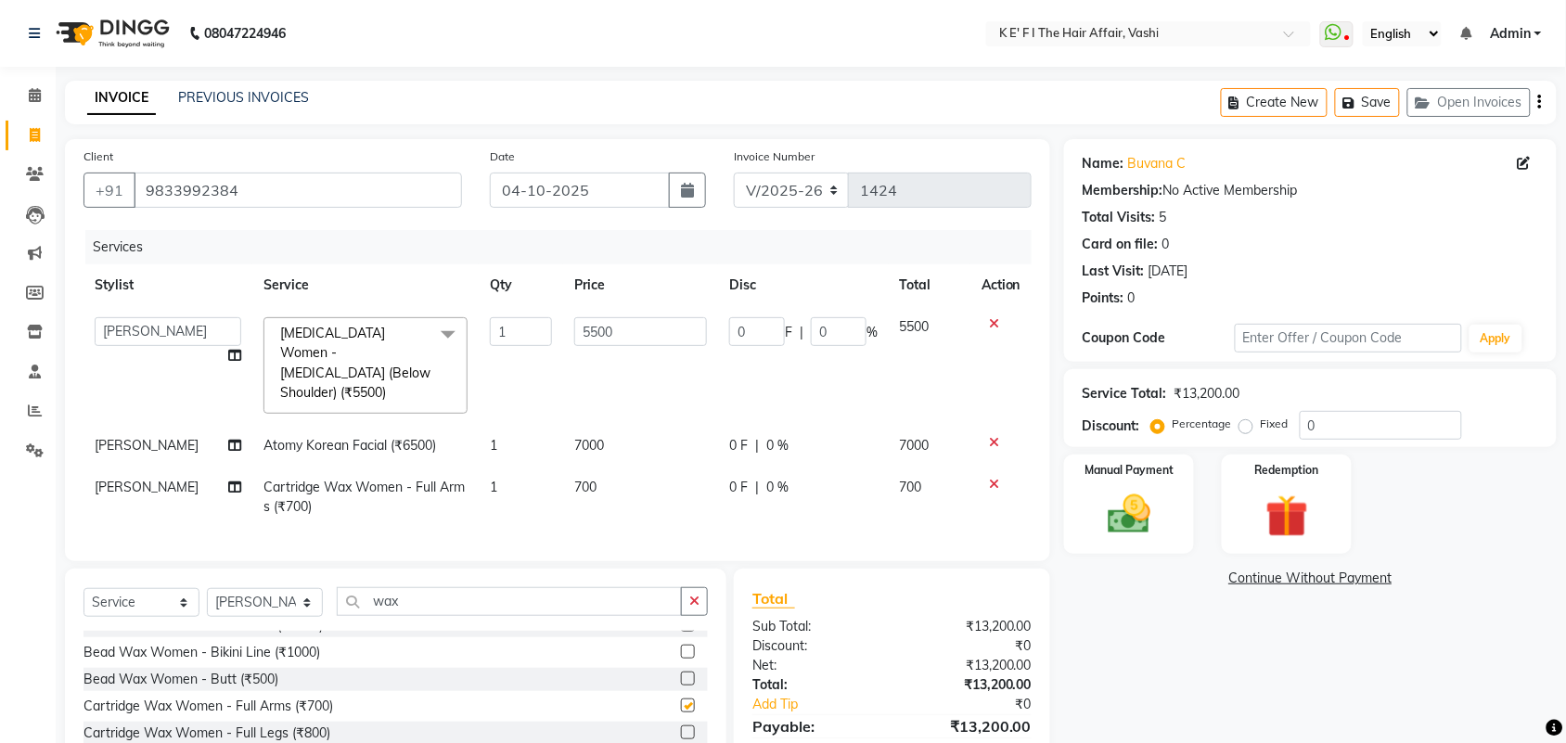
checkbox input "false"
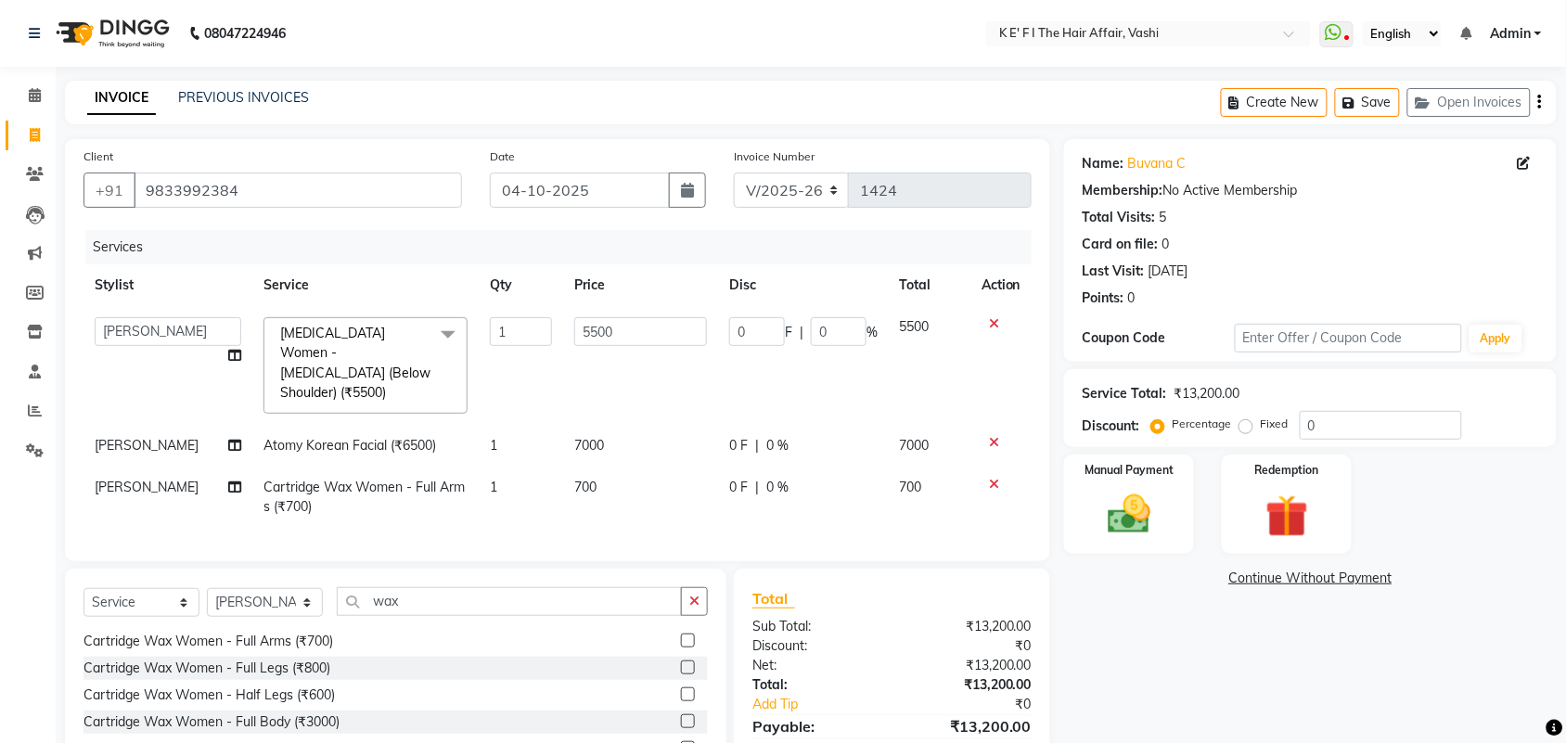
scroll to position [348, 0]
click at [681, 636] on label at bounding box center [688, 643] width 14 height 14
click at [681, 638] on input "checkbox" at bounding box center [687, 644] width 12 height 12
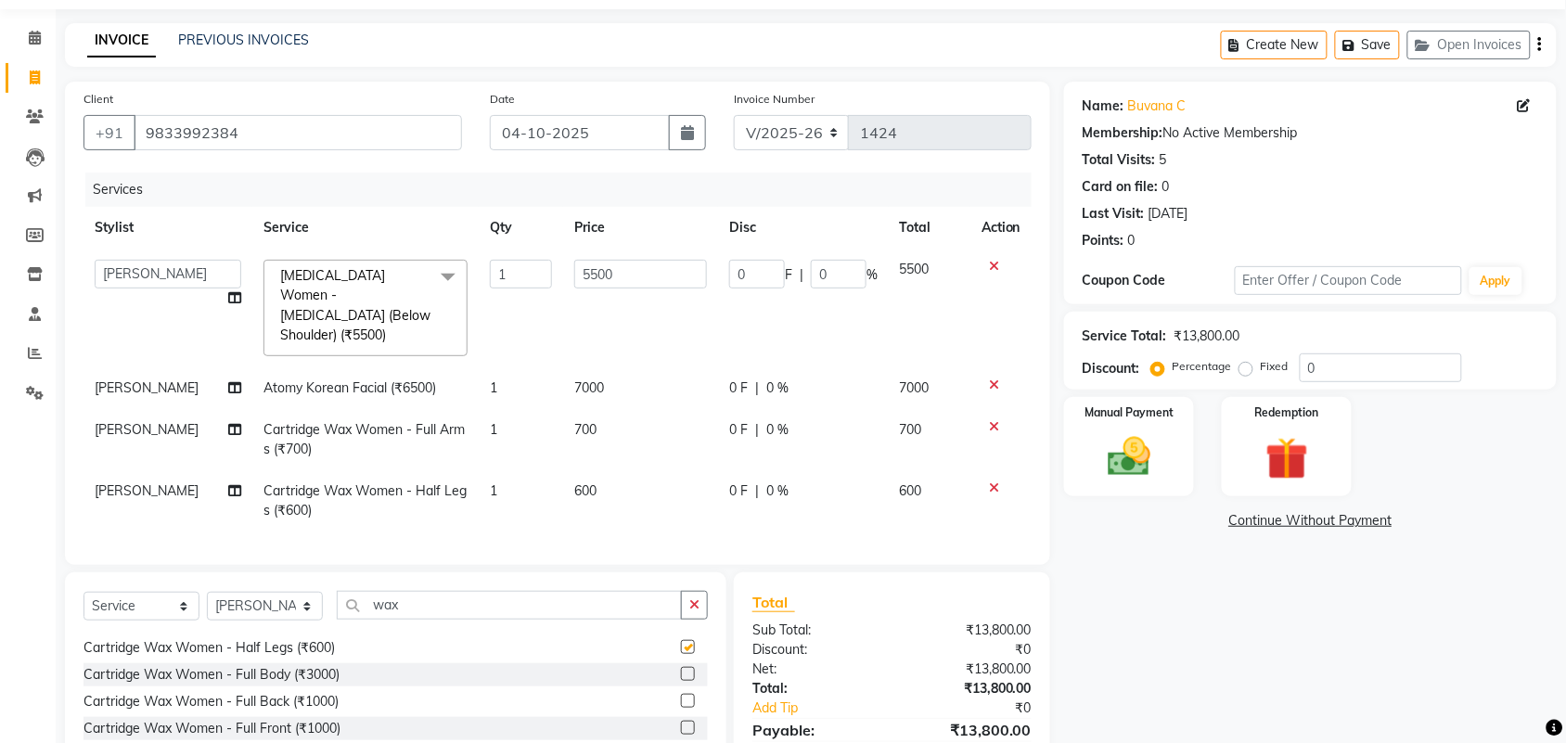
checkbox input "false"
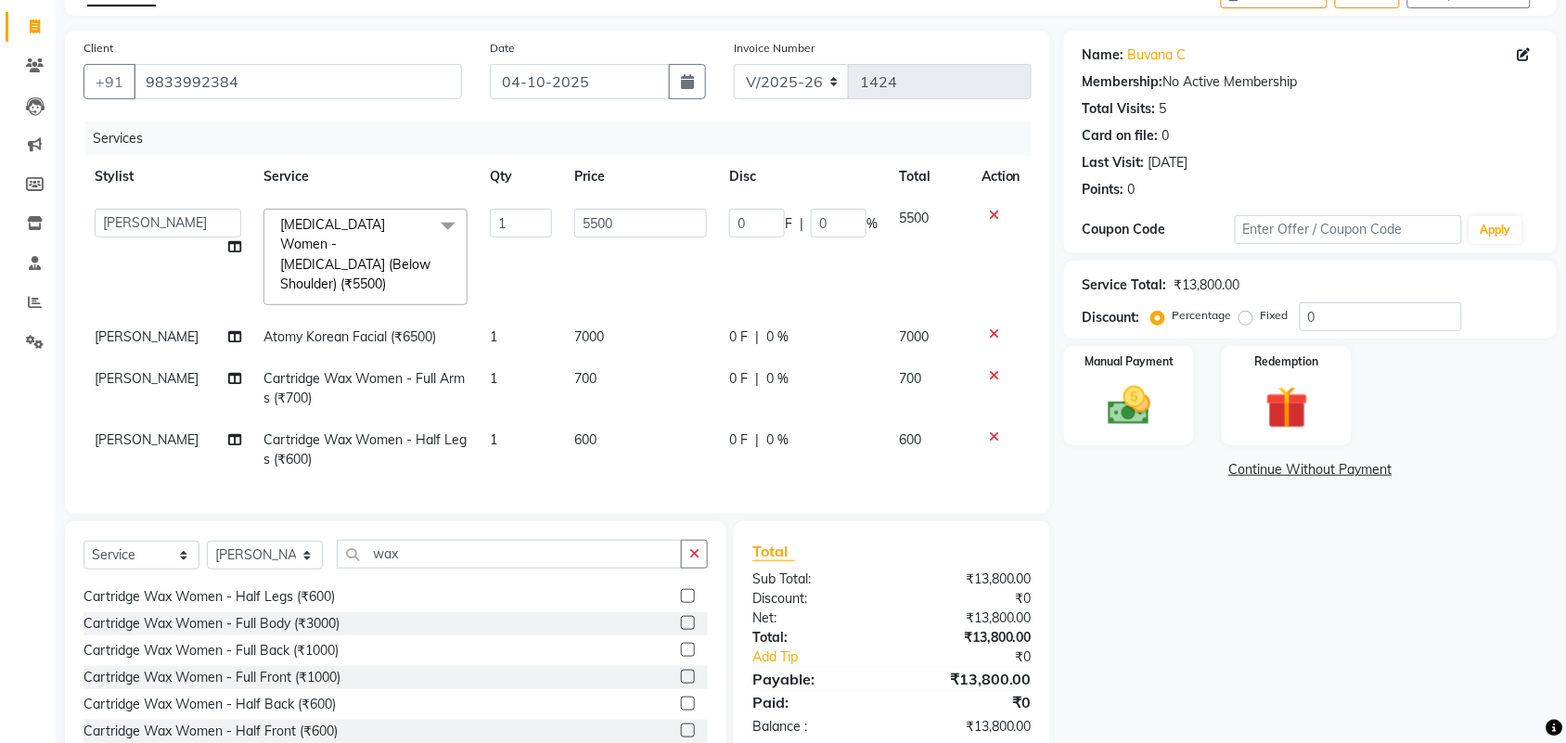
scroll to position [116, 0]
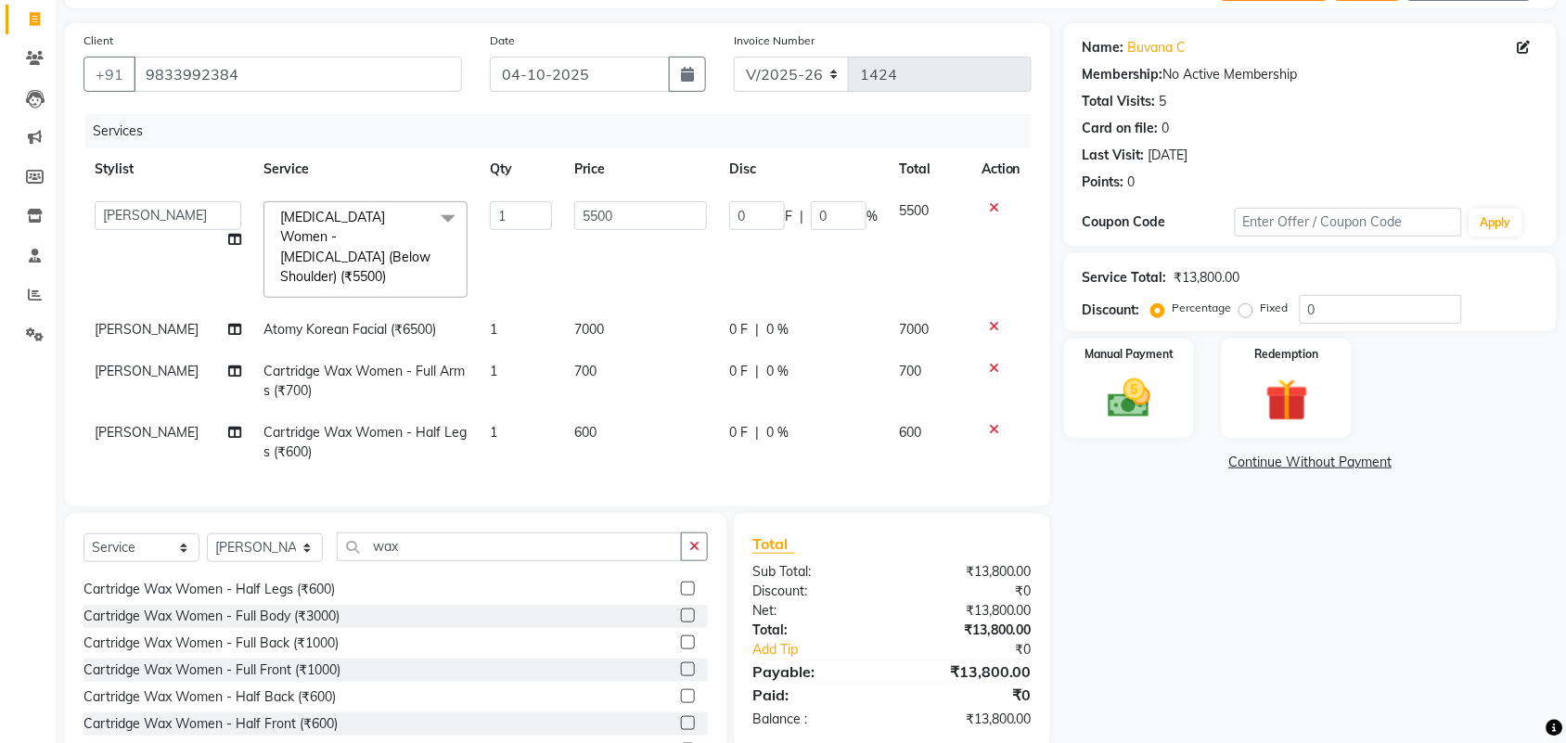
click at [595, 419] on td "600" at bounding box center [640, 442] width 155 height 61
select select "44727"
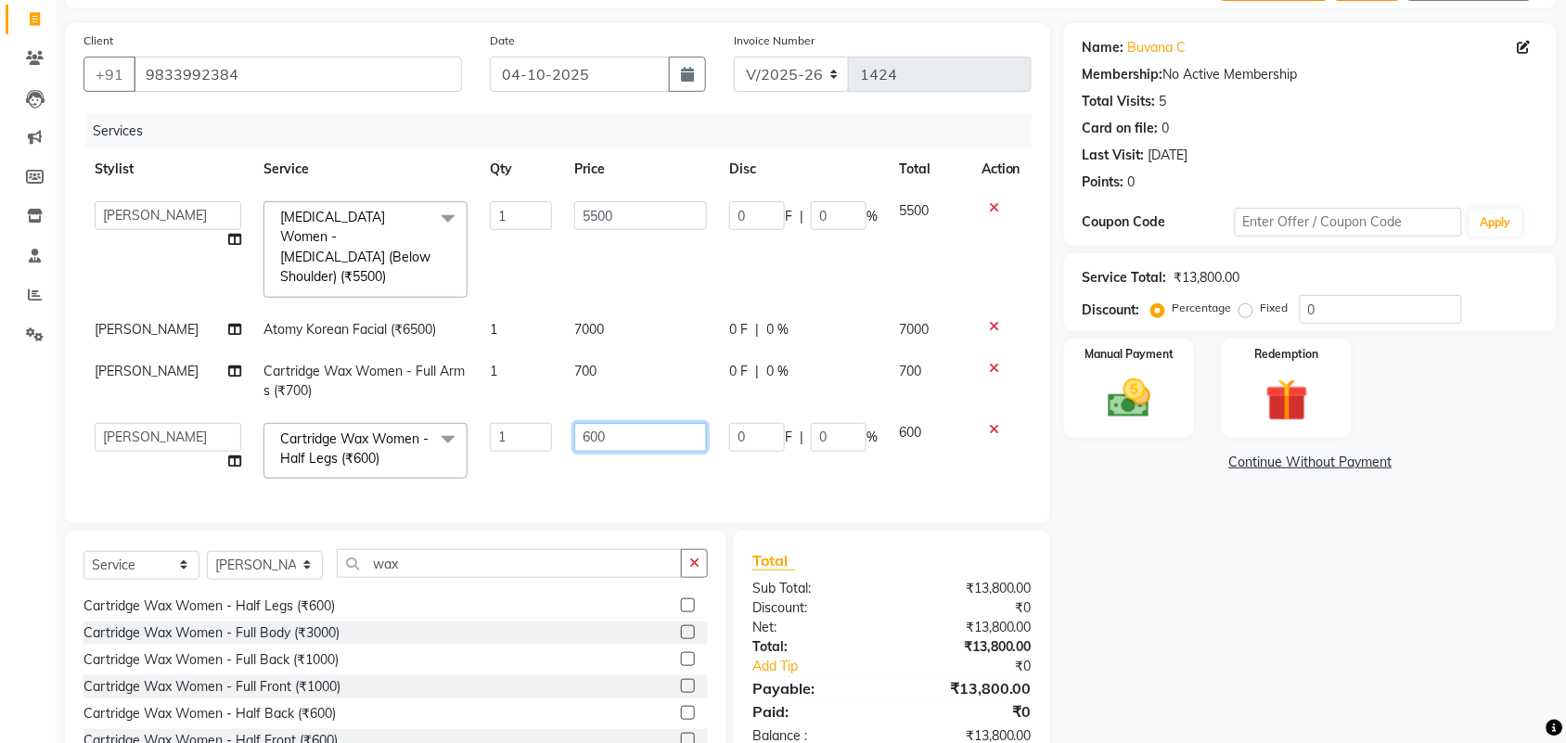
drag, startPoint x: 637, startPoint y: 419, endPoint x: 471, endPoint y: 454, distance: 169.7
click at [475, 455] on tr "aayaz [PERSON_NAME] [PERSON_NAME] Athem [PERSON_NAME] [PERSON_NAME] [PERSON_NAM…" at bounding box center [557, 451] width 948 height 79
type input "700"
click at [632, 373] on td "700" at bounding box center [640, 381] width 155 height 61
select select "44727"
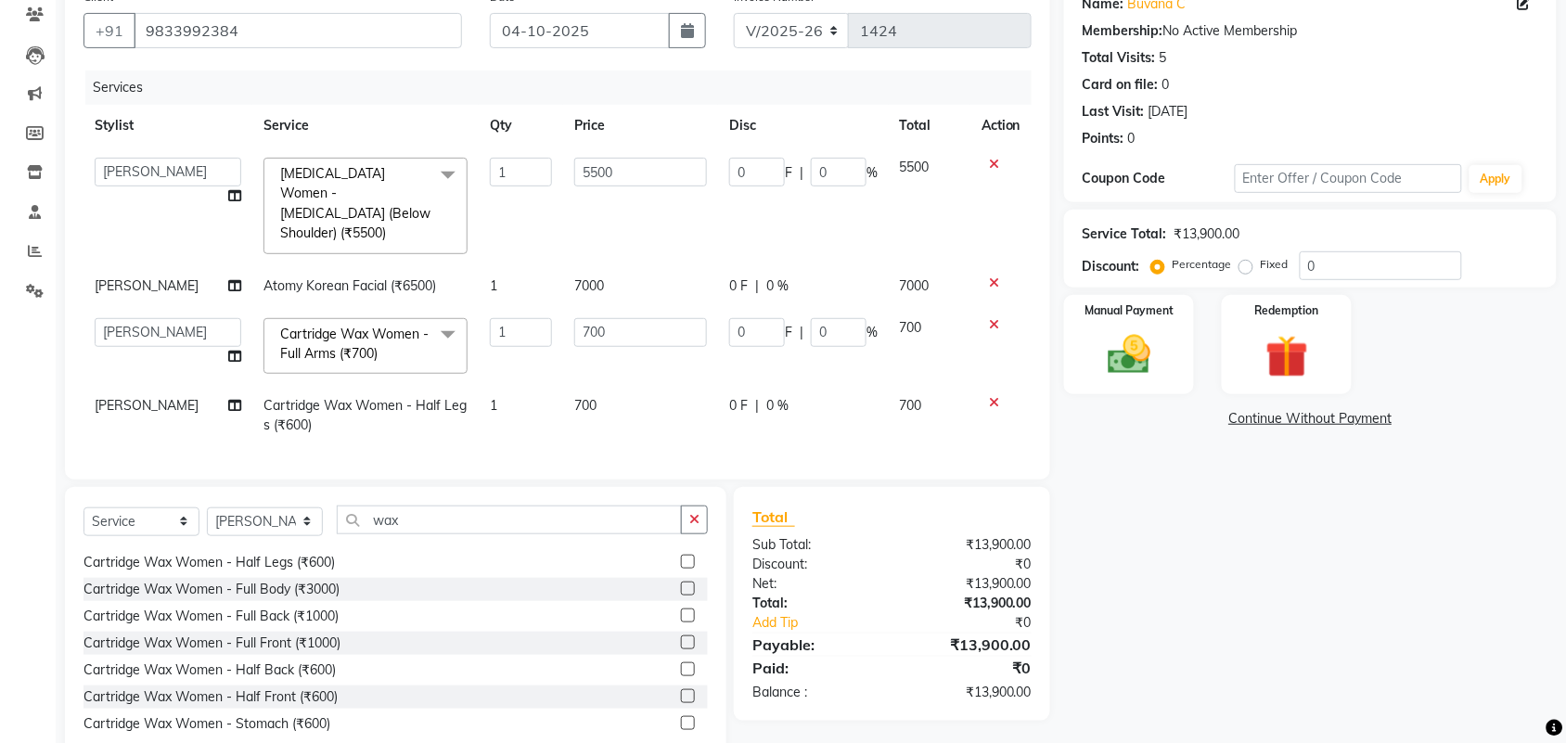
scroll to position [202, 0]
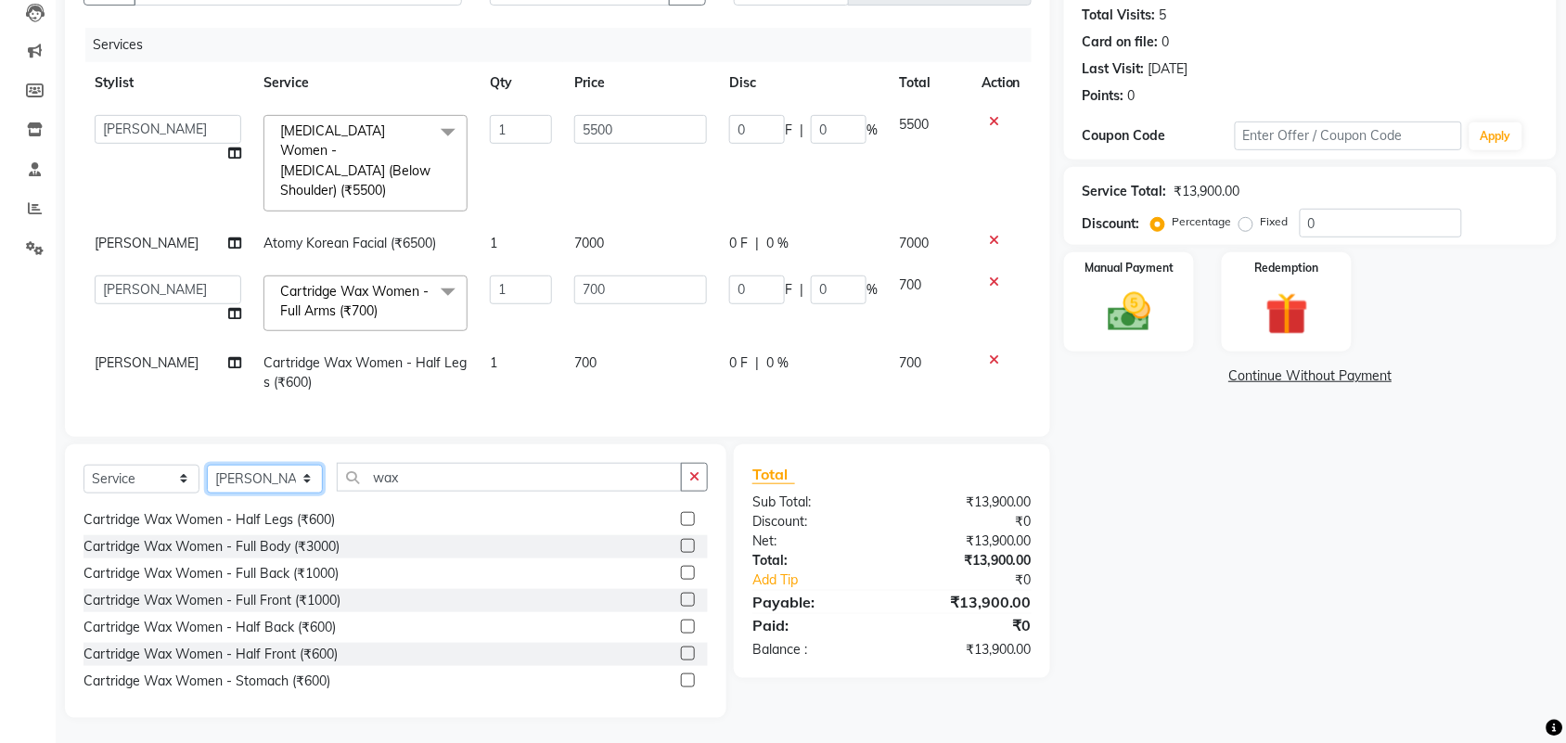
click at [267, 471] on select "Select Stylist aayaz [PERSON_NAME] [PERSON_NAME] Athem [PERSON_NAME] [PERSON_NA…" at bounding box center [265, 479] width 116 height 29
select select "43118"
click at [207, 465] on select "Select Stylist aayaz [PERSON_NAME] [PERSON_NAME] Athem [PERSON_NAME] [PERSON_NA…" at bounding box center [265, 479] width 116 height 29
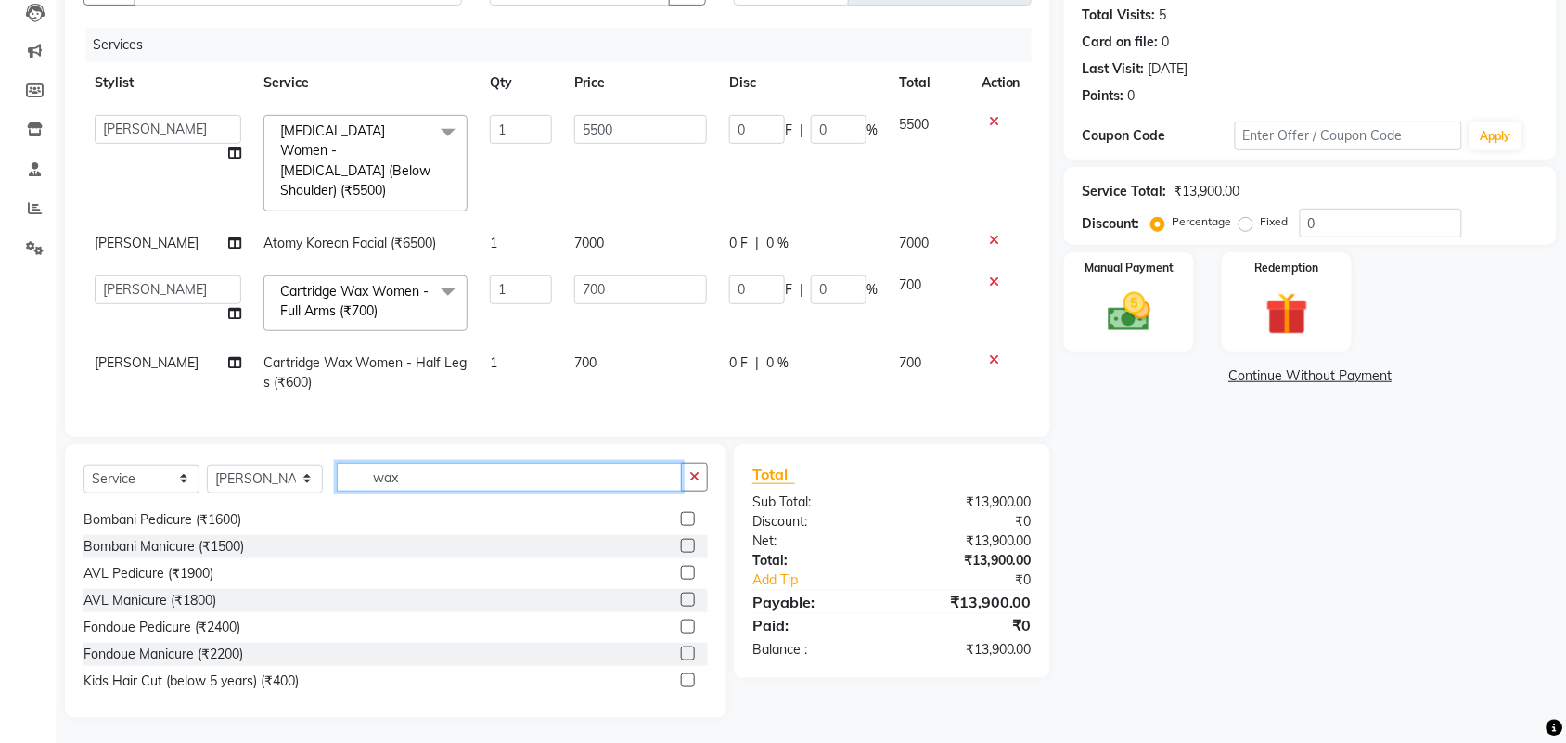
drag, startPoint x: 406, startPoint y: 470, endPoint x: 326, endPoint y: 506, distance: 88.1
click at [326, 506] on div "Select Service Product Membership Package Voucher Prepaid Gift Card Select Styl…" at bounding box center [395, 581] width 661 height 274
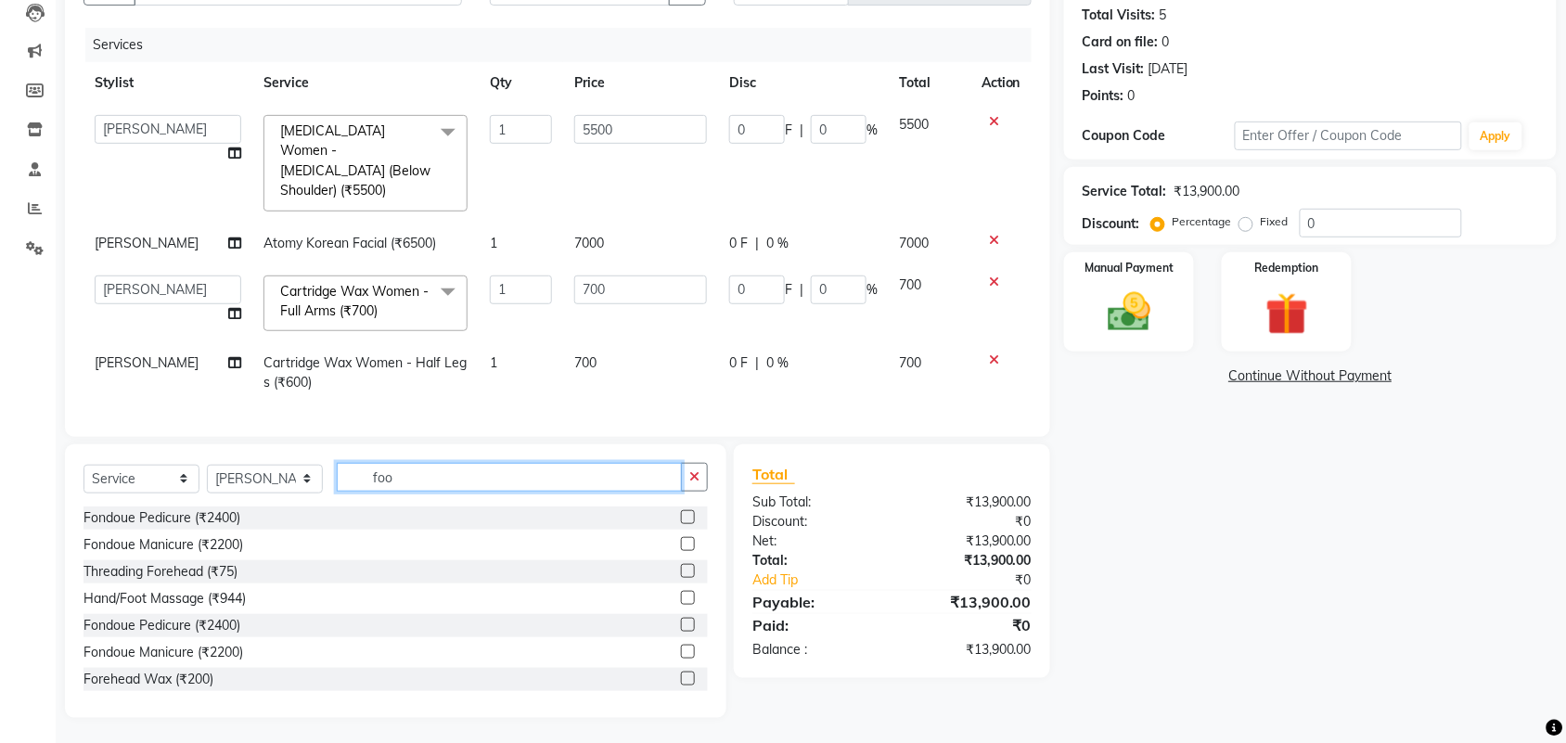
scroll to position [163, 0]
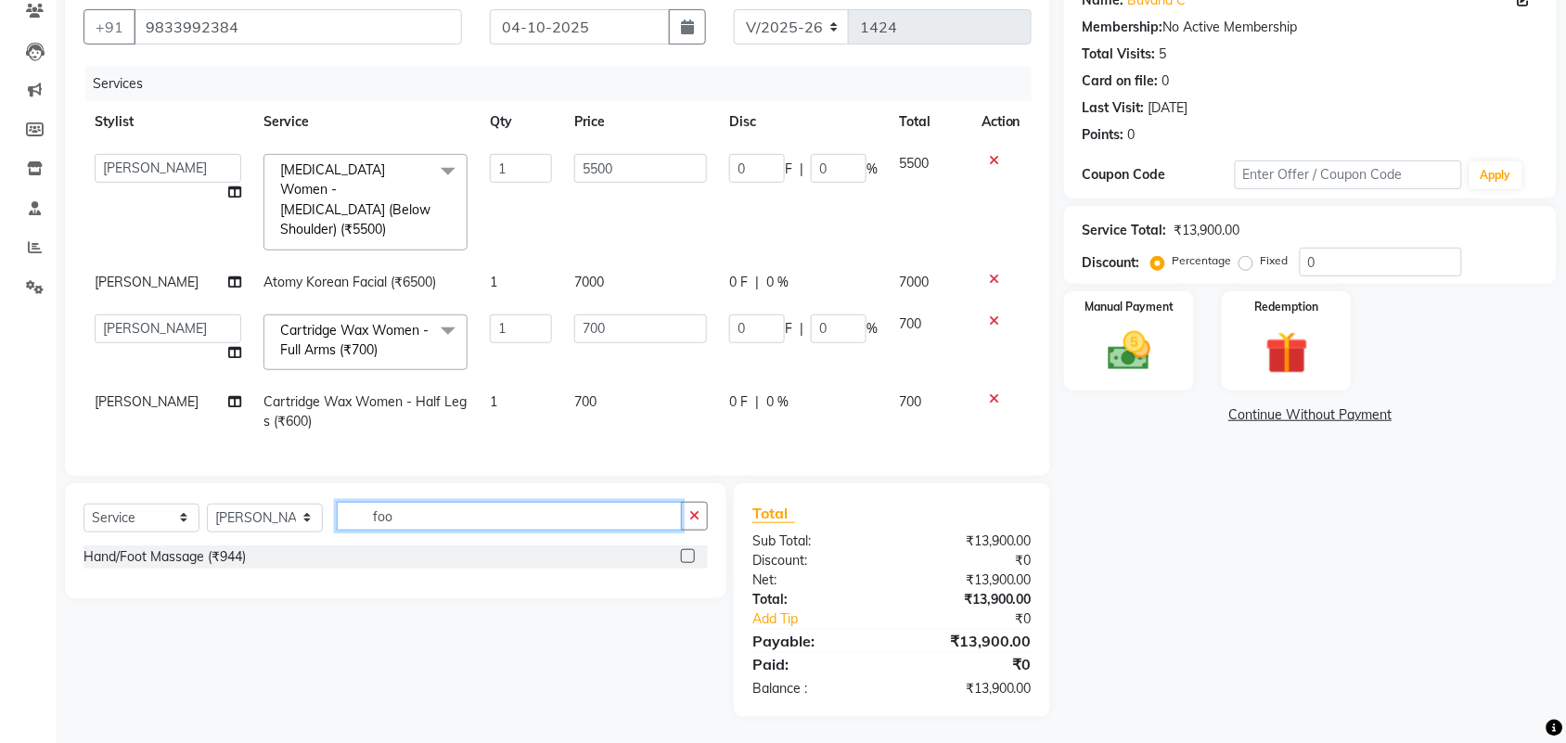
type input "foo"
click at [684, 554] on label at bounding box center [688, 556] width 14 height 14
click at [684, 554] on input "checkbox" at bounding box center [687, 557] width 12 height 12
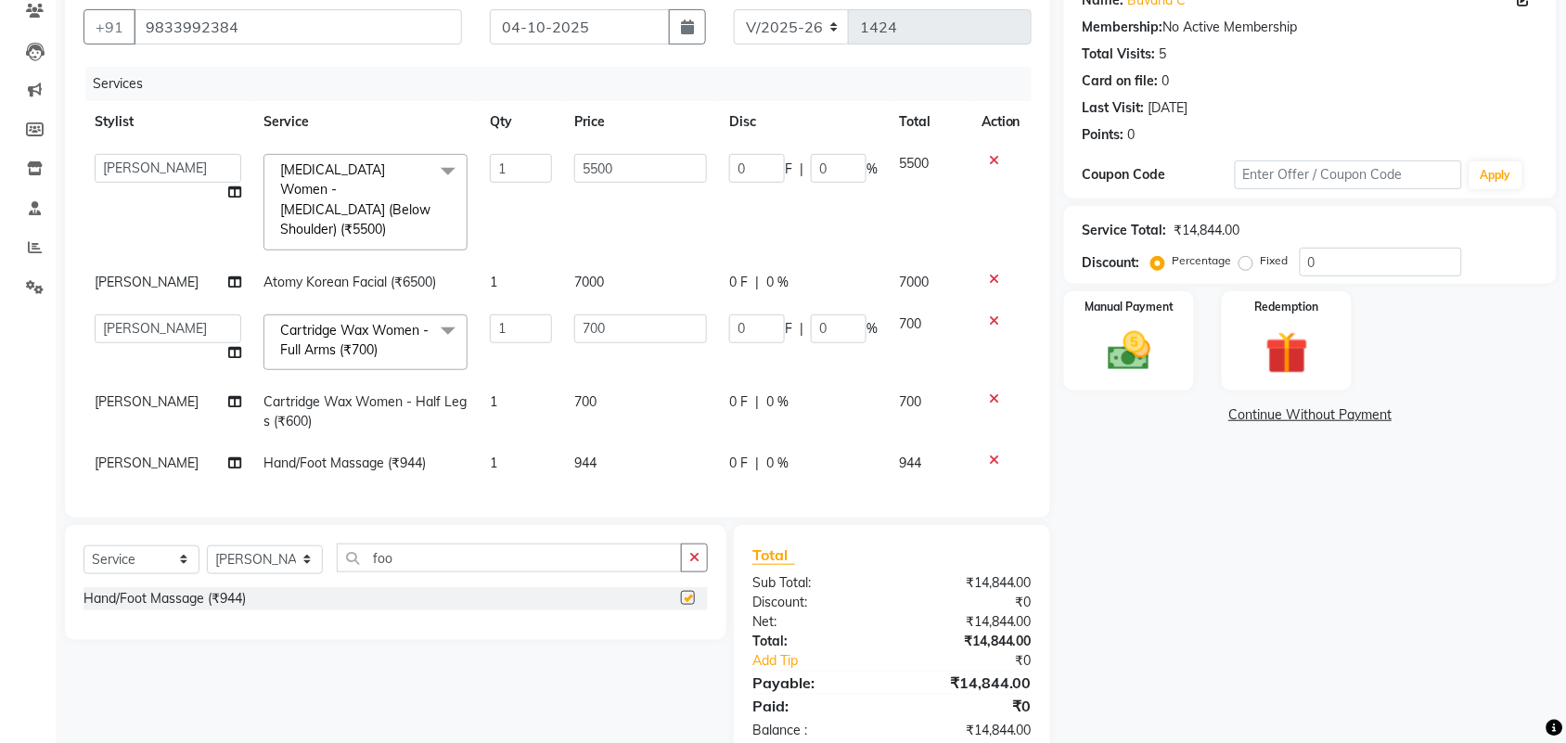
checkbox input "false"
click at [618, 450] on td "944" at bounding box center [640, 463] width 155 height 42
select select "43118"
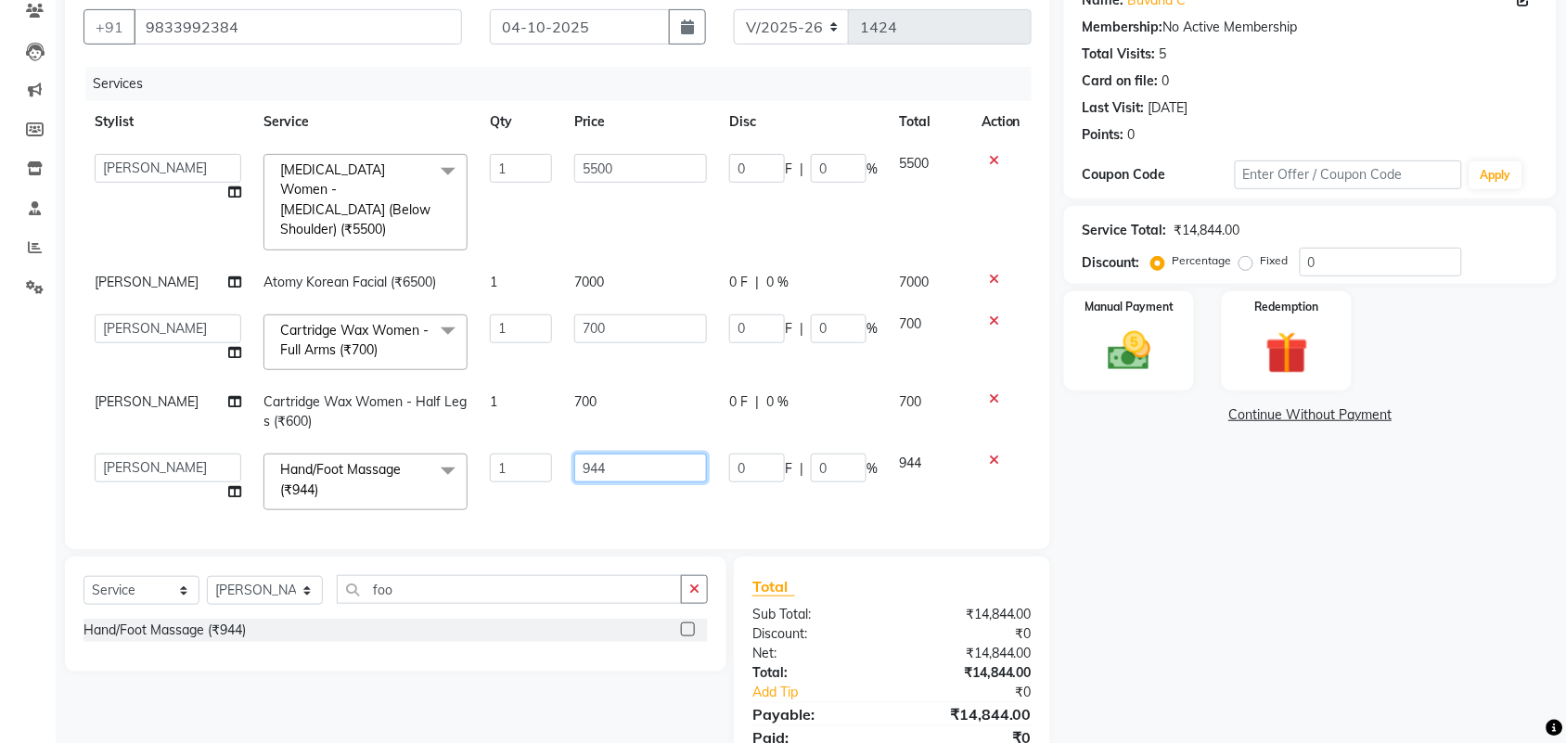
scroll to position [5, 0]
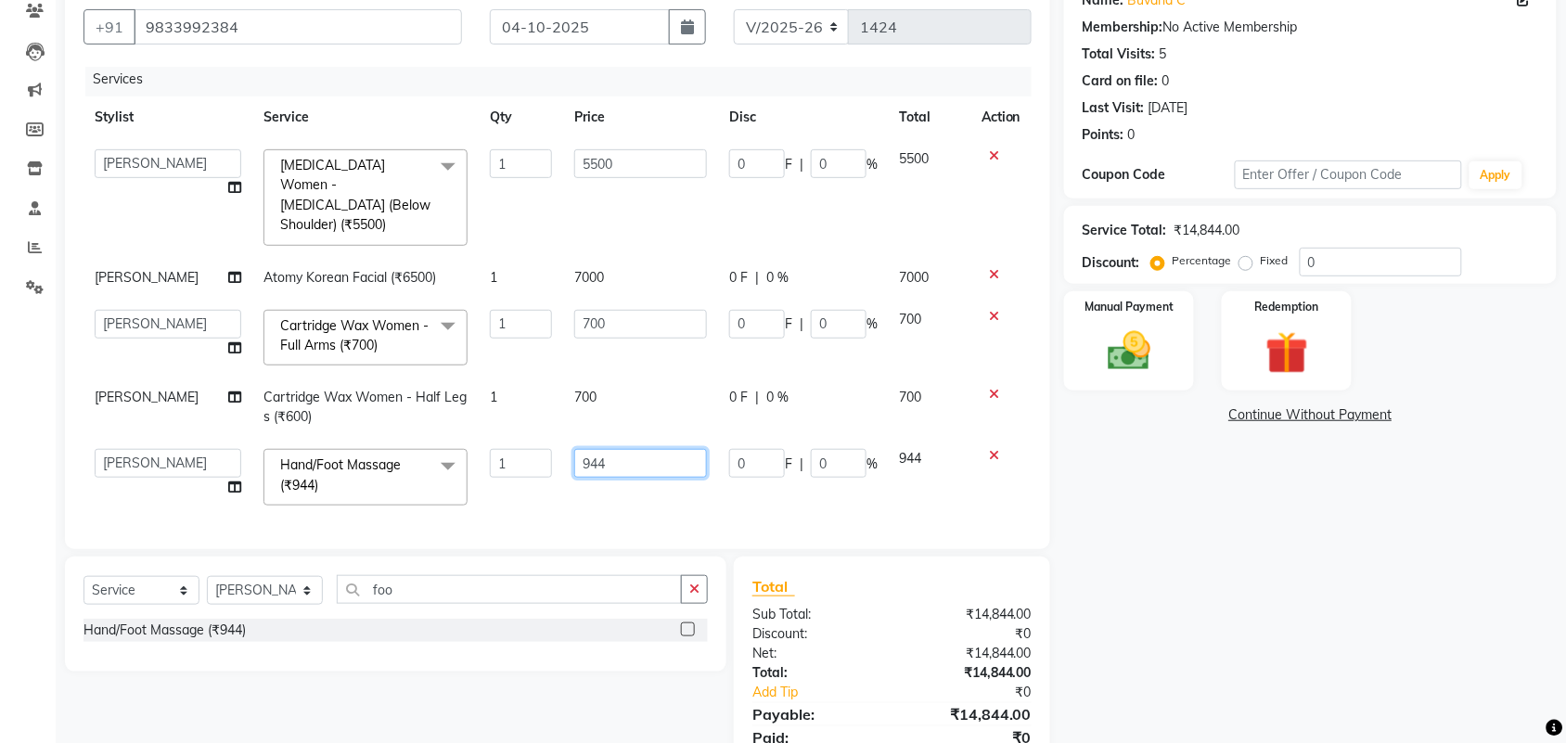
drag, startPoint x: 549, startPoint y: 455, endPoint x: 403, endPoint y: 488, distance: 149.2
click at [406, 490] on tr "aayaz [PERSON_NAME] [PERSON_NAME] Athem [PERSON_NAME] [PERSON_NAME] [PERSON_NAM…" at bounding box center [557, 477] width 948 height 79
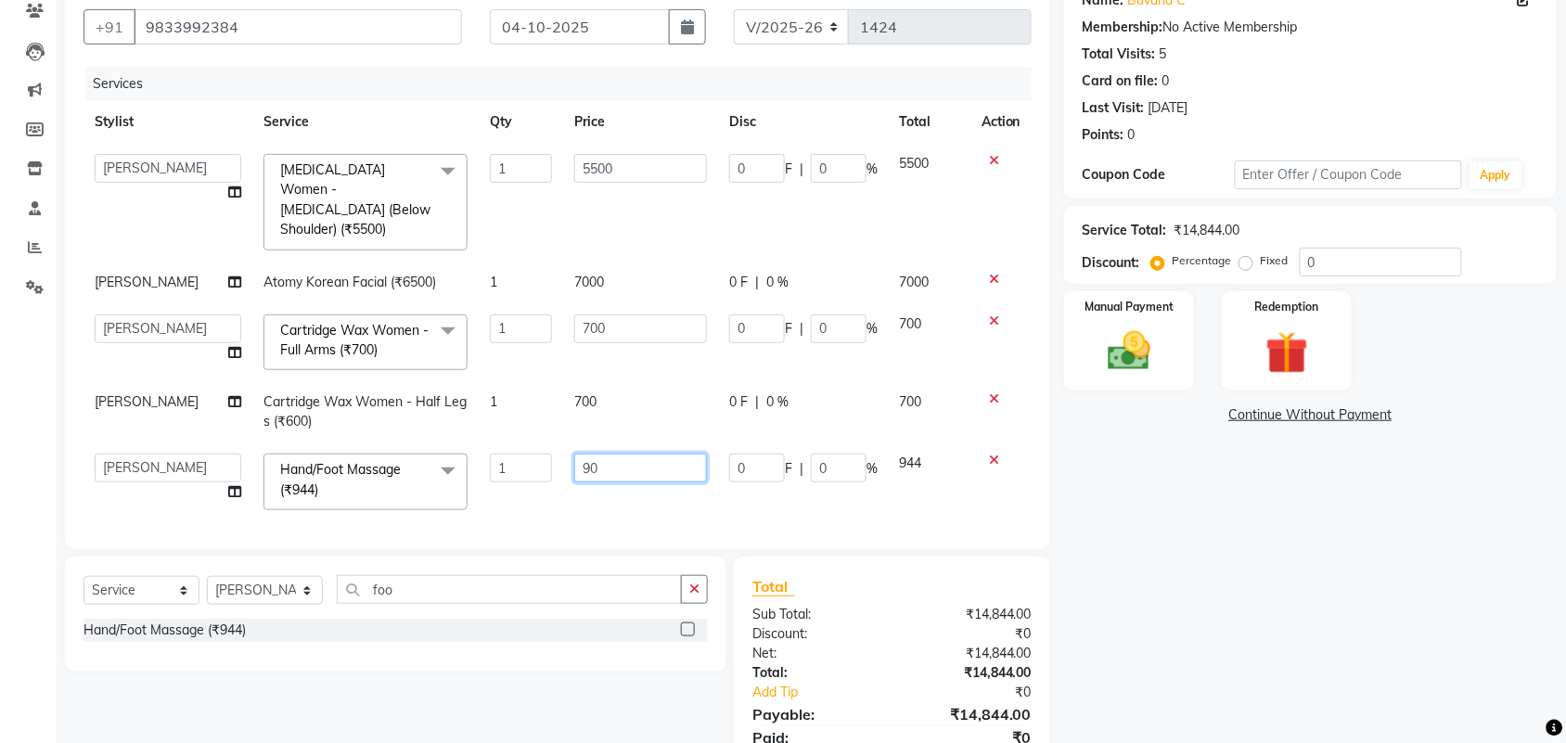
type input "900"
click at [643, 413] on td "700" at bounding box center [640, 411] width 155 height 61
select select "44727"
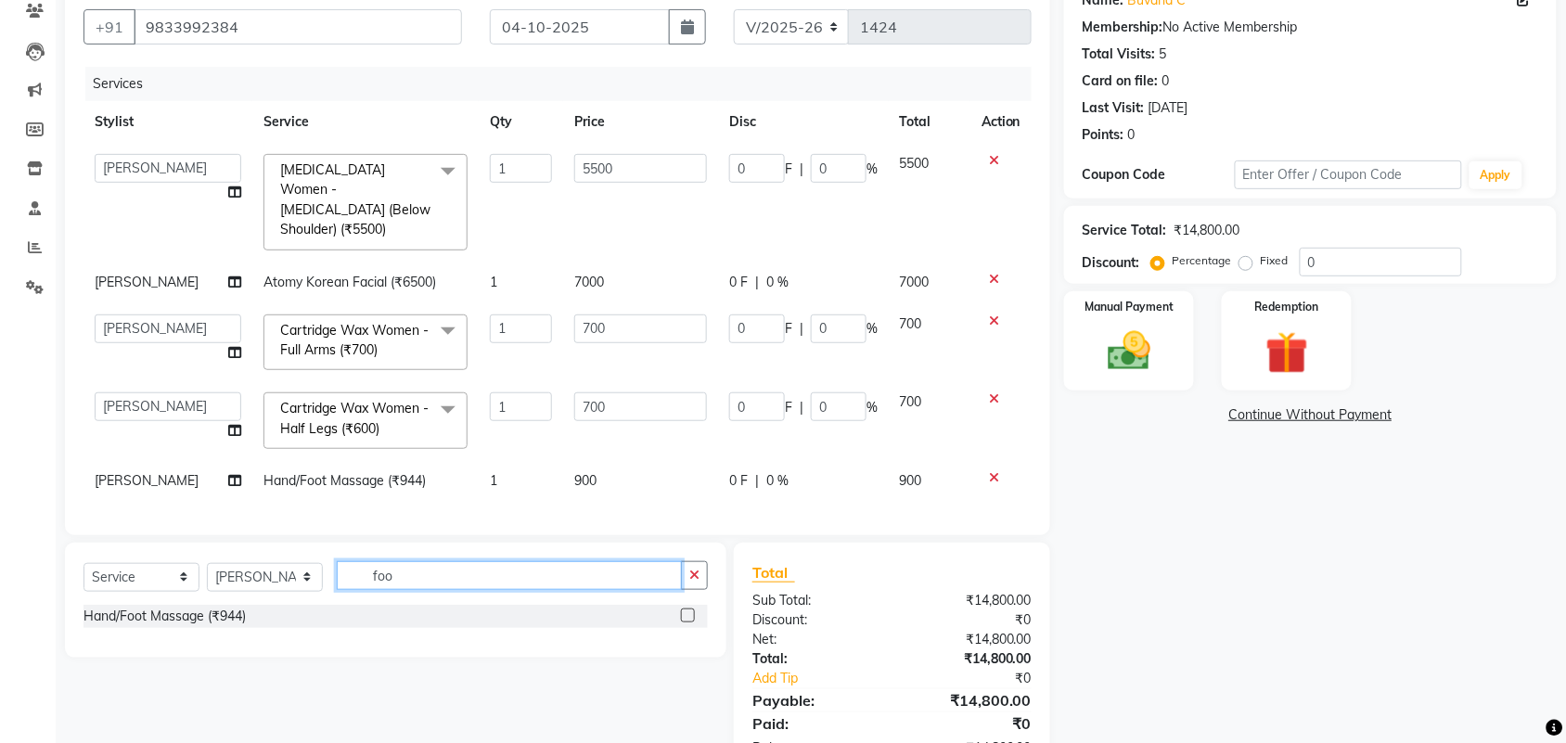
drag, startPoint x: 423, startPoint y: 571, endPoint x: 325, endPoint y: 595, distance: 101.2
click at [326, 598] on div "Select Service Product Membership Package Voucher Prepaid Gift Card Select Styl…" at bounding box center [395, 583] width 624 height 44
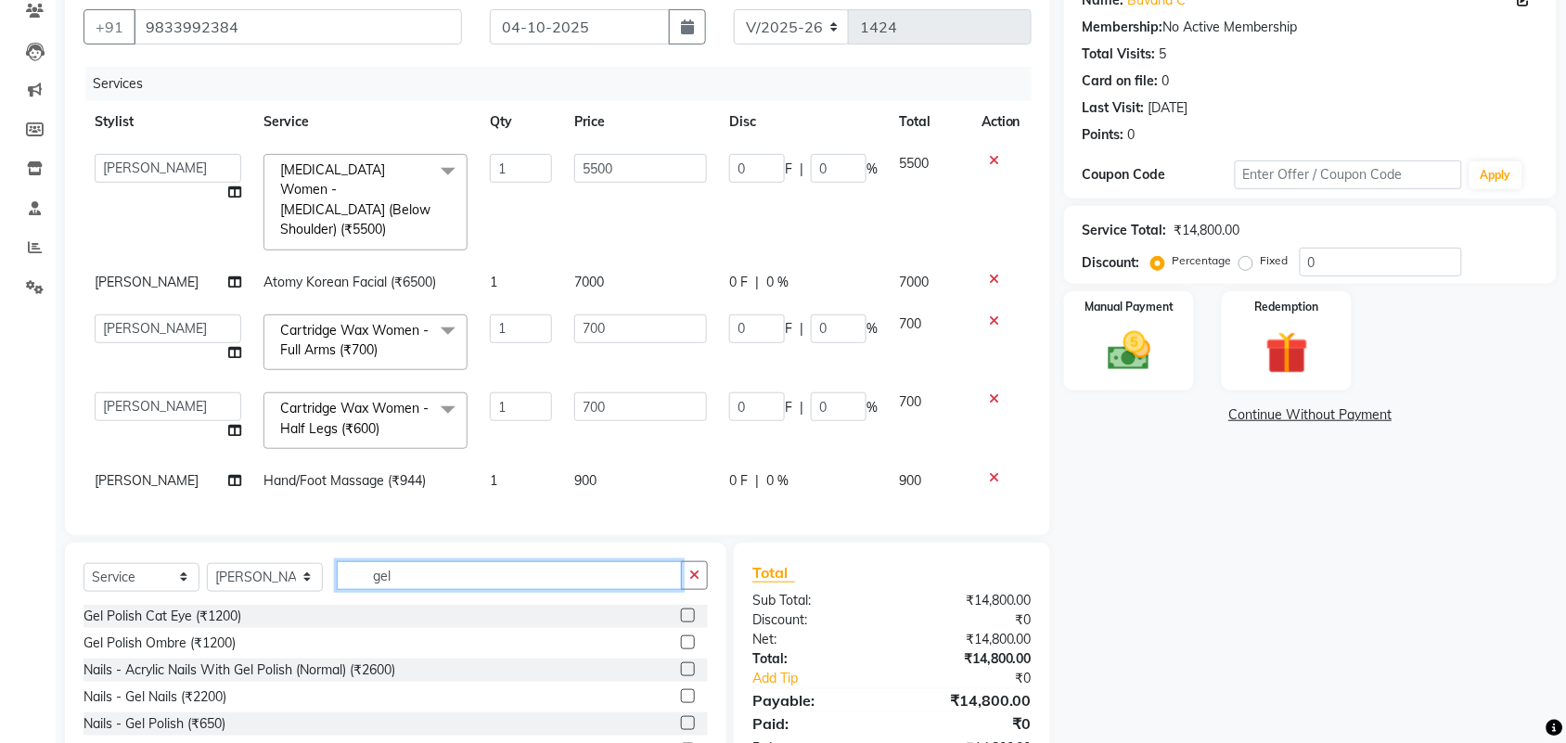
type input "gel"
click at [681, 723] on label at bounding box center [688, 723] width 14 height 14
click at [681, 723] on input "checkbox" at bounding box center [687, 724] width 12 height 12
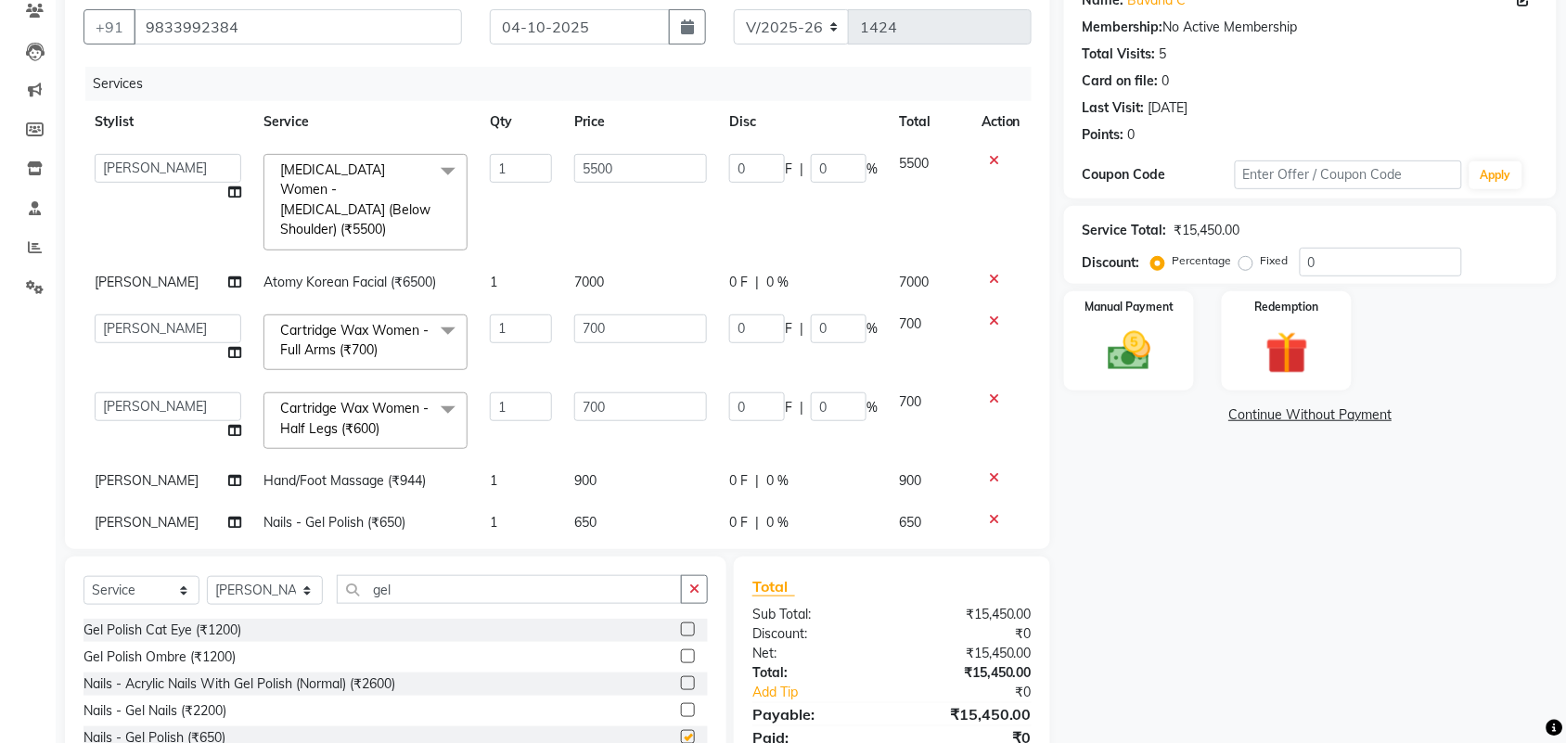
checkbox input "false"
click at [612, 508] on td "650" at bounding box center [640, 523] width 155 height 42
select select "43118"
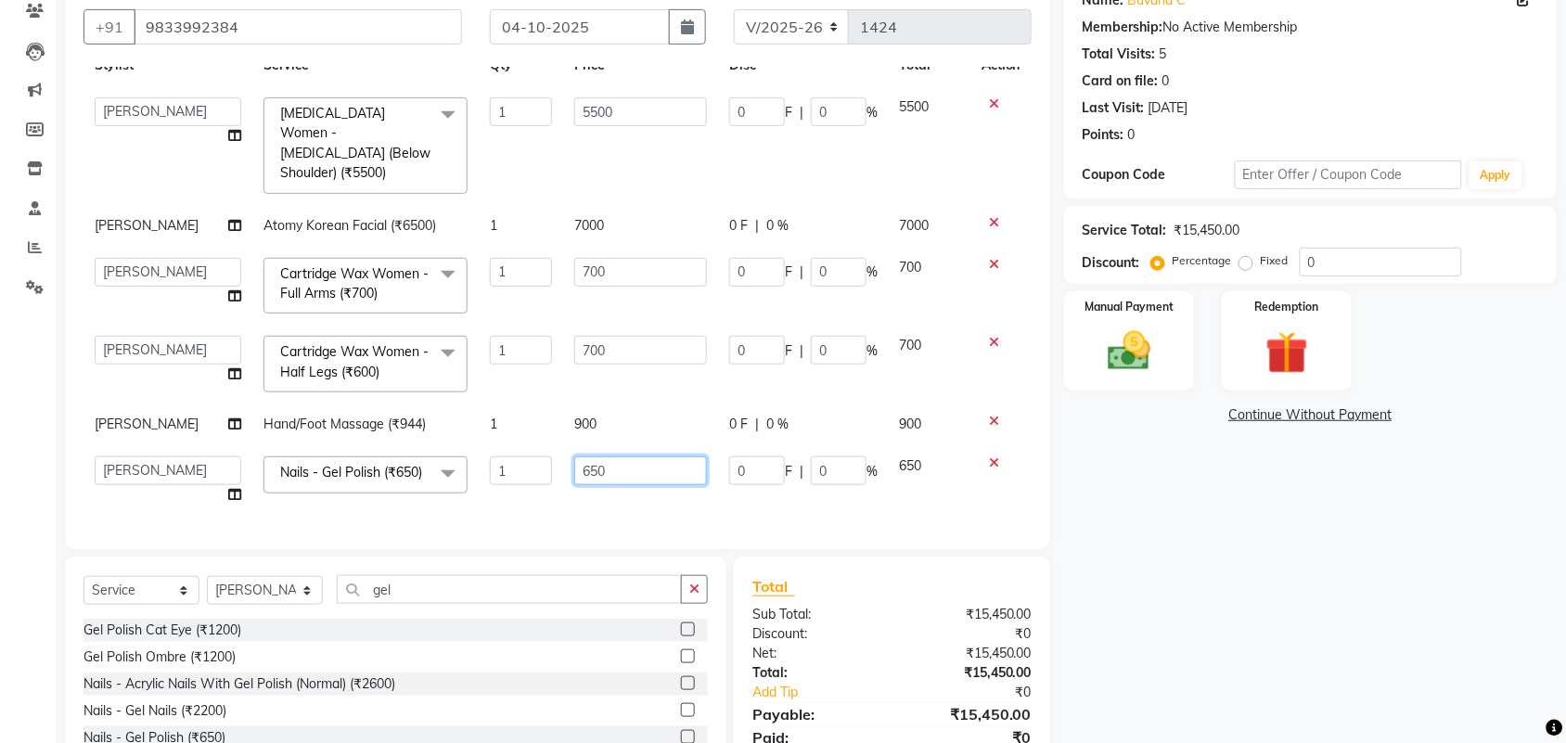
drag, startPoint x: 594, startPoint y: 507, endPoint x: 517, endPoint y: 525, distance: 79.0
click at [517, 525] on div "Services Stylist Service Qty Price Disc Total Action aayaz [PERSON_NAME] [PERSO…" at bounding box center [557, 299] width 948 height 464
click at [586, 456] on input "650" at bounding box center [640, 470] width 133 height 29
click at [626, 456] on input "650" at bounding box center [640, 470] width 133 height 29
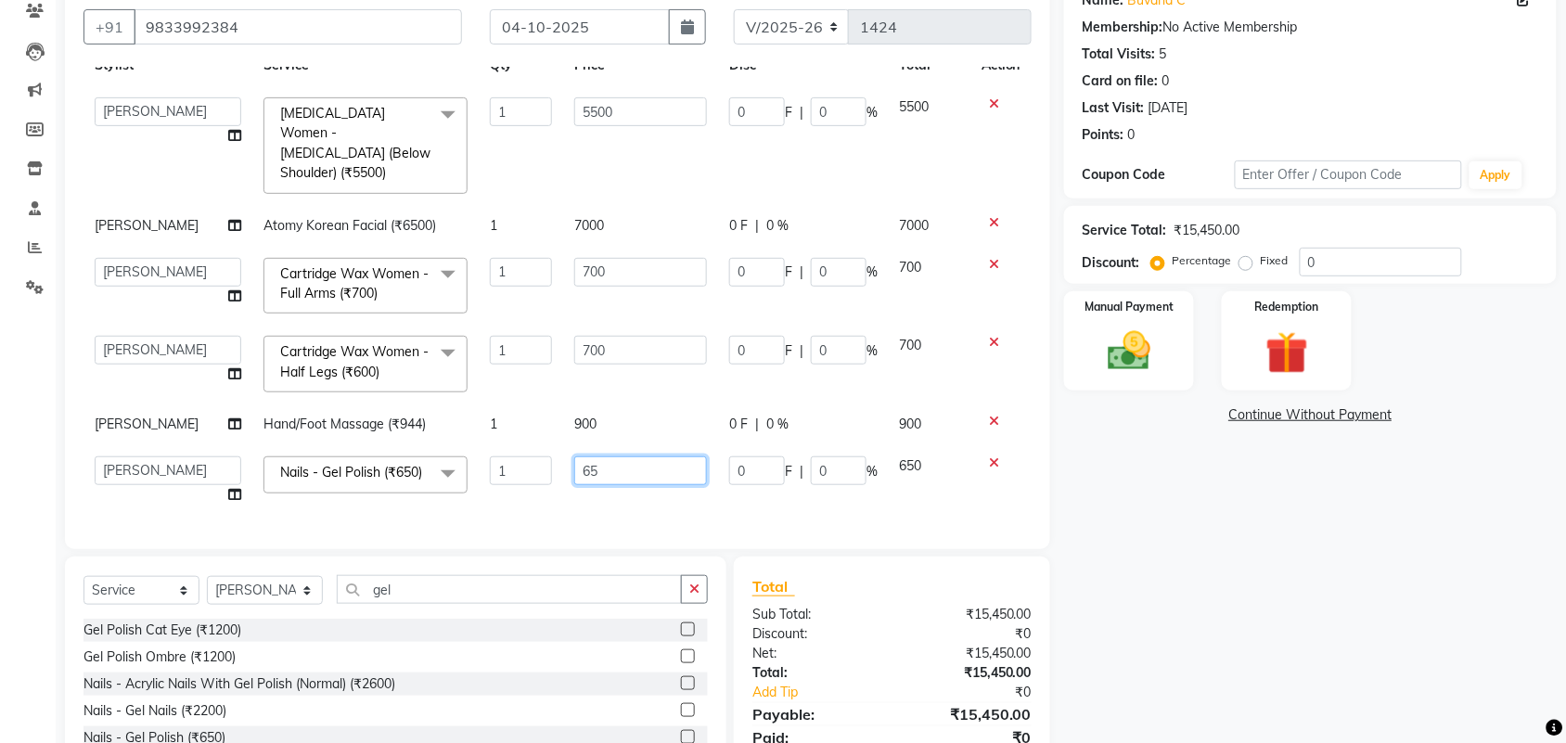
type input "6"
type input "500"
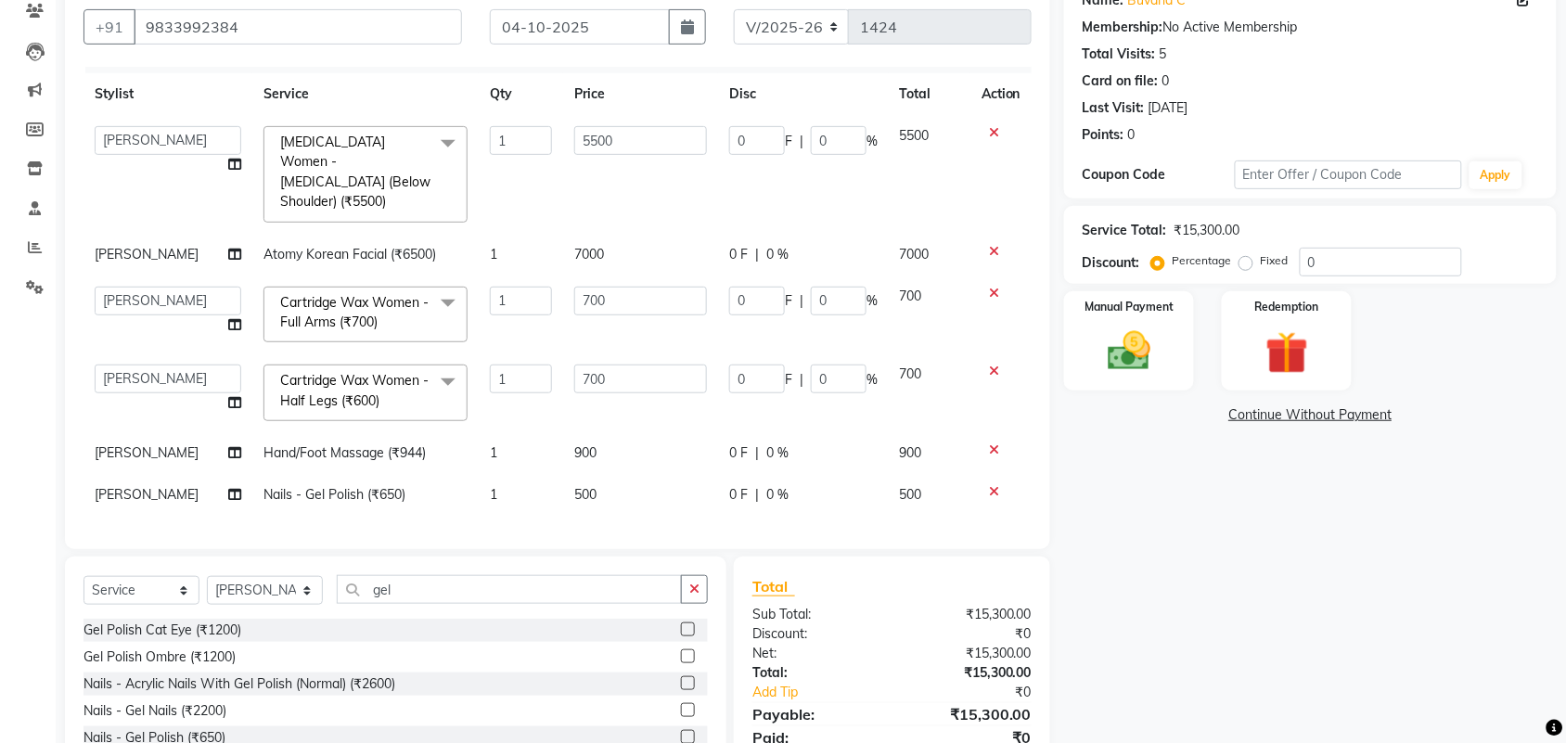
scroll to position [26, 0]
click at [626, 392] on tbody "aayaz [PERSON_NAME] [PERSON_NAME] Athem [PERSON_NAME] [PERSON_NAME] [PERSON_NAM…" at bounding box center [557, 317] width 948 height 401
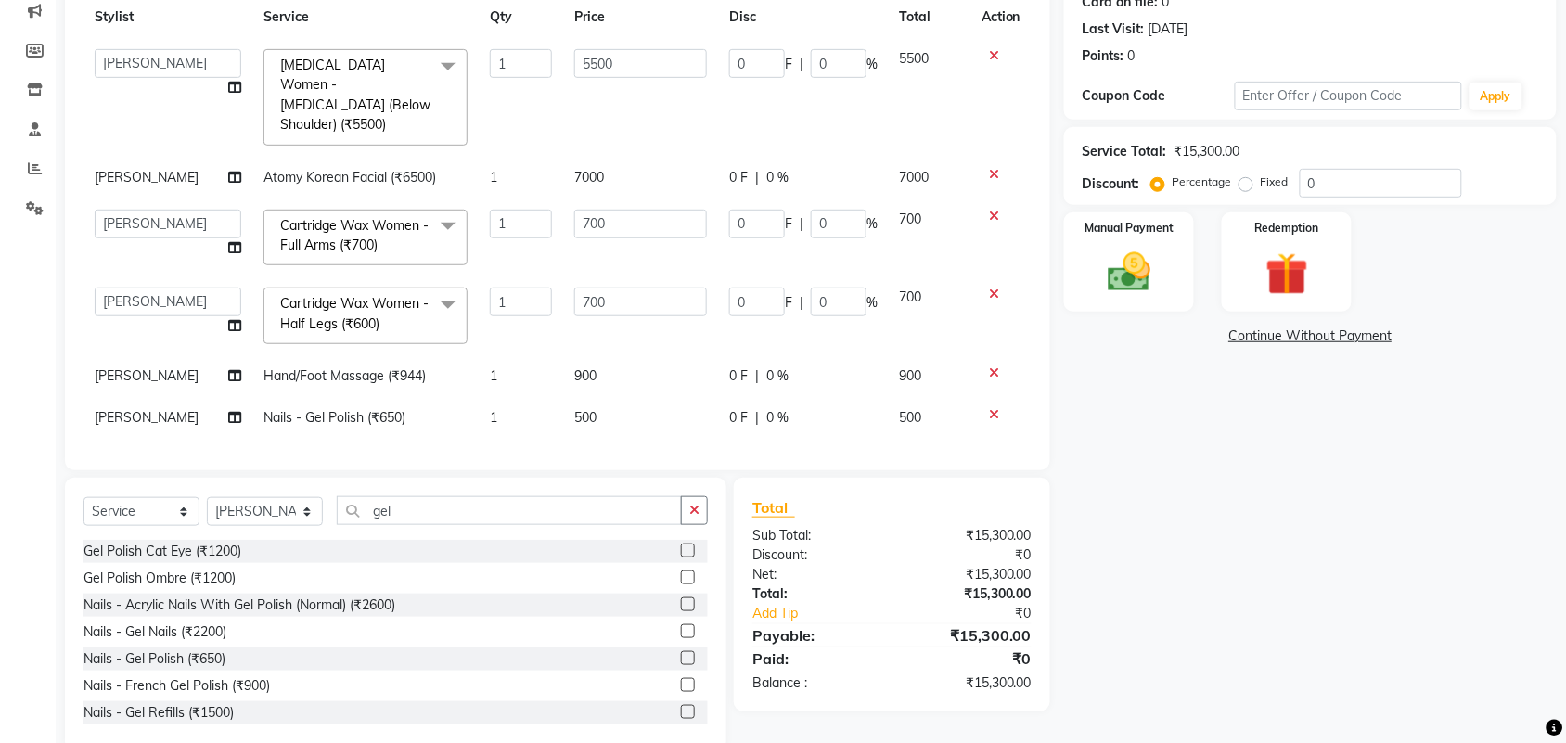
scroll to position [278, 0]
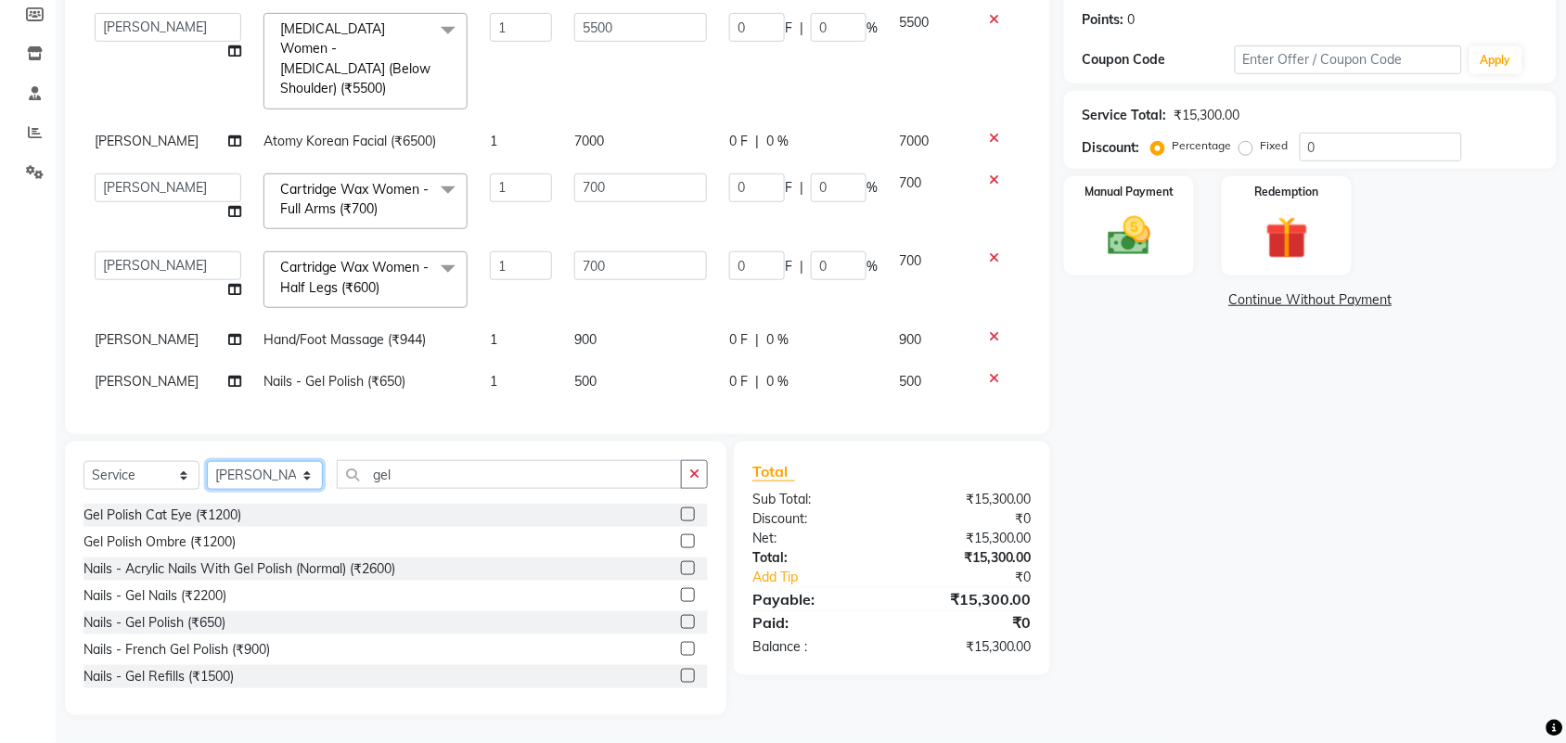
click at [267, 473] on select "Select Stylist aayaz [PERSON_NAME] [PERSON_NAME] Athem [PERSON_NAME] [PERSON_NA…" at bounding box center [265, 475] width 116 height 29
select select "44727"
click at [207, 461] on select "Select Stylist aayaz [PERSON_NAME] [PERSON_NAME] Athem [PERSON_NAME] [PERSON_NA…" at bounding box center [265, 475] width 116 height 29
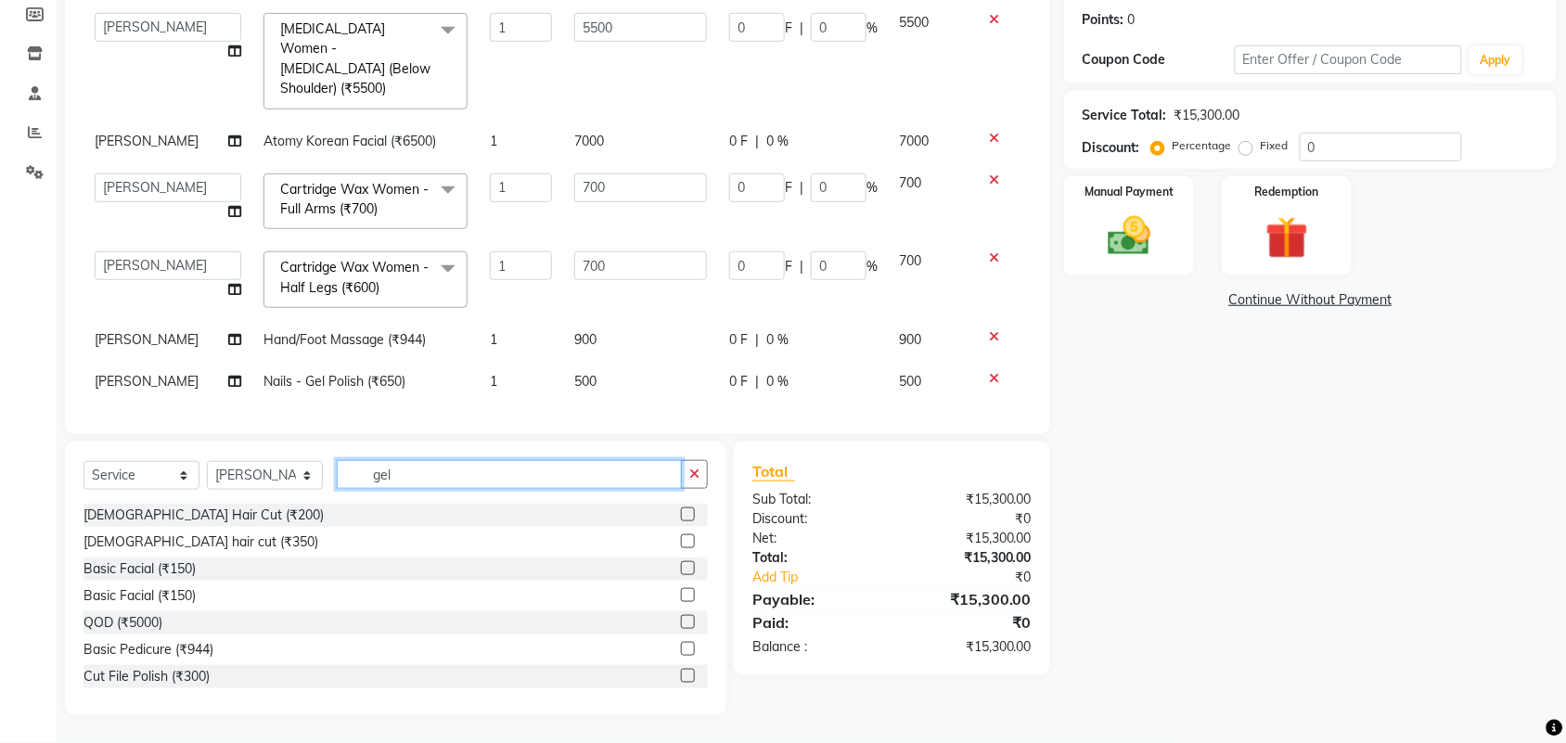
drag, startPoint x: 414, startPoint y: 465, endPoint x: 313, endPoint y: 506, distance: 109.4
click at [313, 506] on div "Select Service Product Membership Package Voucher Prepaid Gift Card Select Styl…" at bounding box center [395, 579] width 661 height 274
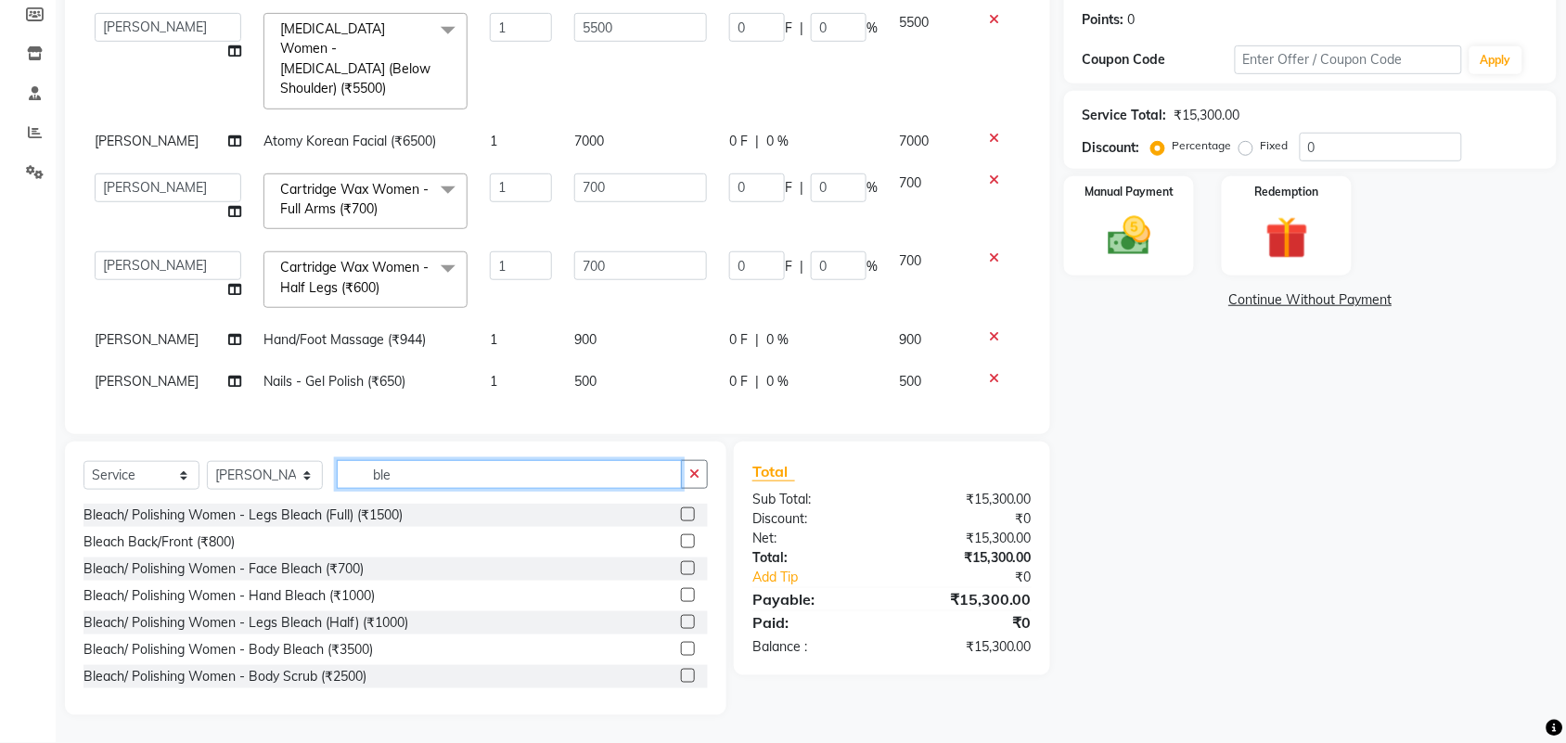
type input "ble"
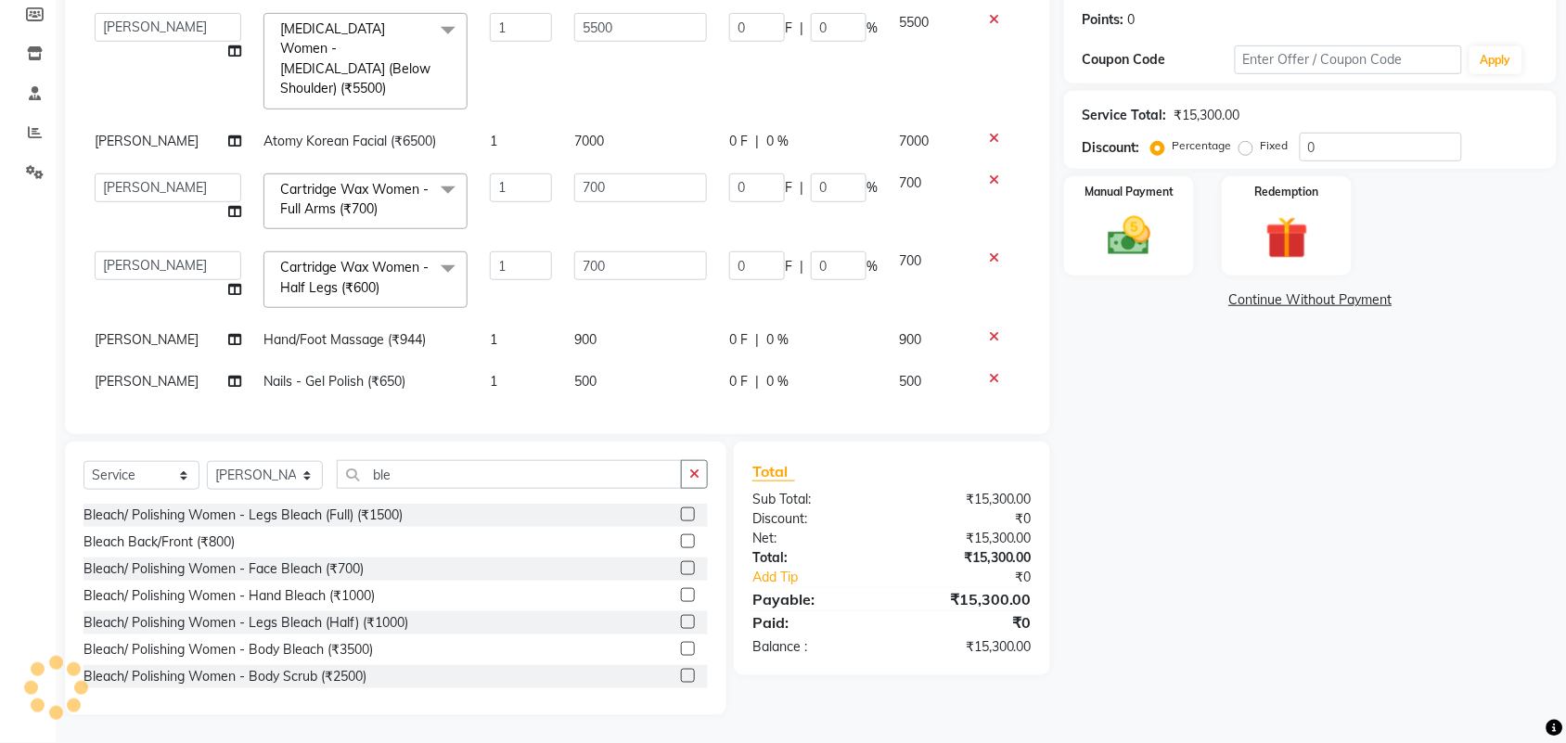
click at [681, 567] on label at bounding box center [688, 568] width 14 height 14
click at [681, 567] on input "checkbox" at bounding box center [687, 569] width 12 height 12
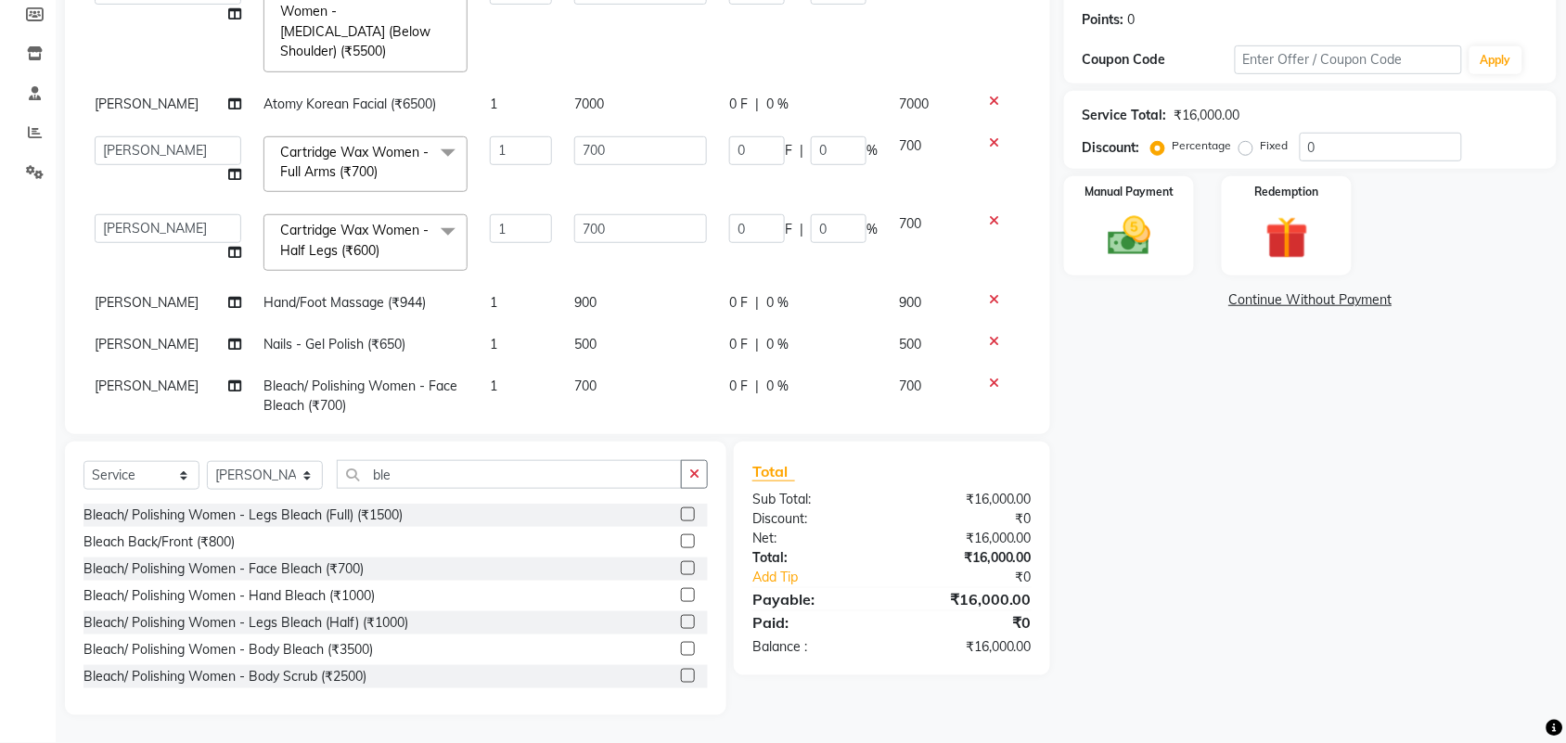
checkbox input "false"
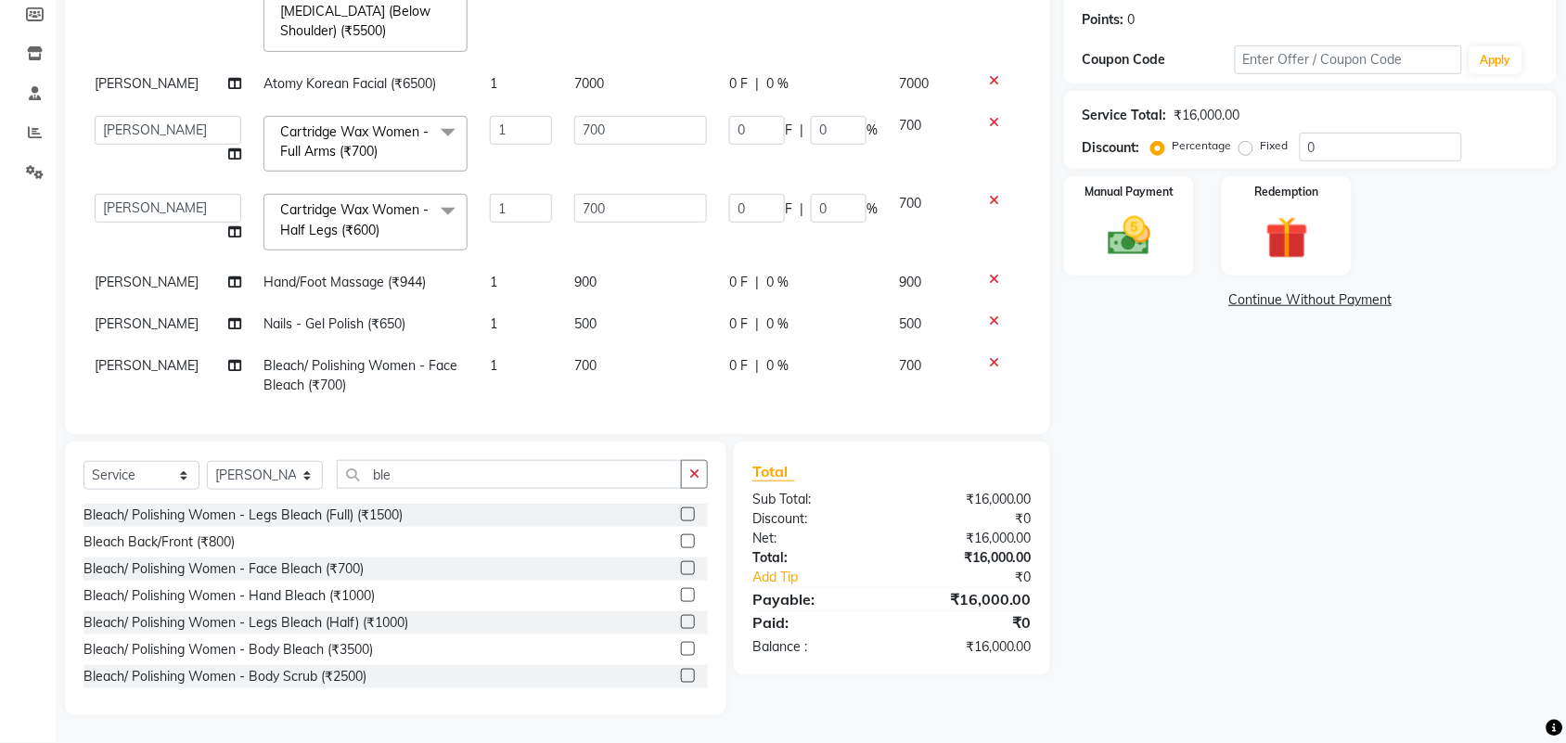
scroll to position [88, 0]
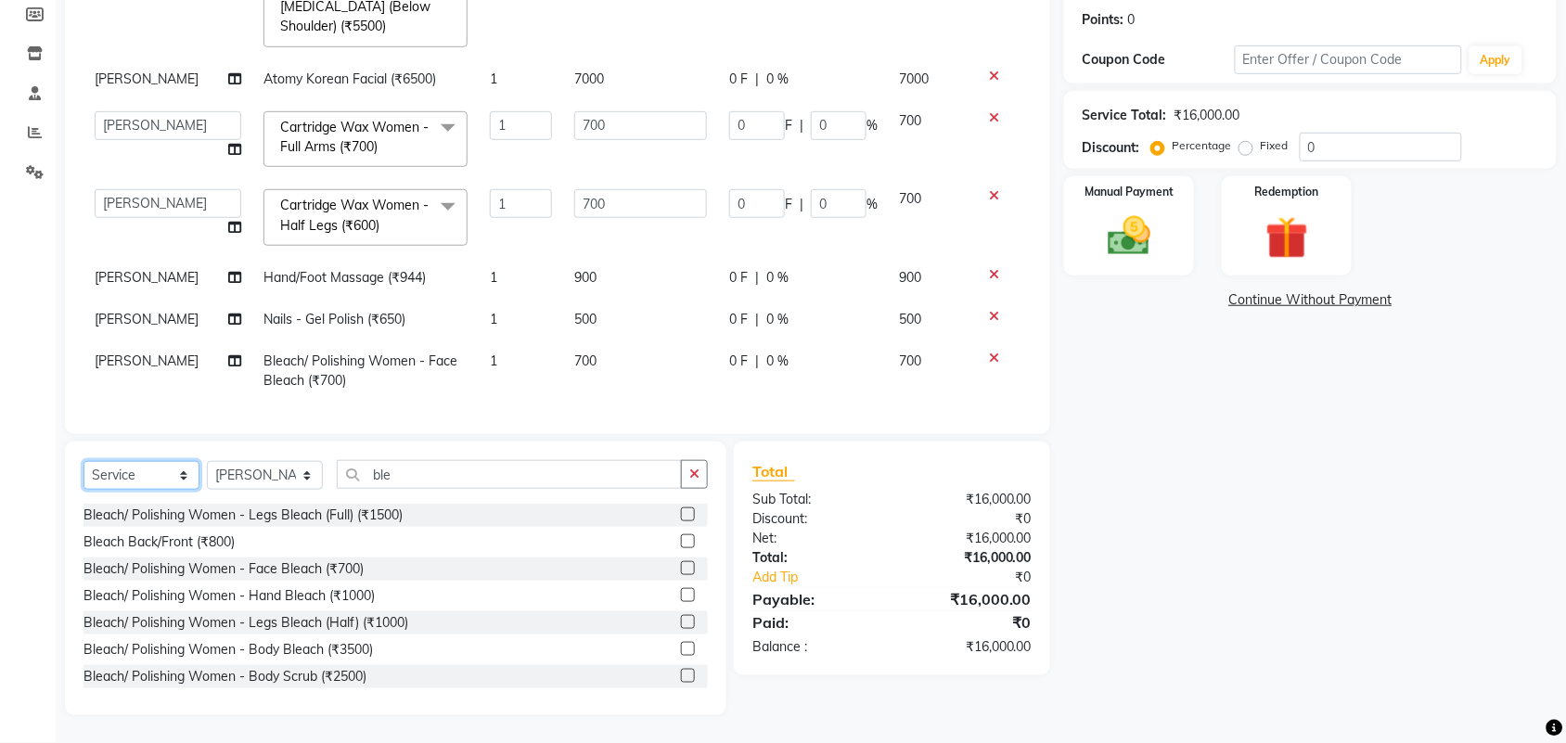
click at [164, 471] on select "Select Service Product Membership Package Voucher Prepaid Gift Card" at bounding box center [141, 475] width 116 height 29
select select "product"
click at [83, 461] on select "Select Service Product Membership Package Voucher Prepaid Gift Card" at bounding box center [141, 475] width 116 height 29
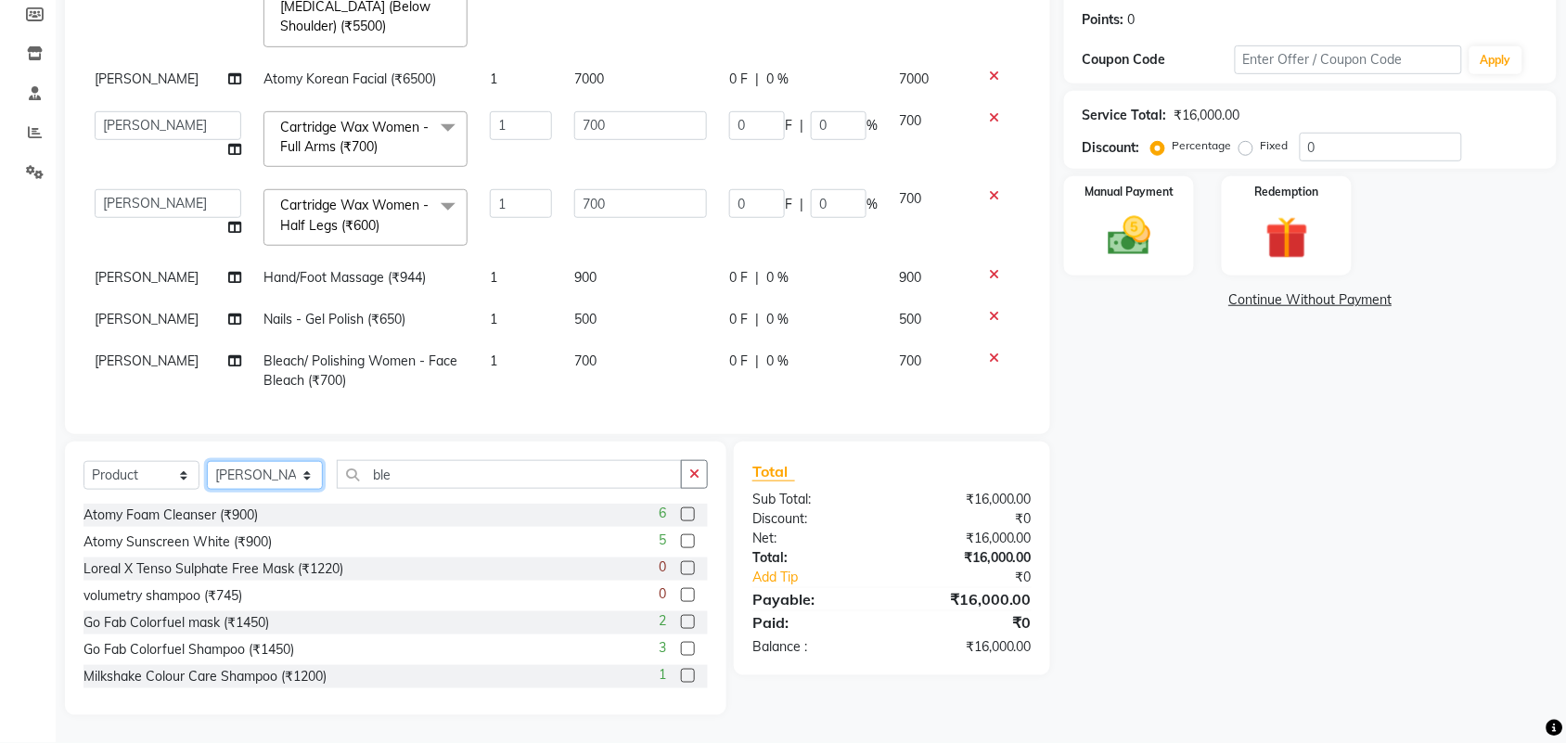
click at [278, 480] on select "Select Stylist aayaz [PERSON_NAME] [PERSON_NAME] Athem [PERSON_NAME] [PERSON_NA…" at bounding box center [265, 475] width 116 height 29
select select "43807"
click at [207, 461] on select "Select Stylist aayaz [PERSON_NAME] [PERSON_NAME] Athem [PERSON_NAME] [PERSON_NA…" at bounding box center [265, 475] width 116 height 29
drag, startPoint x: 395, startPoint y: 474, endPoint x: 343, endPoint y: 515, distance: 66.1
click at [343, 510] on div "Select Service Product Membership Package Voucher Prepaid Gift Card Select Styl…" at bounding box center [395, 579] width 661 height 274
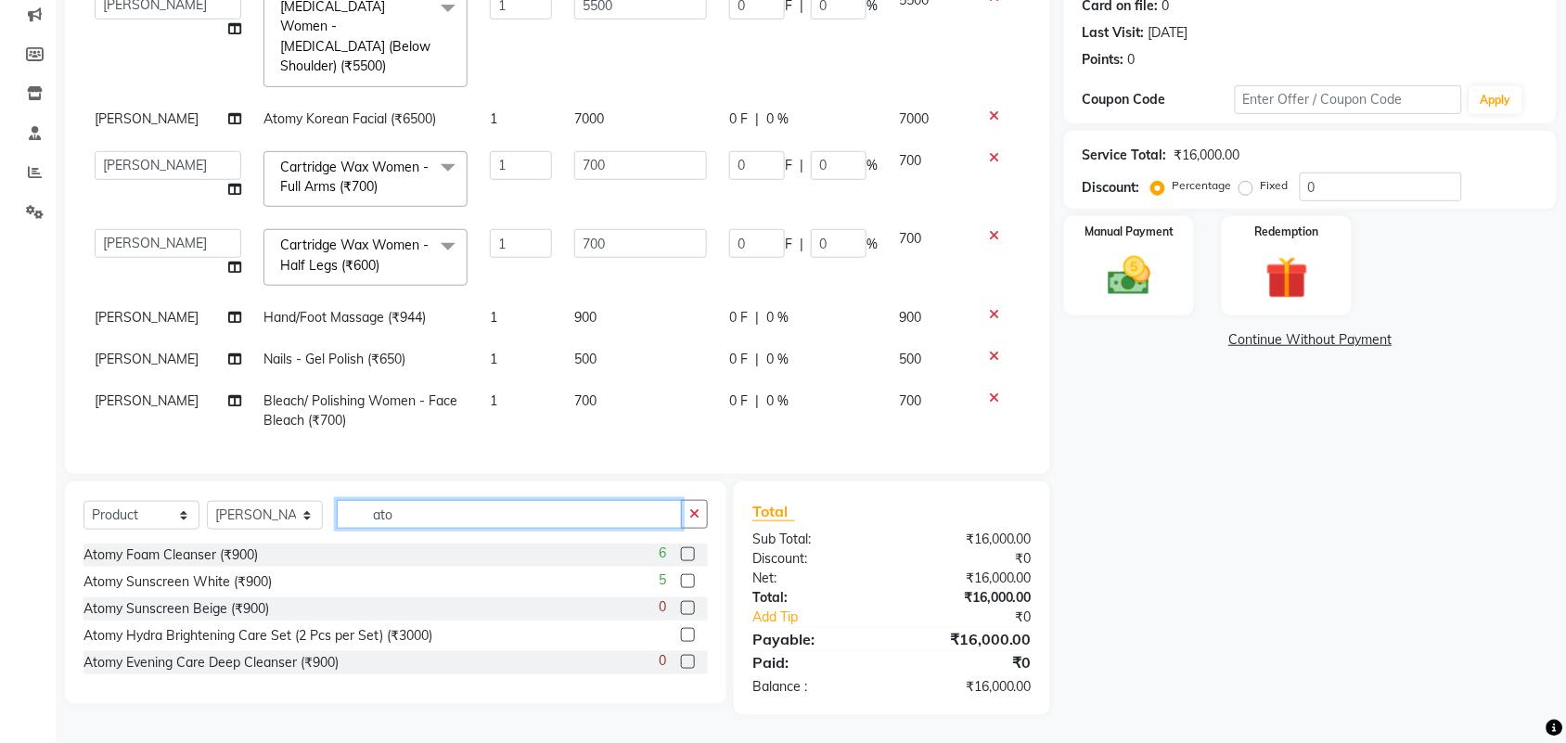
scroll to position [237, 0]
type input "ato"
click at [689, 587] on label at bounding box center [688, 582] width 14 height 14
click at [689, 587] on input "checkbox" at bounding box center [687, 583] width 12 height 12
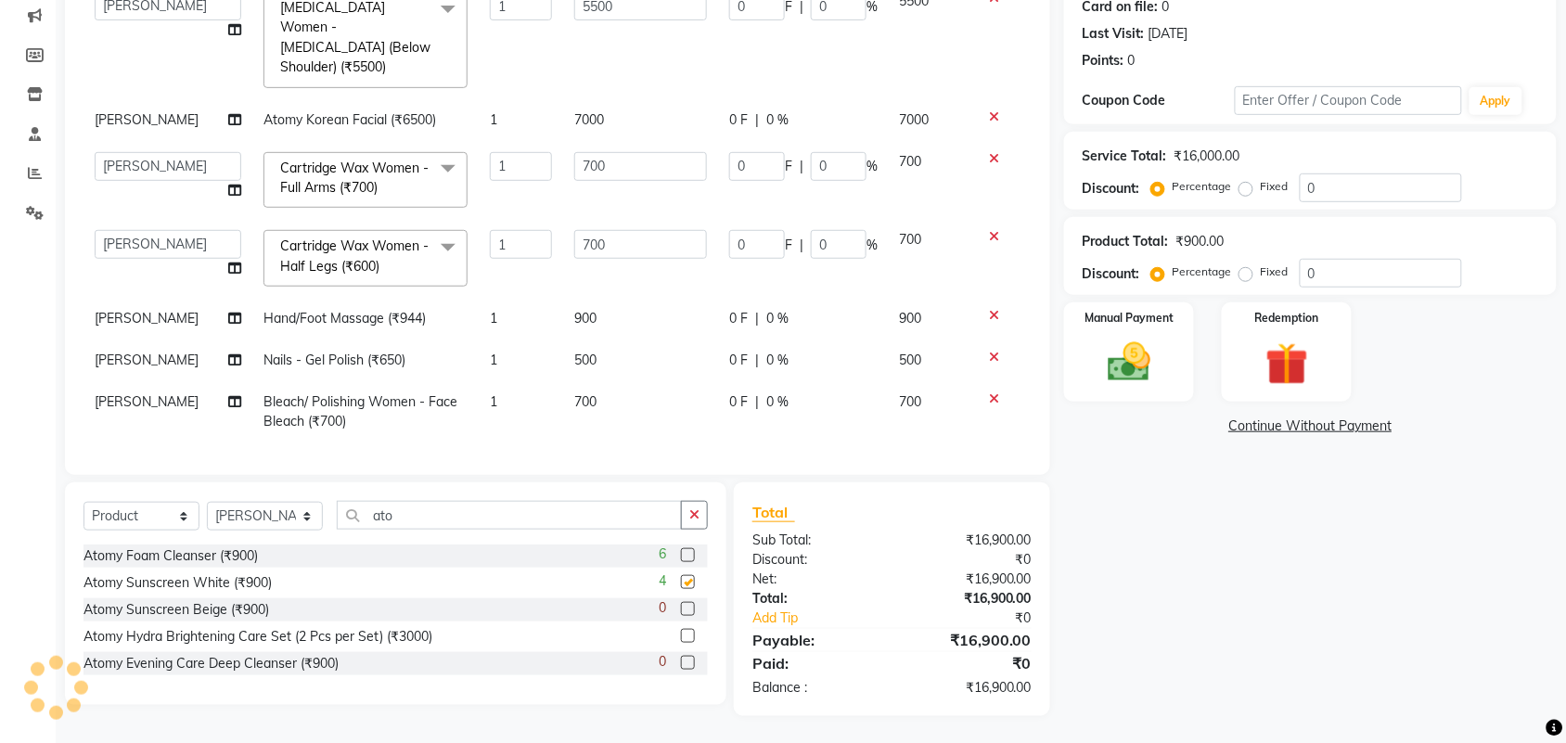
checkbox input "false"
click at [686, 636] on label at bounding box center [688, 636] width 14 height 14
click at [686, 636] on input "checkbox" at bounding box center [687, 637] width 12 height 12
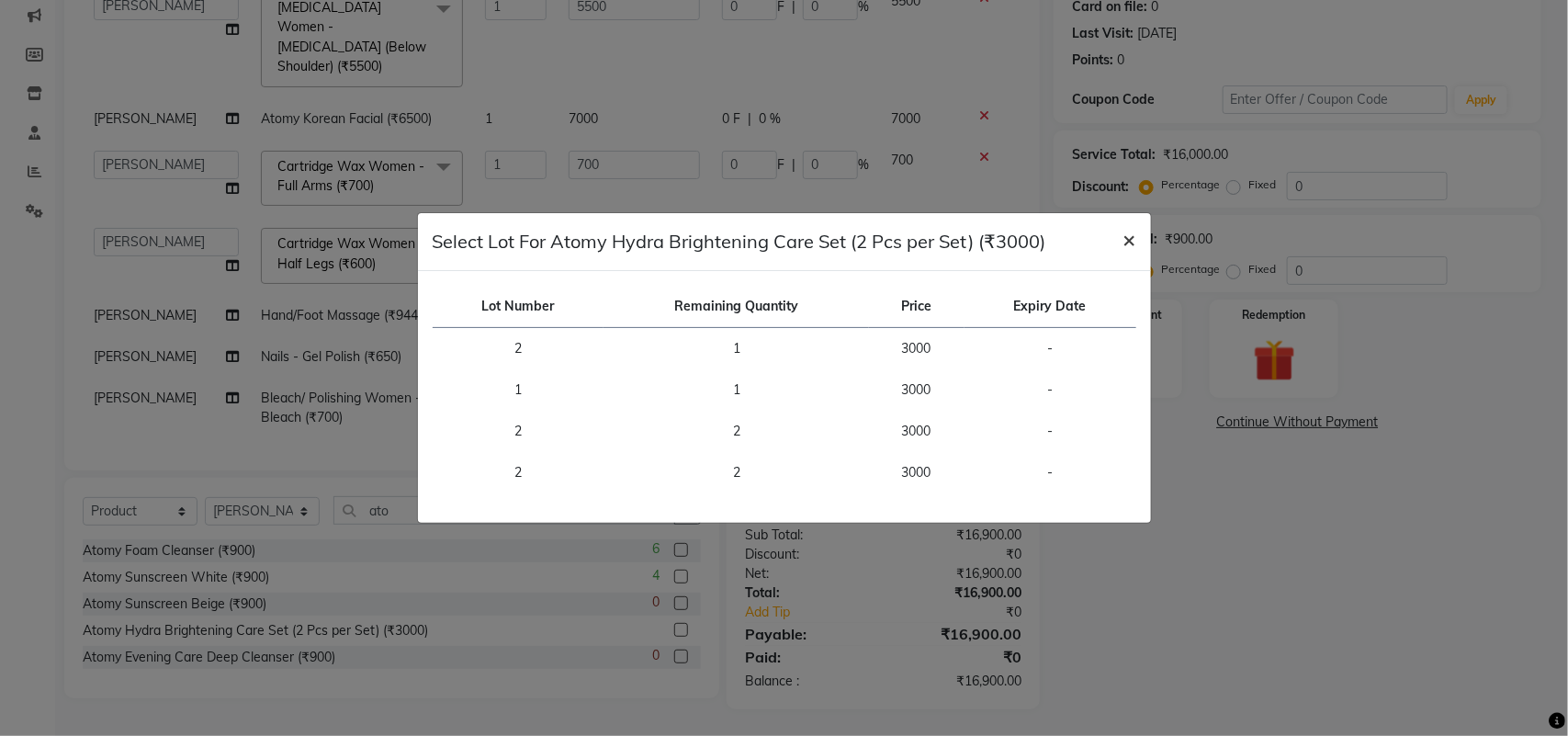
click at [1123, 235] on span "×" at bounding box center [1129, 239] width 13 height 28
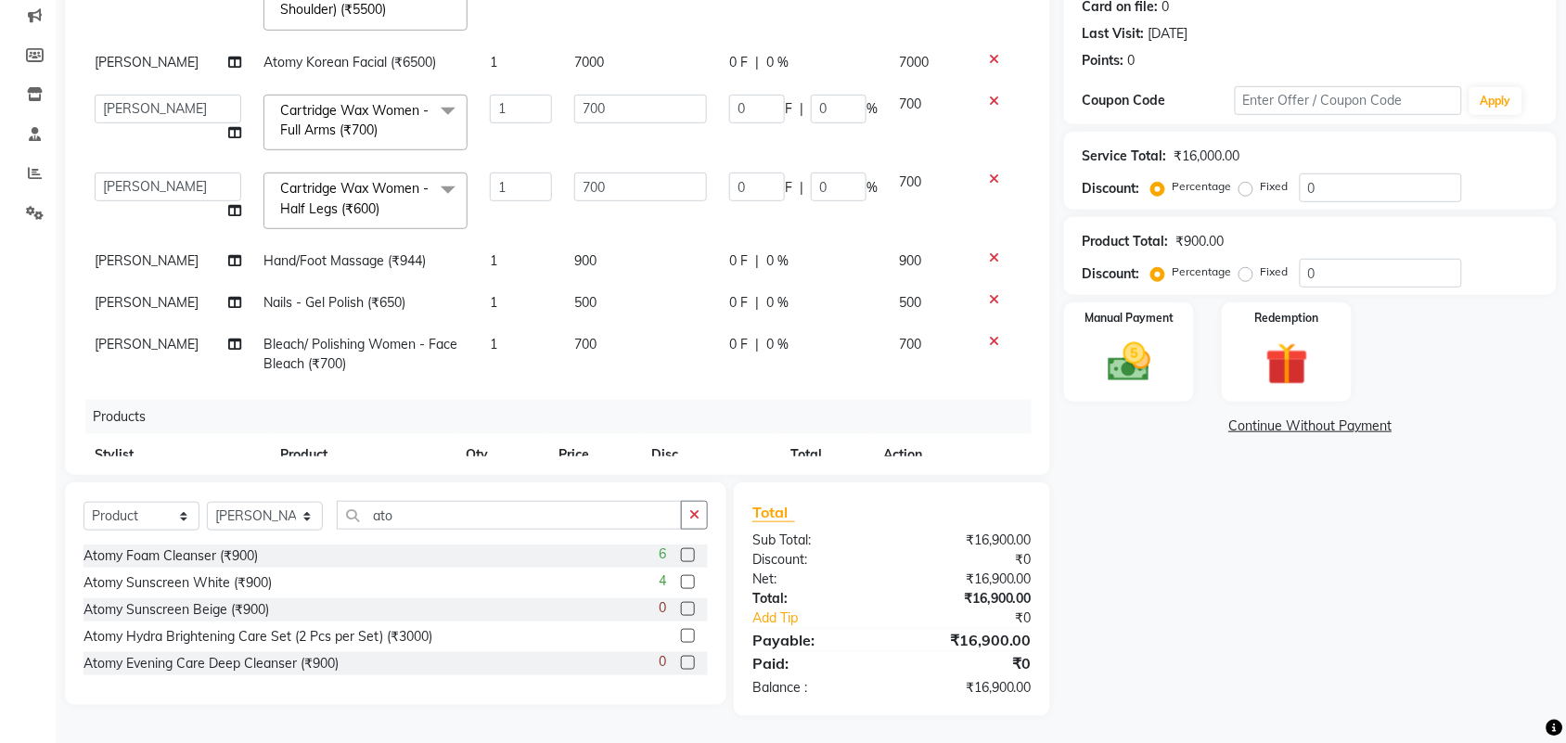
scroll to position [239, 0]
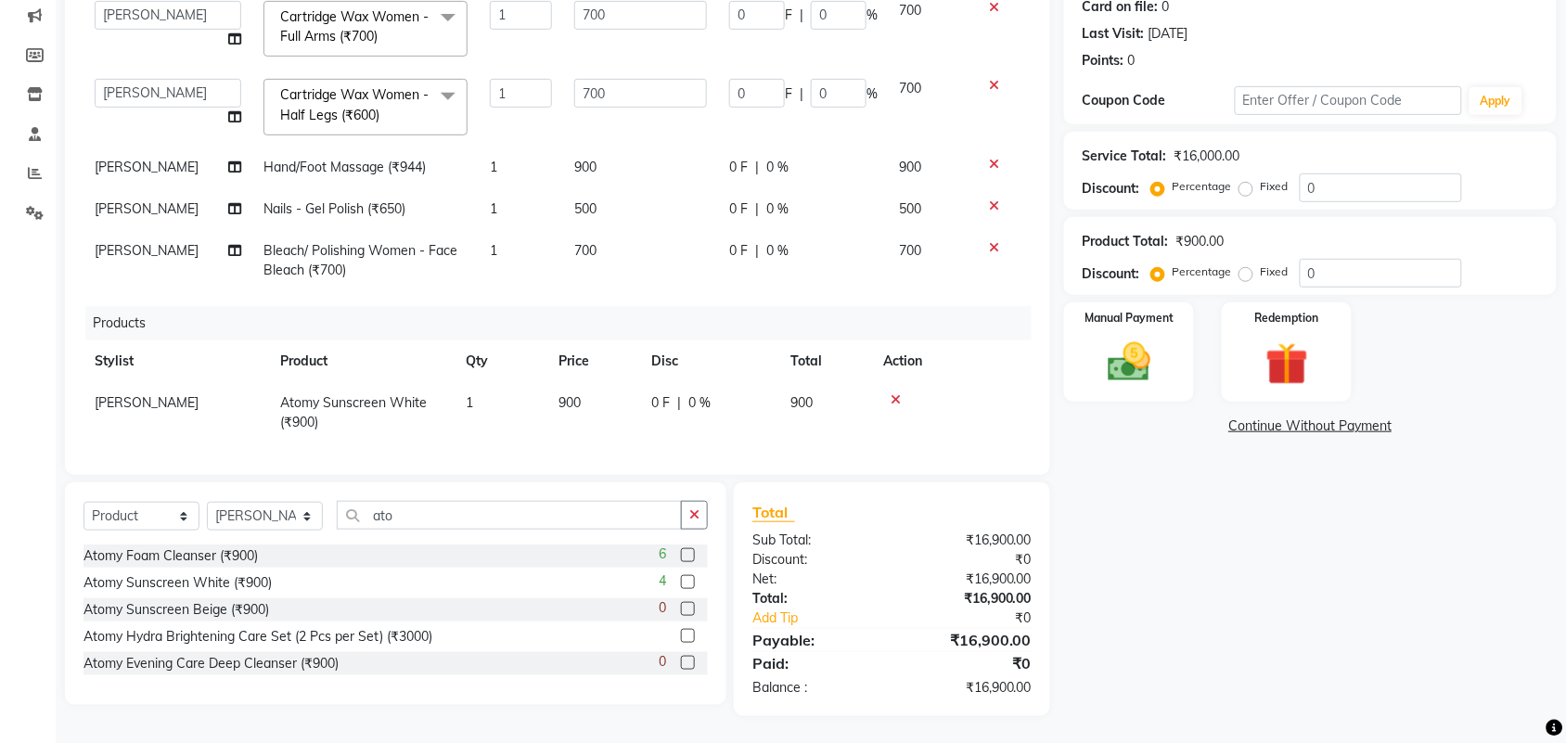
click at [686, 632] on label at bounding box center [688, 636] width 14 height 14
click at [686, 632] on input "checkbox" at bounding box center [687, 637] width 12 height 12
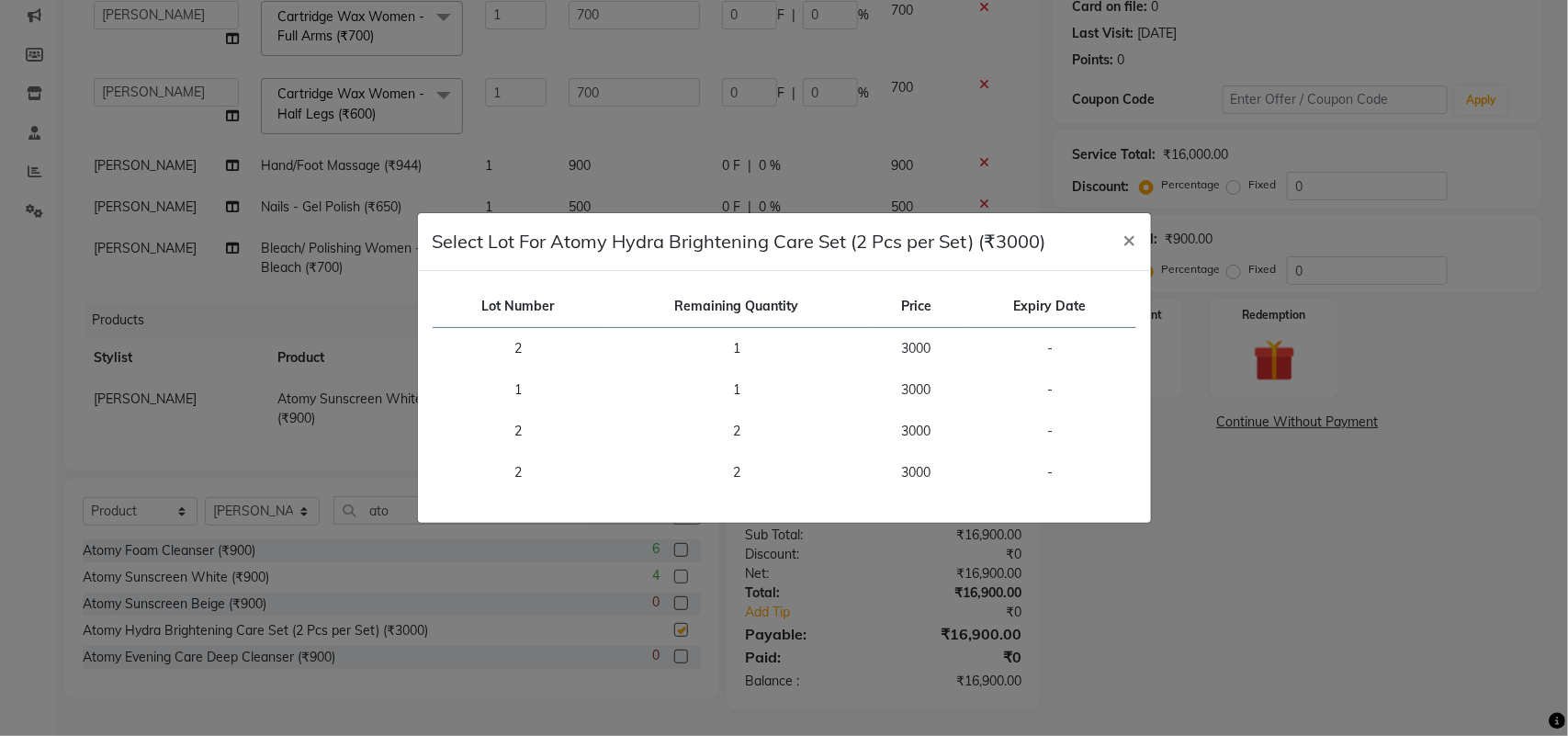
checkbox input "false"
drag, startPoint x: 1127, startPoint y: 239, endPoint x: 1086, endPoint y: 285, distance: 61.6
click at [1127, 241] on span "×" at bounding box center [1129, 239] width 13 height 28
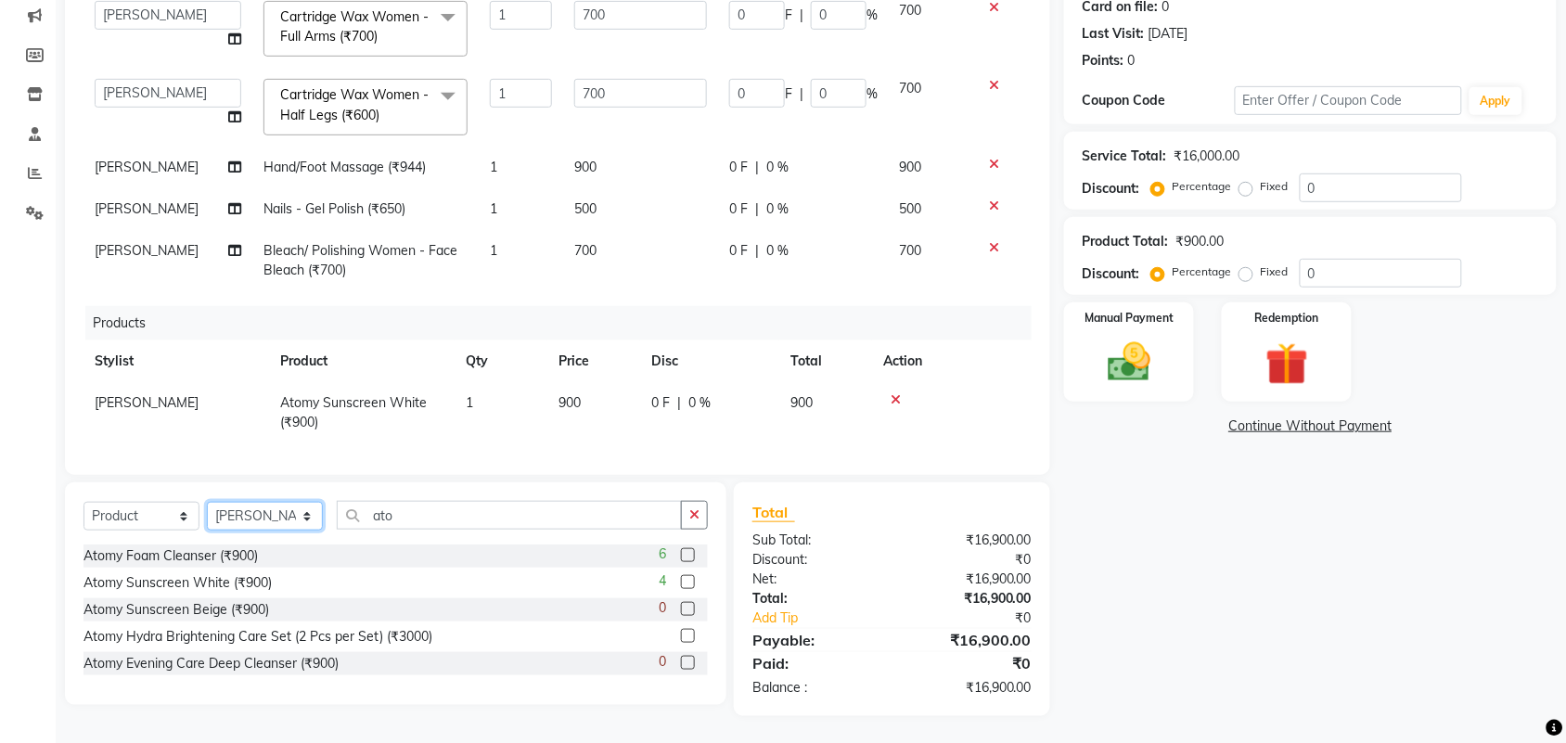
click at [295, 515] on select "Select Stylist aayaz [PERSON_NAME] [PERSON_NAME] Athem [PERSON_NAME] [PERSON_NA…" at bounding box center [265, 516] width 116 height 29
click at [395, 510] on input "ato" at bounding box center [509, 515] width 345 height 29
drag, startPoint x: 402, startPoint y: 512, endPoint x: 350, endPoint y: 544, distance: 60.8
click at [350, 544] on div "Select Service Product Membership Package Voucher Prepaid Gift Card Select Styl…" at bounding box center [395, 593] width 661 height 223
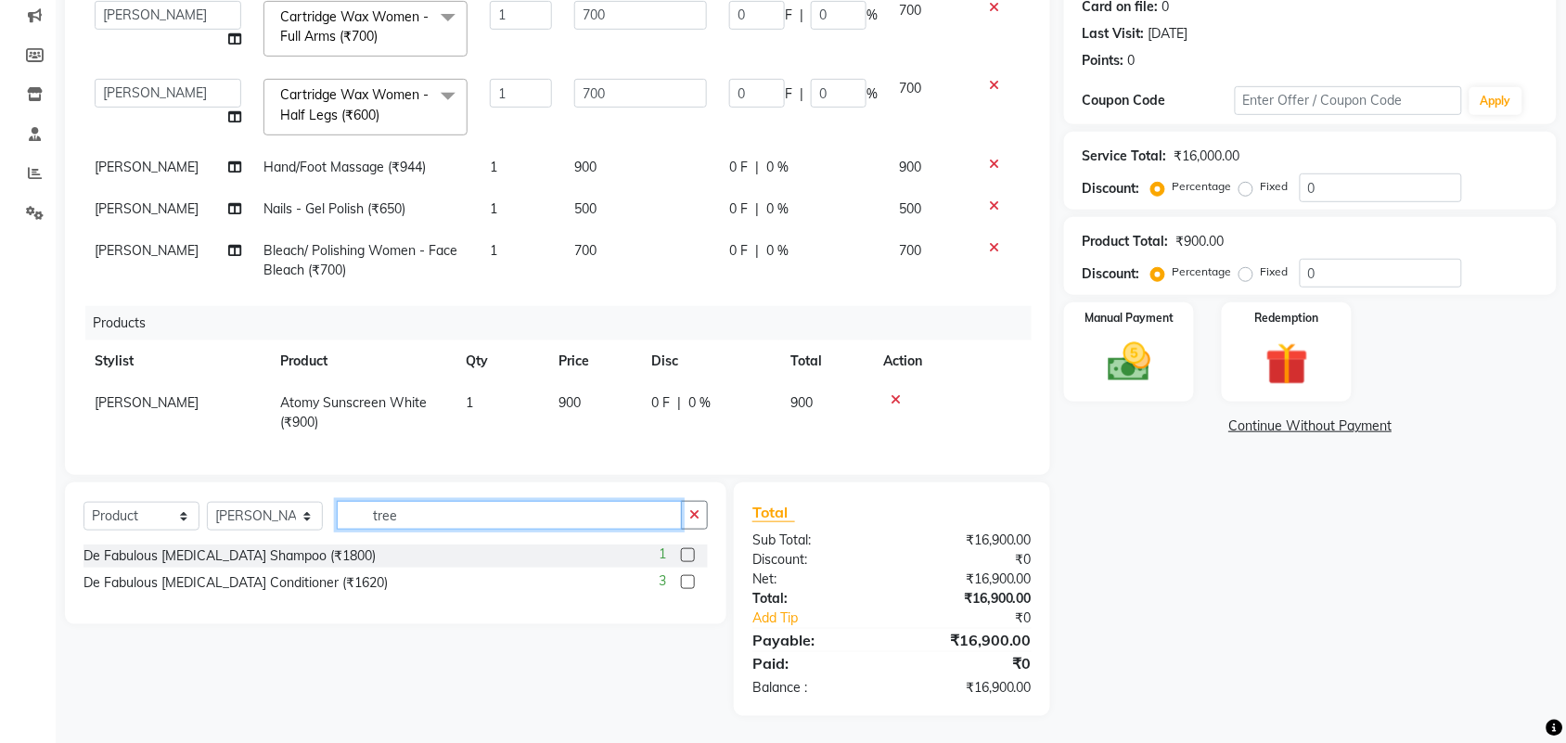
type input "tree"
click at [686, 559] on label at bounding box center [688, 555] width 14 height 14
click at [686, 559] on input "checkbox" at bounding box center [687, 556] width 12 height 12
checkbox input "false"
click at [685, 587] on label at bounding box center [688, 582] width 14 height 14
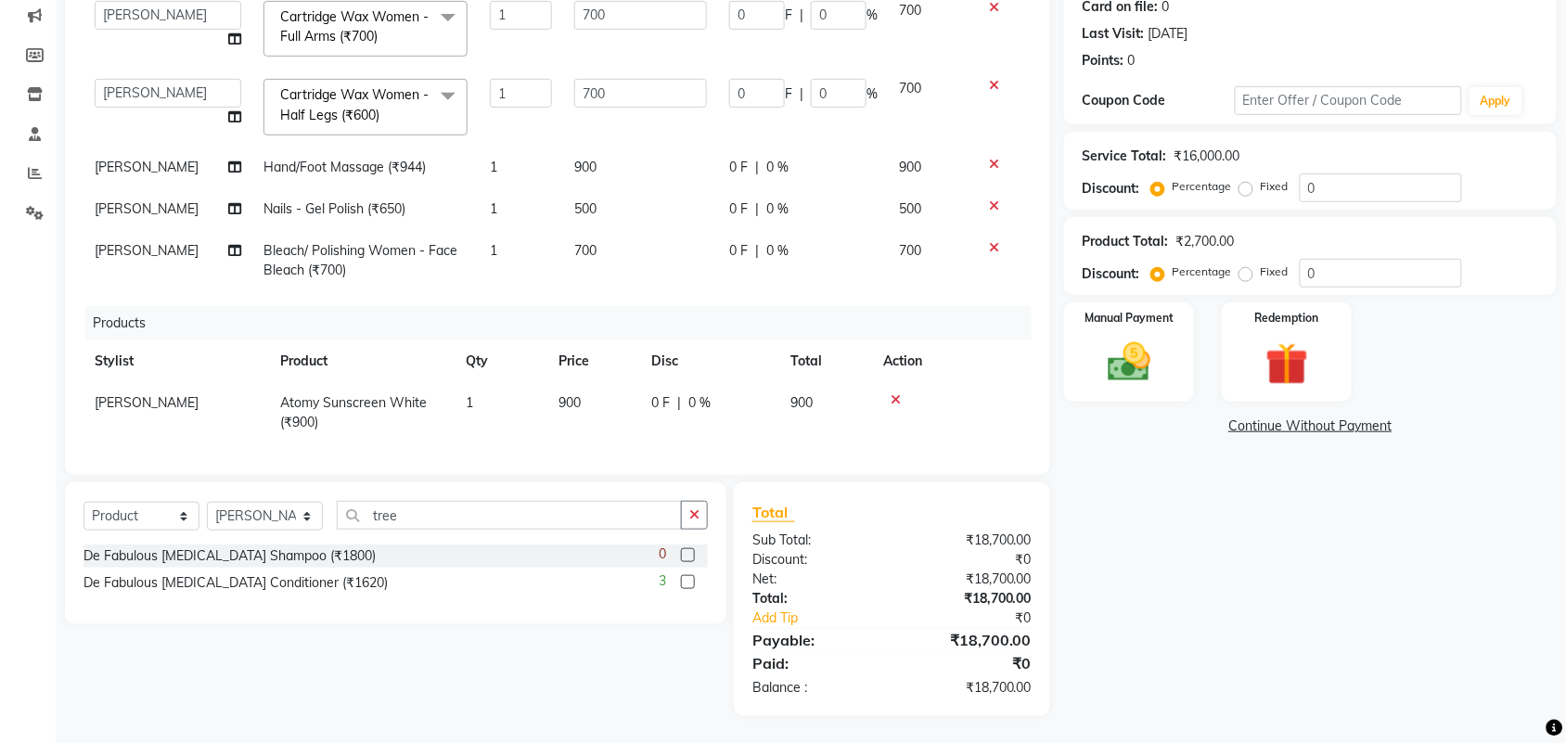
click at [685, 587] on input "checkbox" at bounding box center [687, 583] width 12 height 12
checkbox input "false"
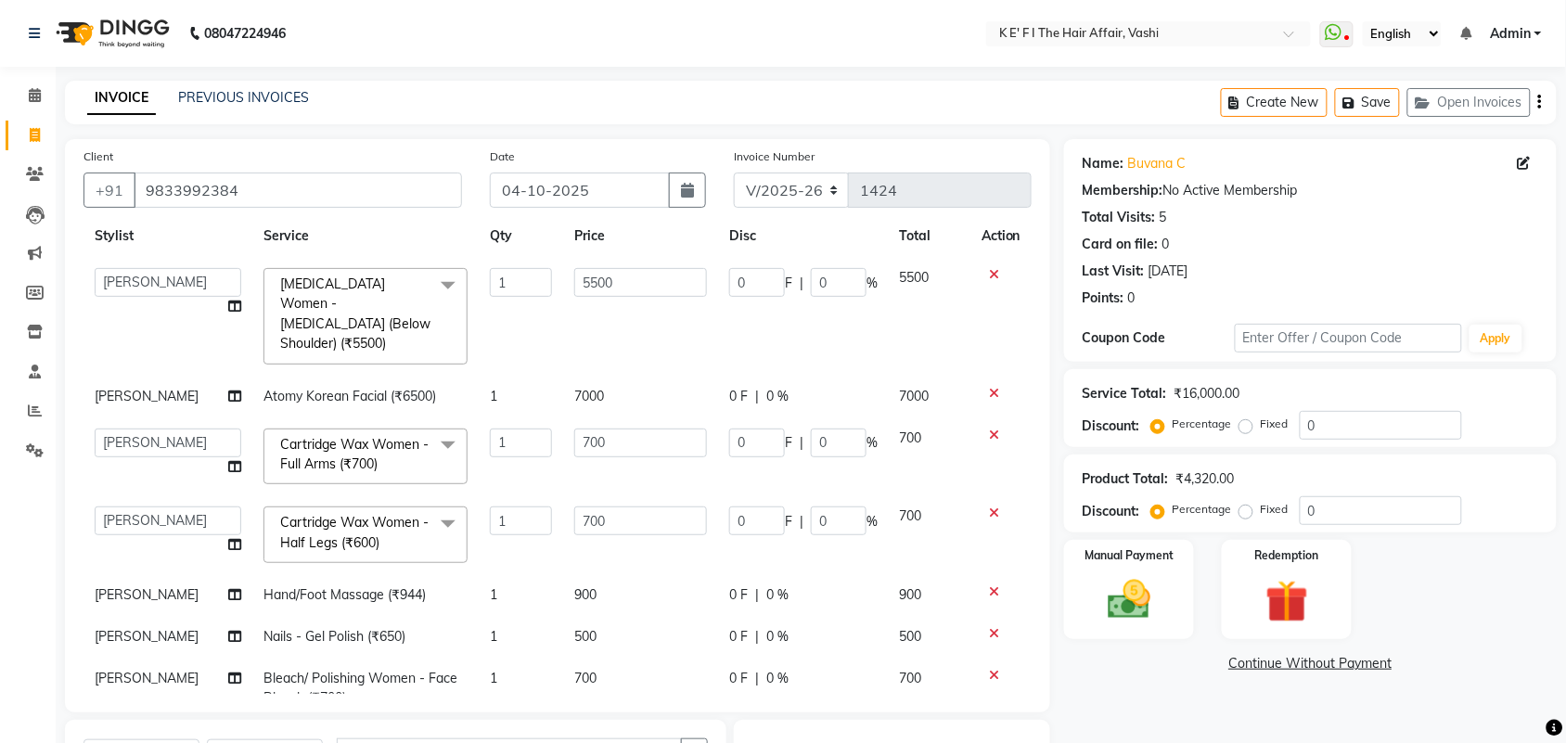
scroll to position [0, 0]
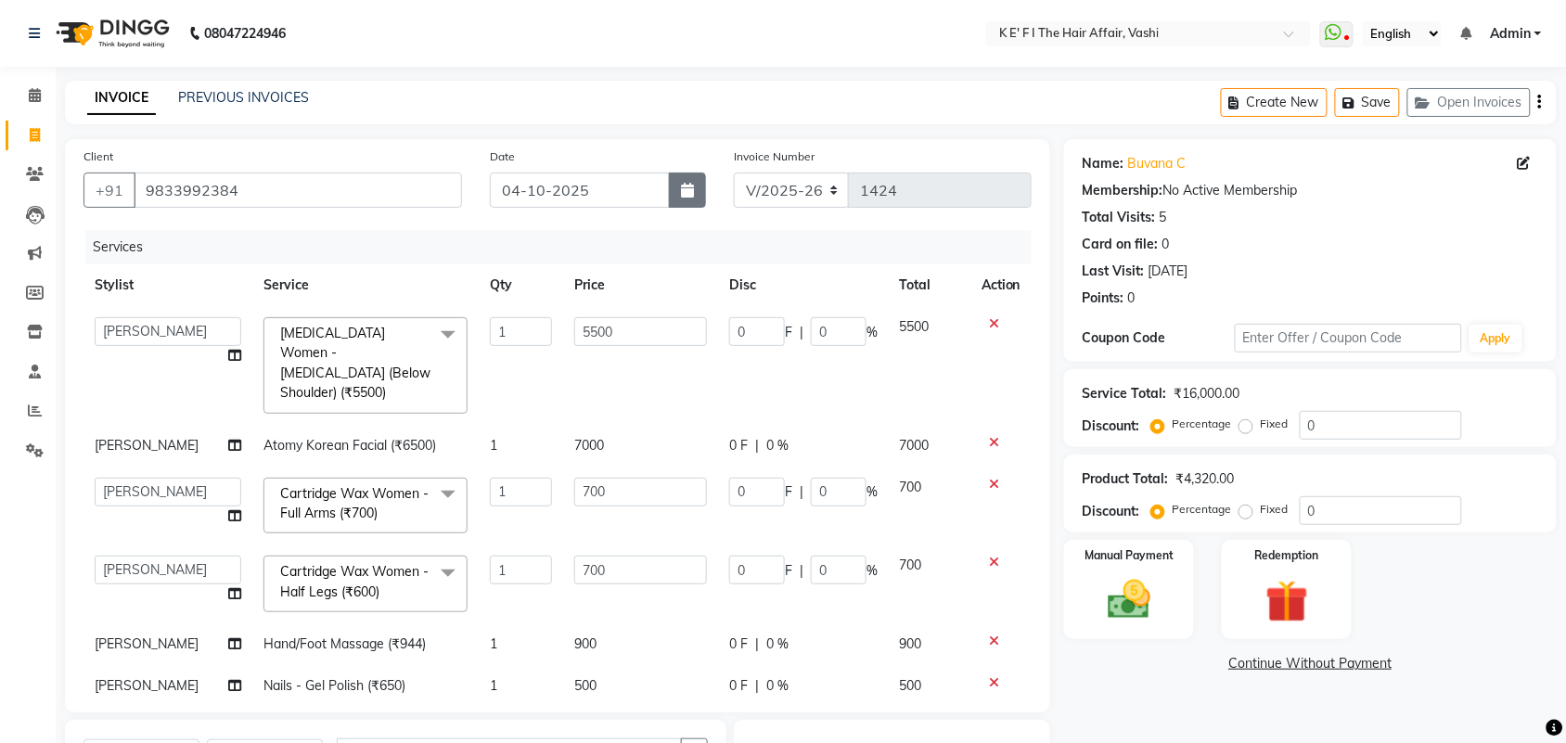
click at [705, 187] on button "button" at bounding box center [687, 190] width 37 height 35
select select "10"
select select "2025"
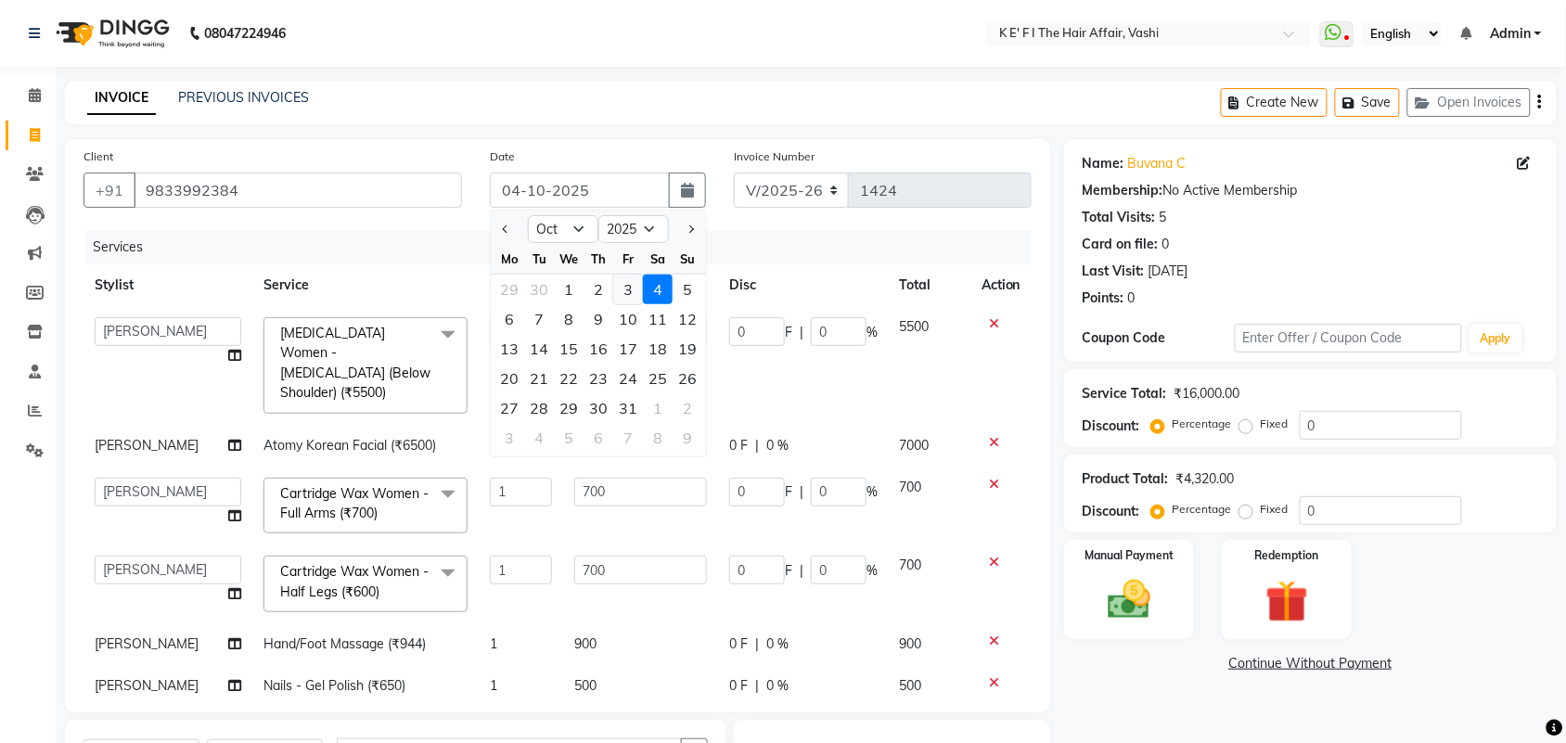
click at [632, 281] on div "3" at bounding box center [628, 290] width 30 height 30
type input "03-10-2025"
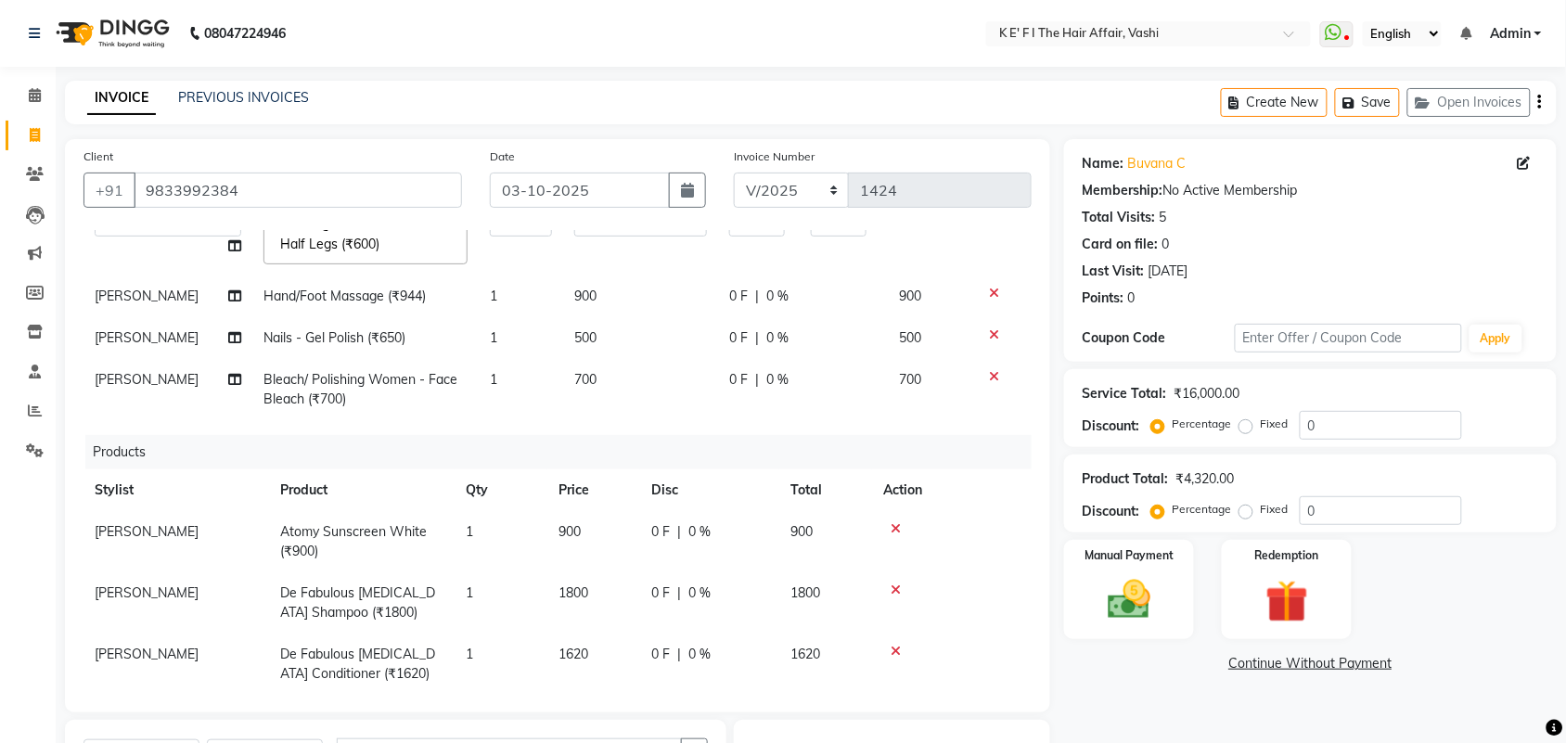
scroll to position [362, 0]
